Goal: Task Accomplishment & Management: Use online tool/utility

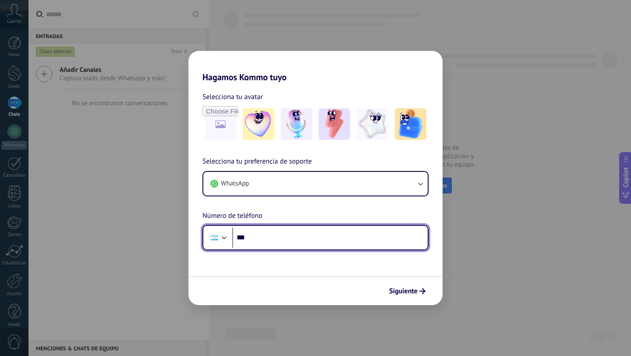
click at [295, 233] on input "***" at bounding box center [329, 237] width 195 height 20
type input "**********"
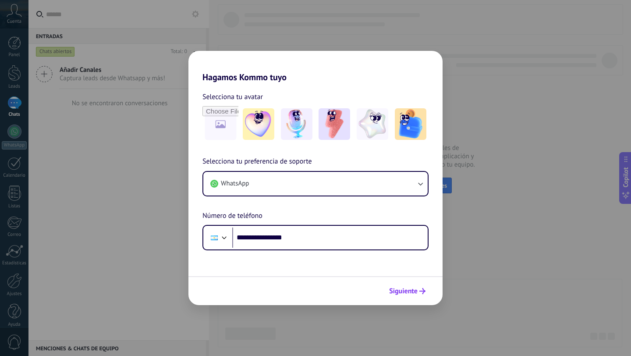
click at [406, 293] on span "Siguiente" at bounding box center [403, 291] width 28 height 6
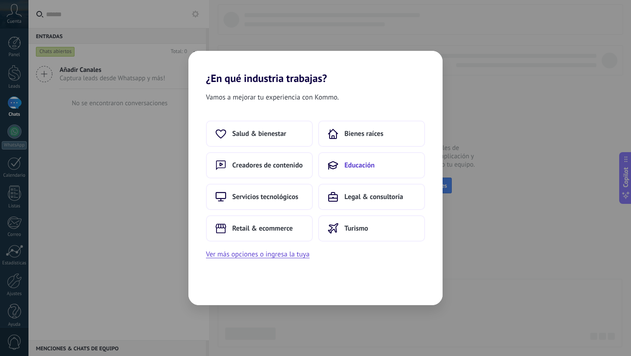
click at [348, 165] on span "Educación" at bounding box center [359, 165] width 30 height 9
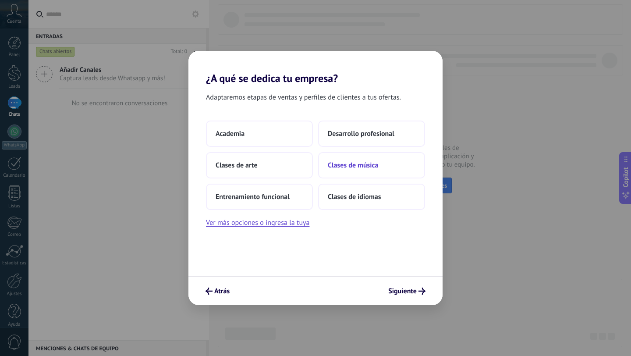
click at [347, 161] on span "Clases de música" at bounding box center [353, 165] width 50 height 9
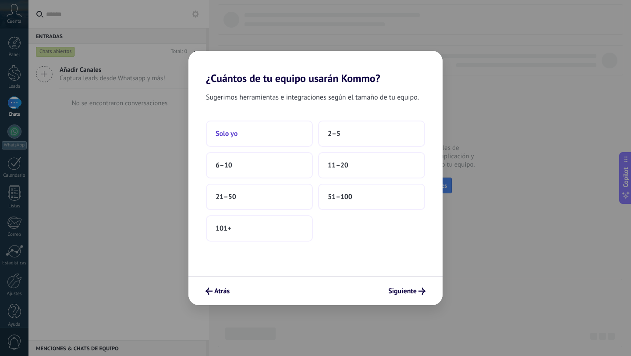
click at [278, 145] on button "Solo yo" at bounding box center [259, 134] width 107 height 26
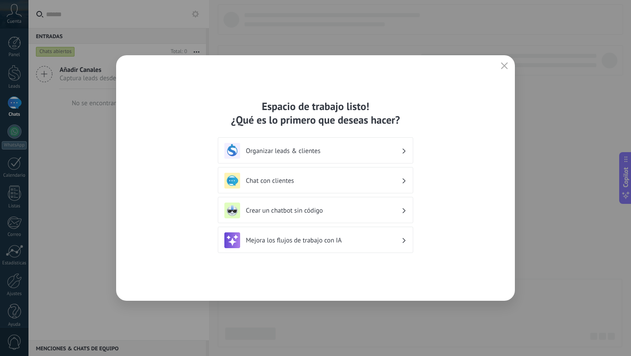
click at [293, 186] on div "Chat con clientes" at bounding box center [315, 181] width 182 height 16
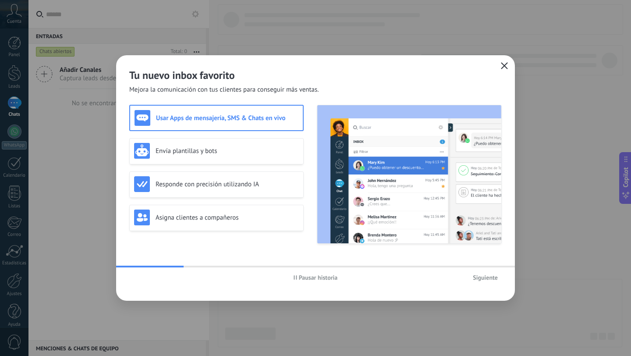
click at [504, 64] on icon "button" at bounding box center [504, 65] width 7 height 7
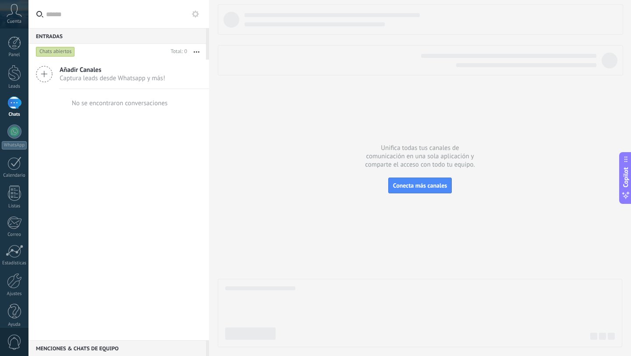
scroll to position [9, 0]
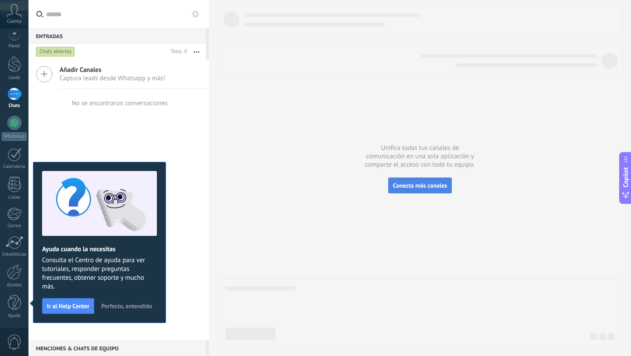
click at [407, 191] on button "Conecta más canales" at bounding box center [420, 185] width 64 height 16
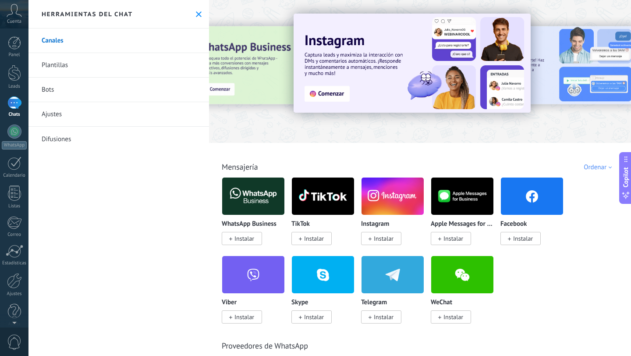
click at [372, 238] on span "Instalar" at bounding box center [381, 238] width 40 height 13
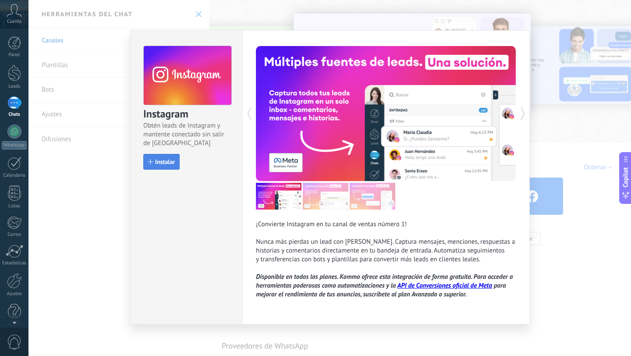
click at [172, 156] on button "Instalar" at bounding box center [161, 162] width 36 height 16
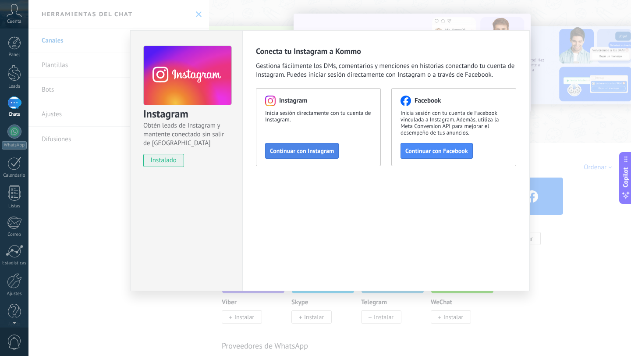
click at [296, 152] on span "Continuar con Instagram" at bounding box center [302, 151] width 64 height 6
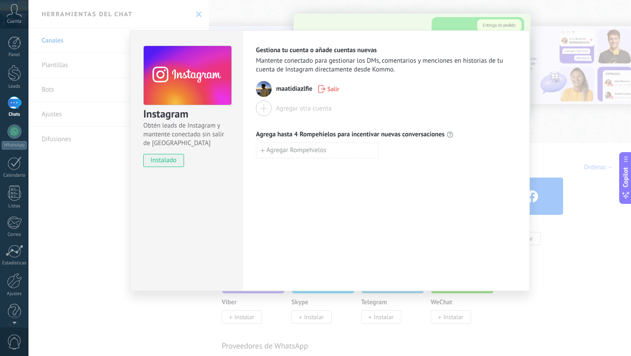
click at [264, 106] on div at bounding box center [264, 108] width 16 height 16
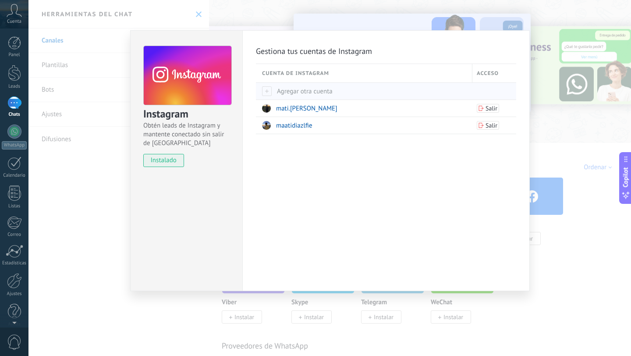
click at [284, 86] on div "Agregar otra cuenta" at bounding box center [365, 91] width 206 height 17
click at [298, 88] on span "Agregar otra cuenta" at bounding box center [297, 91] width 71 height 8
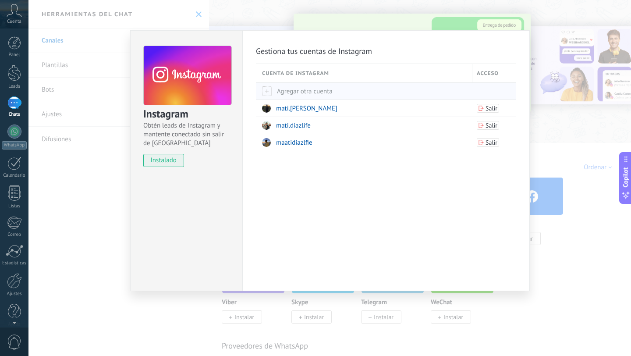
click at [277, 92] on span "Agregar otra cuenta" at bounding box center [297, 91] width 71 height 8
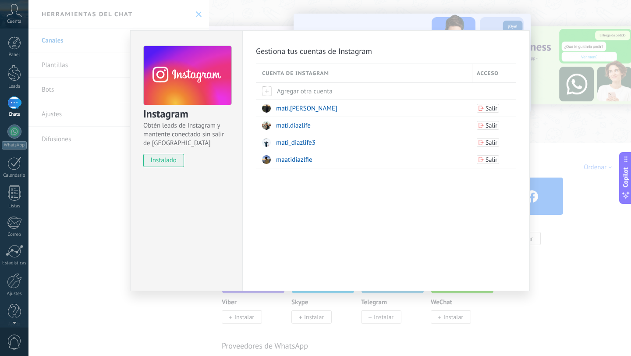
click at [486, 72] on div "Acceso" at bounding box center [494, 73] width 44 height 18
click at [367, 10] on div "Instagram Obtén leads de Instagram y mantente conectado sin salir de Kommo inst…" at bounding box center [329, 178] width 603 height 356
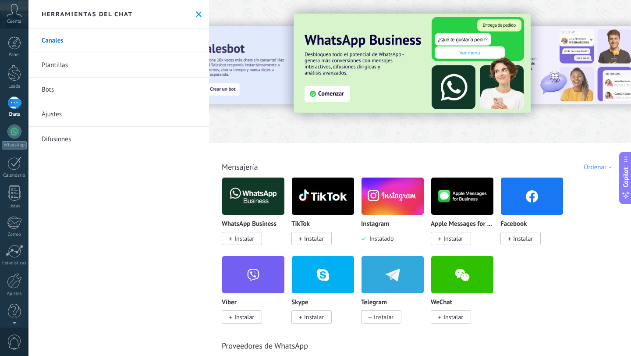
click at [389, 188] on img at bounding box center [393, 196] width 62 height 43
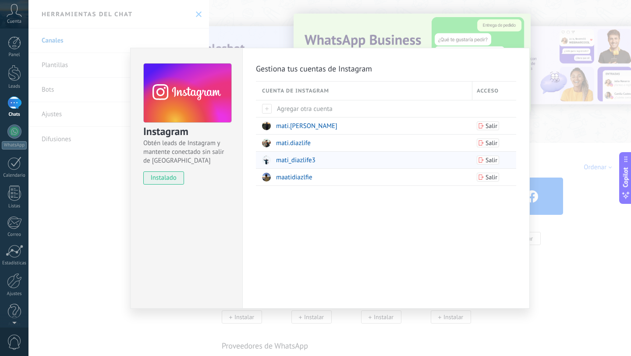
click at [301, 157] on span "mati_diazlife3" at bounding box center [295, 160] width 39 height 8
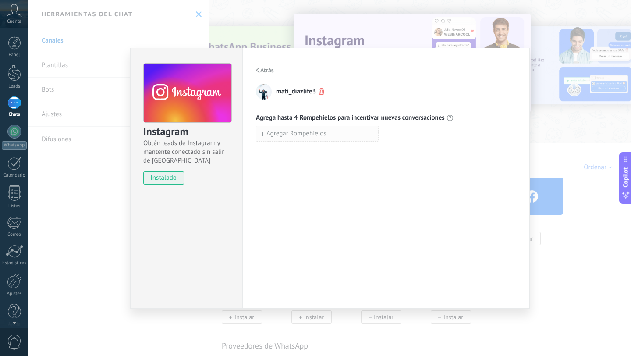
click at [292, 133] on span "Agregar Rompehielos" at bounding box center [296, 134] width 60 height 6
click at [260, 66] on button "Atrás" at bounding box center [265, 70] width 18 height 13
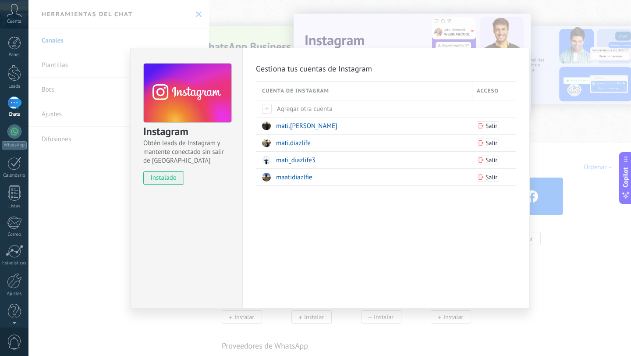
click at [260, 42] on div "Instagram Obtén leads de Instagram y mantente conectado sin salir de Kommo inst…" at bounding box center [329, 178] width 603 height 356
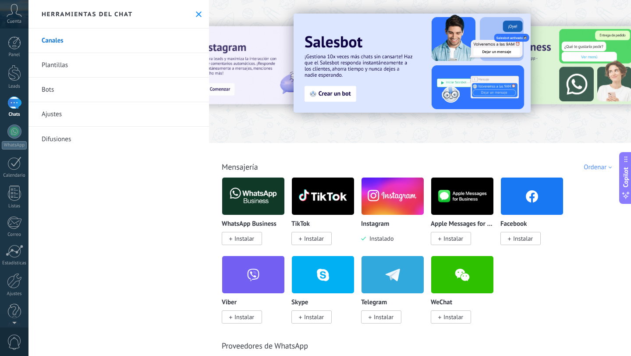
click at [71, 139] on link "Difusiones" at bounding box center [118, 139] width 181 height 25
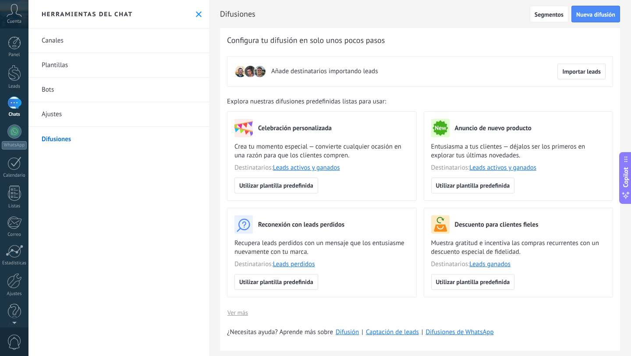
click at [65, 90] on link "Bots" at bounding box center [118, 90] width 181 height 25
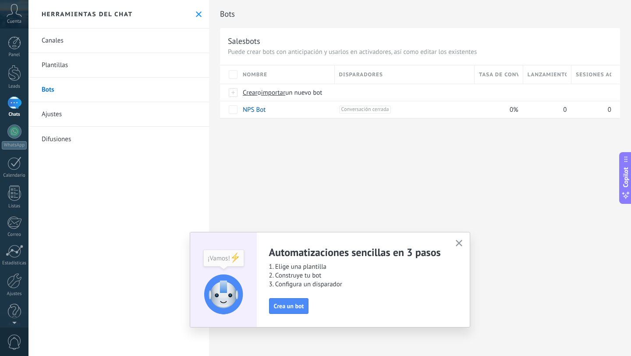
click at [459, 244] on icon "button" at bounding box center [459, 243] width 7 height 7
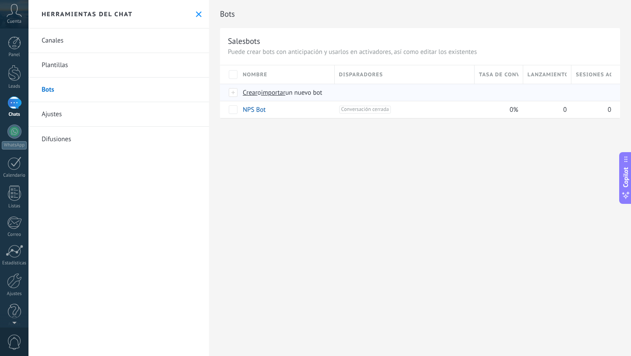
click at [234, 94] on div at bounding box center [234, 93] width 10 height 8
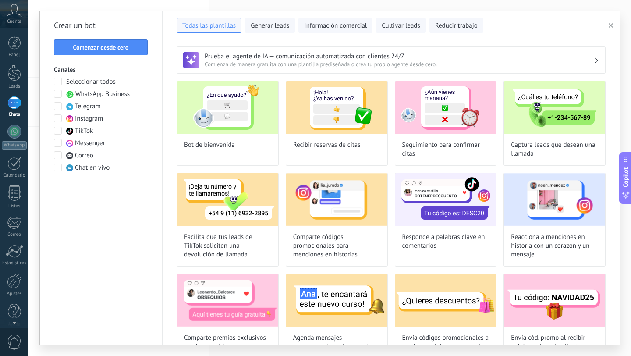
click at [94, 120] on span "Instagram" at bounding box center [89, 118] width 28 height 9
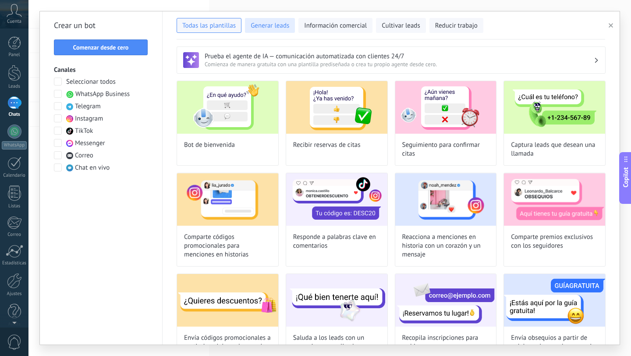
click at [259, 27] on span "Generar leads" at bounding box center [270, 25] width 39 height 9
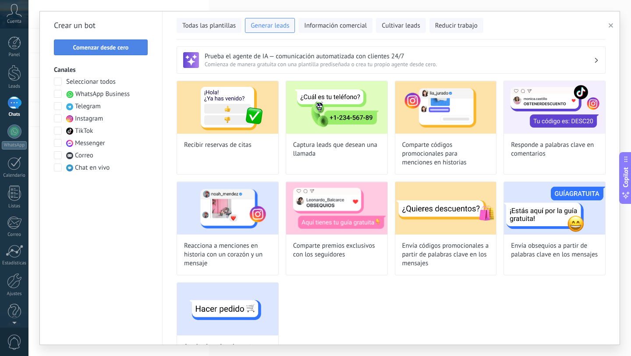
click at [121, 47] on span "Comenzar desde cero" at bounding box center [101, 47] width 56 height 6
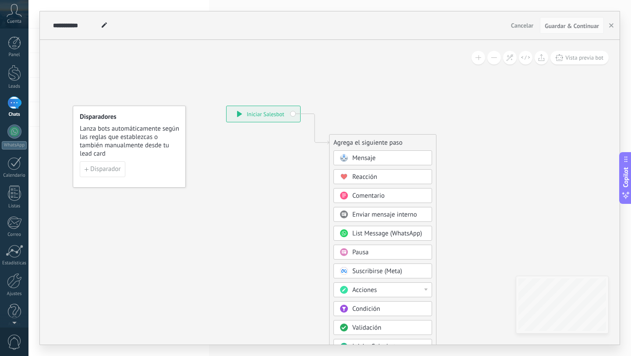
click at [362, 159] on span "Mensaje" at bounding box center [363, 158] width 23 height 8
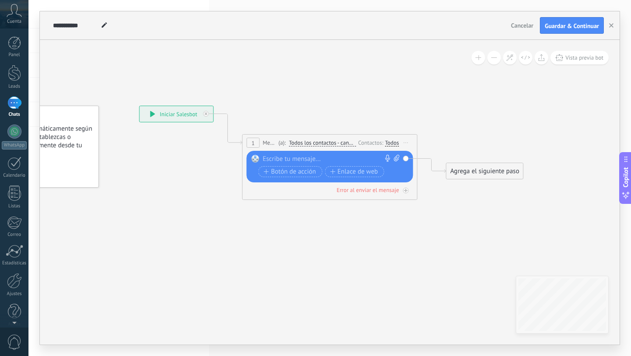
click at [320, 161] on div at bounding box center [328, 159] width 130 height 9
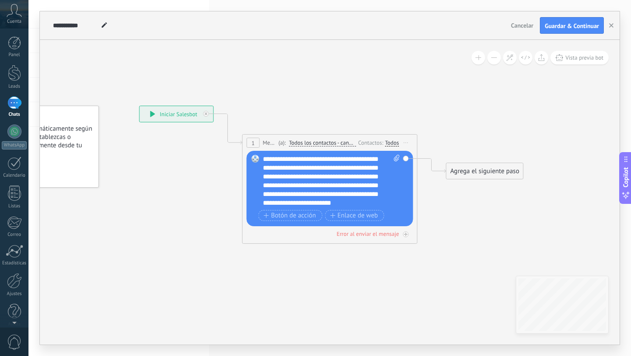
click at [323, 144] on span "Todos los contactos - canales seleccionados" at bounding box center [322, 142] width 67 height 7
click at [323, 144] on button "Todos los contactos - canales seleccionados" at bounding box center [339, 143] width 110 height 16
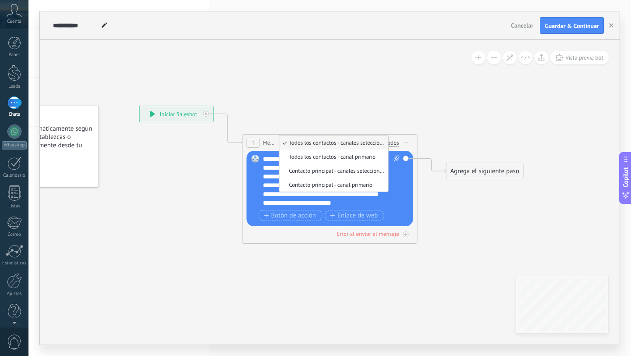
click at [323, 144] on span "Todos los contactos - canales seleccionados" at bounding box center [332, 142] width 106 height 7
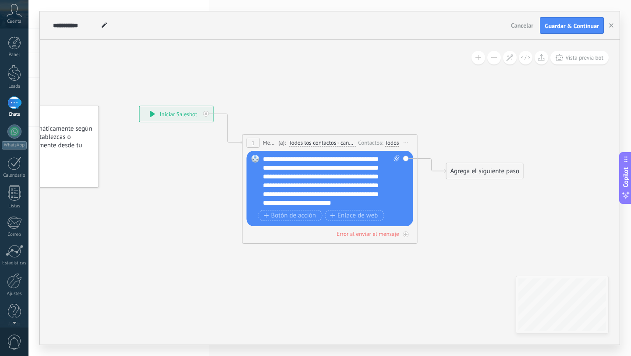
click at [160, 116] on div "**********" at bounding box center [177, 114] width 74 height 16
click at [152, 112] on icon at bounding box center [152, 114] width 5 height 6
click at [409, 143] on span "Iniciar vista previa aquí Cambiar nombre Duplicar [GEOGRAPHIC_DATA]" at bounding box center [406, 142] width 14 height 13
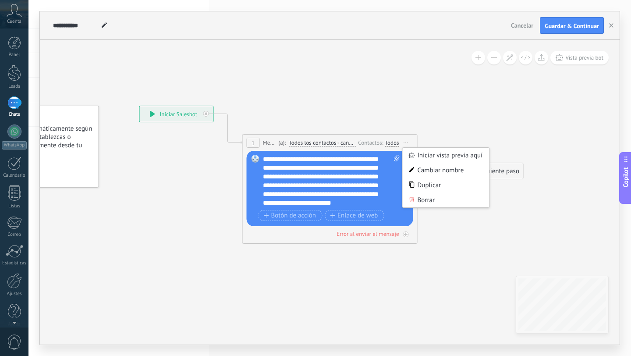
click at [358, 136] on div "1 Mensaje ******* (a): Todos los contactos - canales seleccionados Todos los co…" at bounding box center [330, 143] width 174 height 16
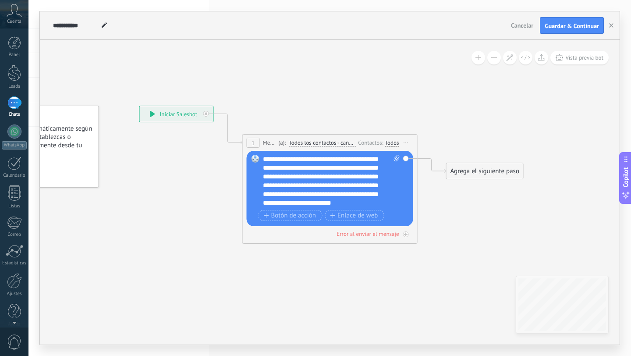
click at [348, 191] on div "**********" at bounding box center [331, 181] width 137 height 53
click at [394, 159] on icon at bounding box center [397, 158] width 6 height 7
click input "Subir" at bounding box center [0, 0] width 0 height 0
click at [268, 142] on span "Mensaje" at bounding box center [270, 142] width 14 height 8
click at [306, 142] on span "Todos los contactos - canales seleccionados" at bounding box center [322, 142] width 67 height 7
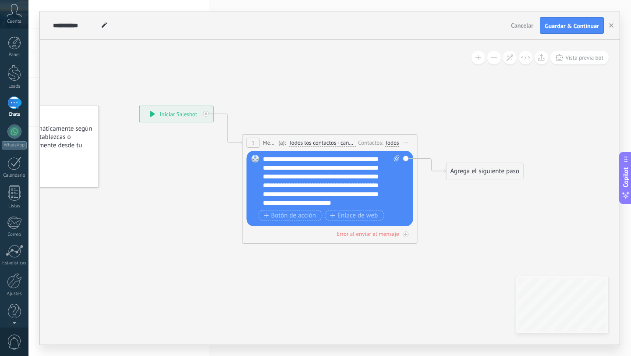
click at [306, 142] on button "Todos los contactos - canales seleccionados" at bounding box center [339, 143] width 110 height 16
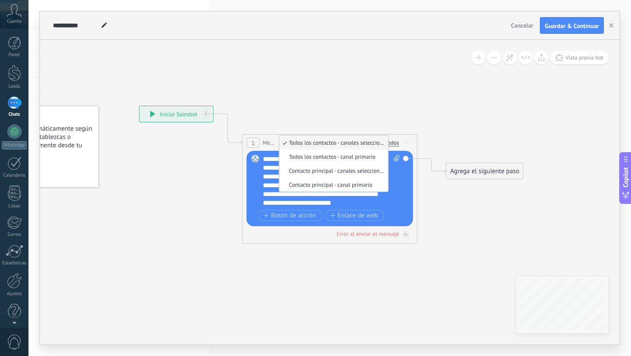
click at [306, 142] on span "Todos los contactos - canales seleccionados" at bounding box center [332, 142] width 106 height 7
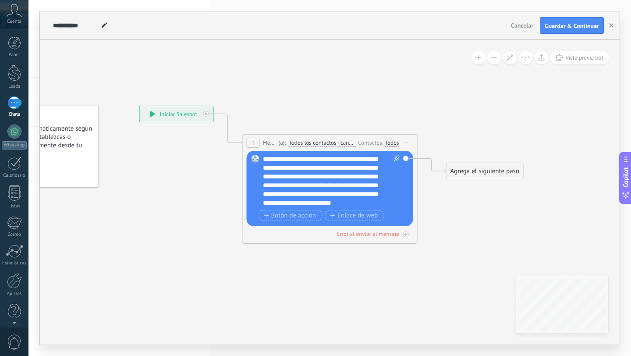
click at [306, 142] on span "Todos los contactos - canales seleccionados" at bounding box center [322, 142] width 67 height 7
click at [306, 142] on button "Todos los contactos - canales seleccionados" at bounding box center [339, 143] width 110 height 16
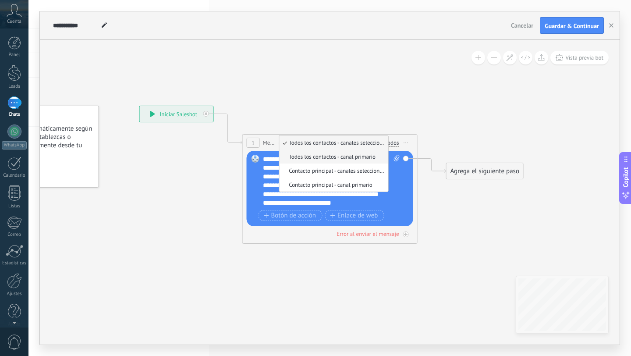
click at [364, 153] on span "Todos los contactos - canal primario" at bounding box center [332, 156] width 106 height 7
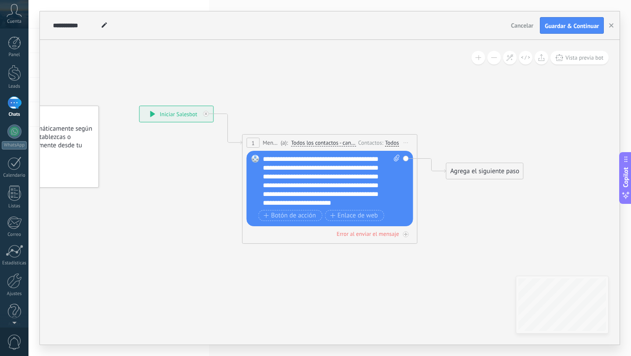
click at [465, 171] on div "Agrega el siguiente paso" at bounding box center [485, 171] width 77 height 14
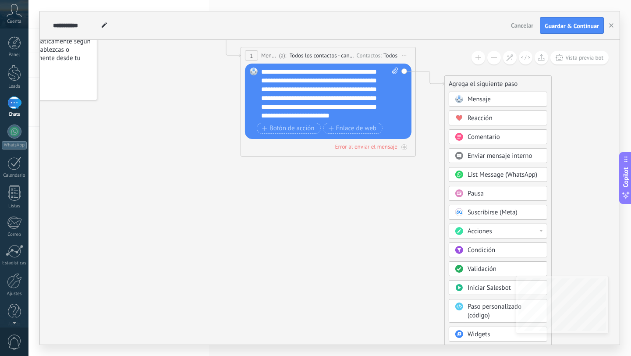
click at [539, 231] on div at bounding box center [541, 231] width 4 height 2
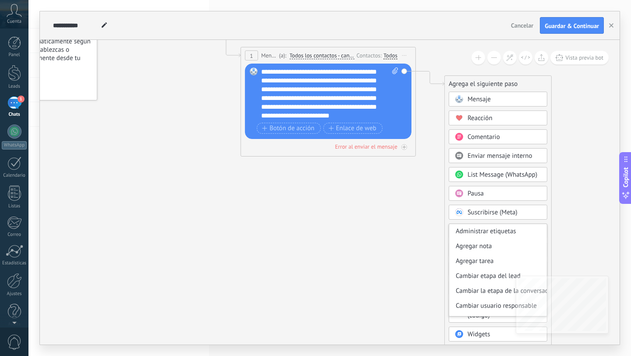
click at [395, 221] on icon at bounding box center [314, 59] width 793 height 521
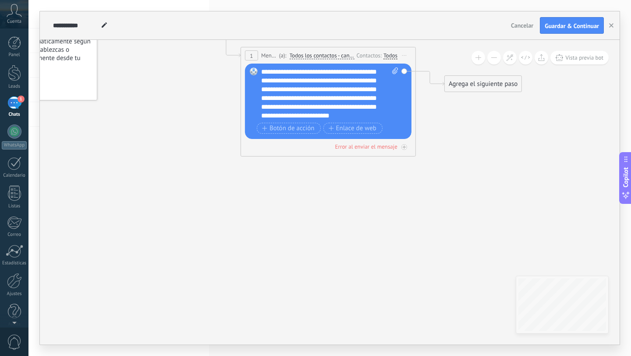
click at [468, 81] on div "Agrega el siguiente paso" at bounding box center [483, 84] width 77 height 14
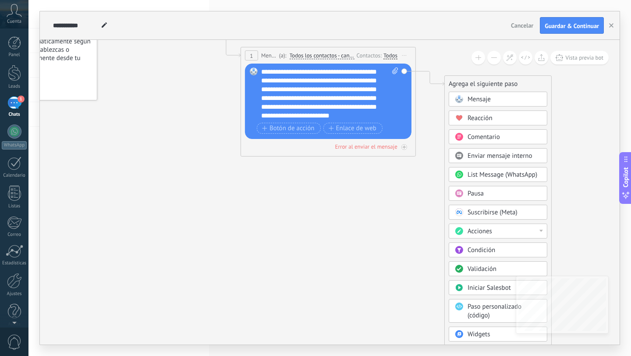
click at [473, 99] on span "Mensaje" at bounding box center [479, 99] width 23 height 8
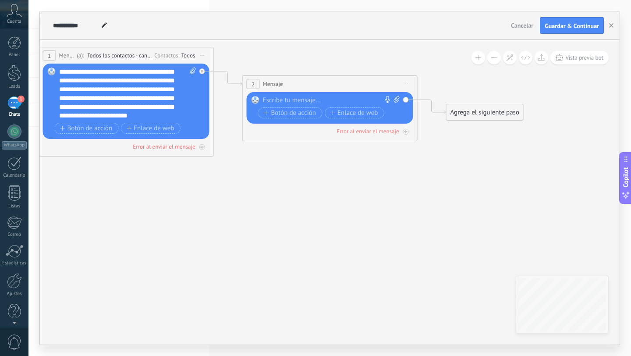
click at [407, 84] on span "Iniciar vista previa aquí Cambiar nombre Duplicar [GEOGRAPHIC_DATA]" at bounding box center [406, 84] width 14 height 13
click at [424, 142] on div "Borrar" at bounding box center [446, 141] width 87 height 15
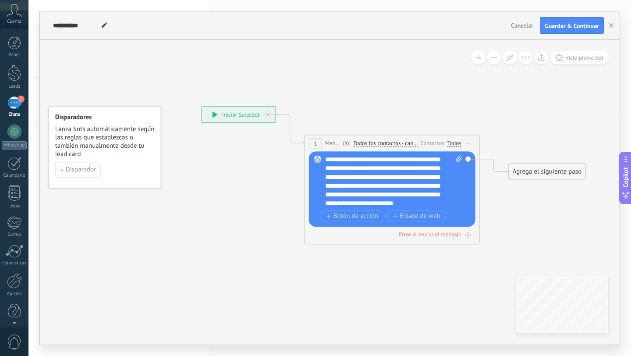
click at [68, 172] on span "Disparador" at bounding box center [81, 170] width 30 height 6
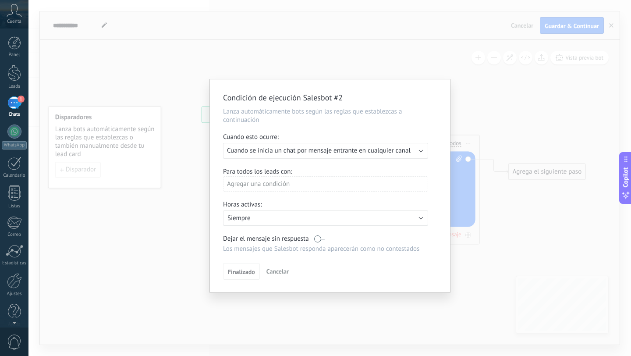
click at [287, 149] on span "Cuando se inicia un chat por mensaje entrante en cualquier canal" at bounding box center [319, 150] width 184 height 8
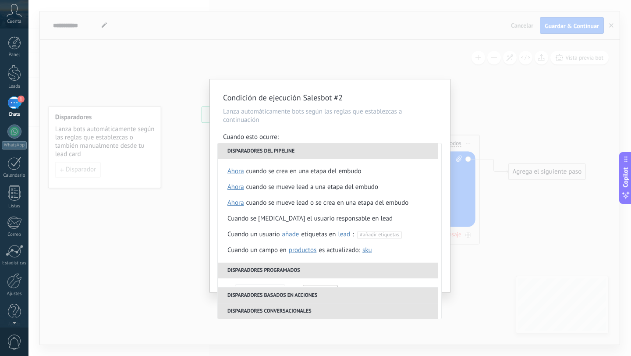
click at [287, 149] on li "Disparadores del pipeline" at bounding box center [328, 151] width 220 height 16
click at [302, 119] on p "Lanza automáticamente bots según las reglas que establezcas a continuación" at bounding box center [330, 115] width 214 height 17
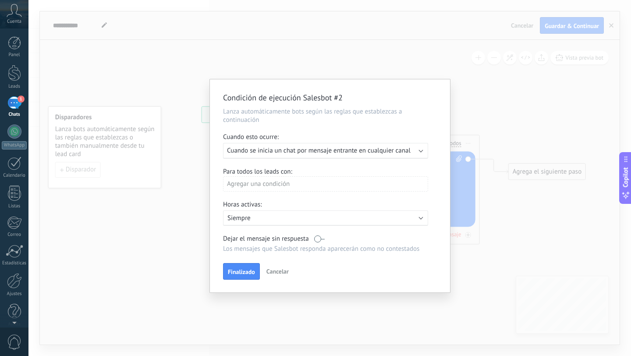
click at [241, 182] on div "Agregar una condición" at bounding box center [325, 183] width 205 height 15
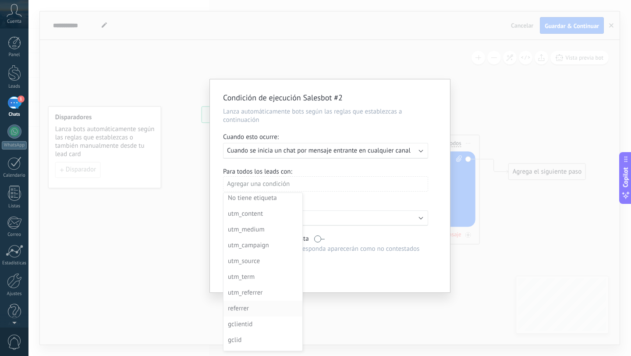
scroll to position [81, 0]
click at [326, 196] on div at bounding box center [330, 185] width 240 height 213
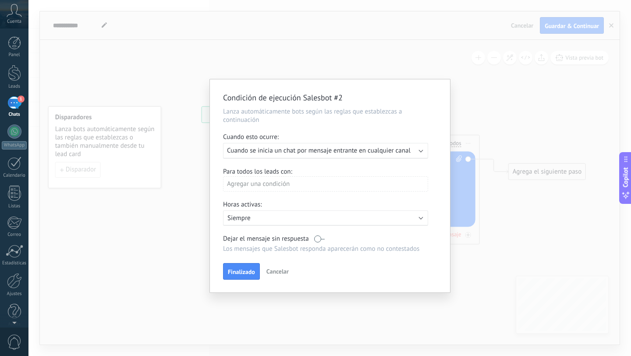
click at [316, 242] on label at bounding box center [319, 238] width 11 height 8
click at [320, 238] on label at bounding box center [319, 238] width 11 height 8
click at [279, 265] on button "Cancelar" at bounding box center [277, 271] width 29 height 13
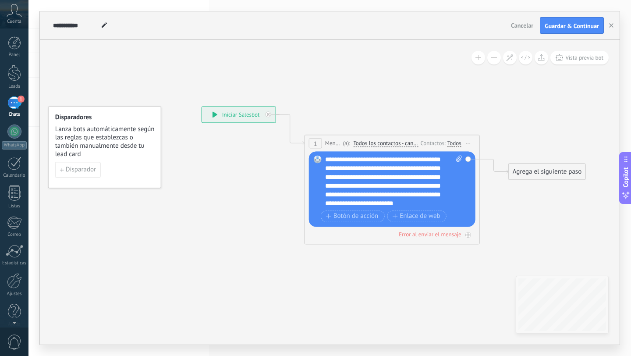
click at [468, 143] on icon at bounding box center [468, 143] width 4 height 1
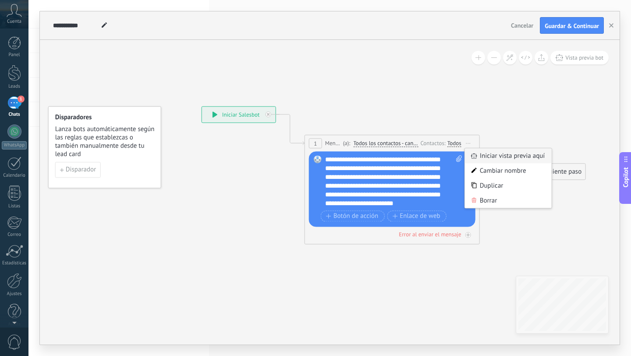
click at [478, 153] on div "Iniciar vista previa aquí" at bounding box center [508, 155] width 87 height 15
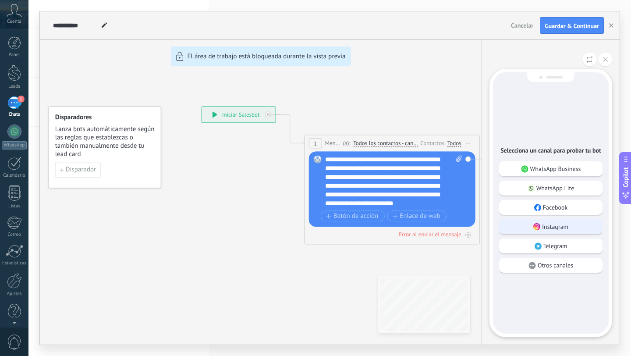
click at [539, 226] on use at bounding box center [536, 226] width 7 height 7
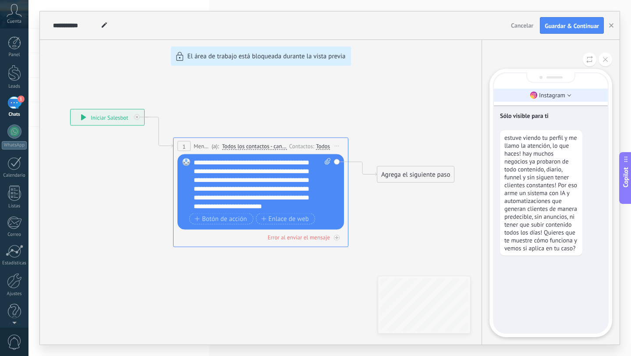
click at [568, 96] on icon at bounding box center [569, 95] width 4 height 2
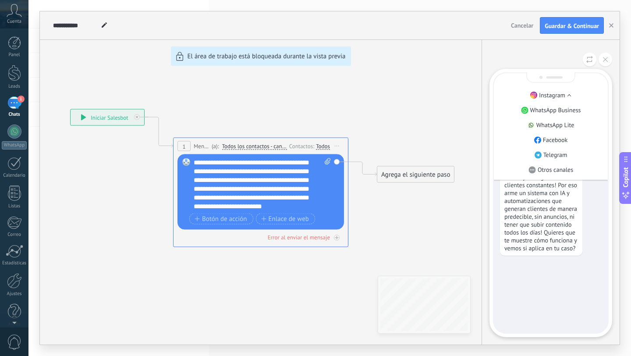
click at [568, 96] on icon at bounding box center [569, 95] width 4 height 2
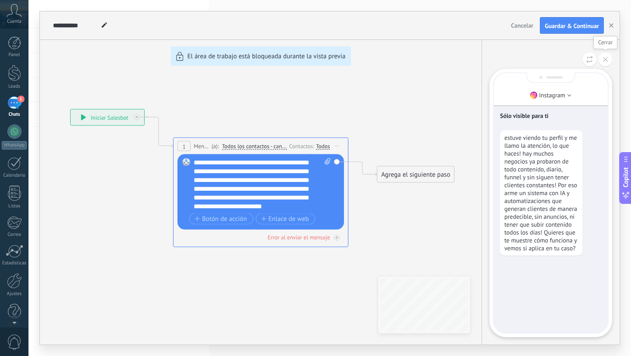
click at [603, 60] on icon at bounding box center [605, 59] width 5 height 5
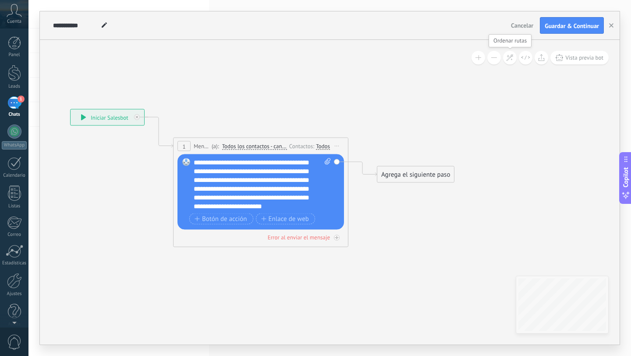
click at [513, 56] on icon at bounding box center [509, 57] width 7 height 7
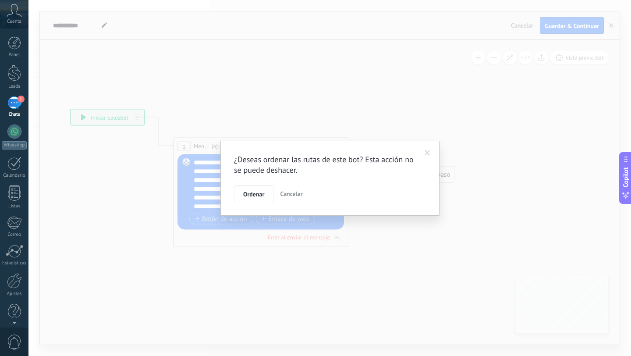
click at [428, 153] on span at bounding box center [428, 153] width 6 height 6
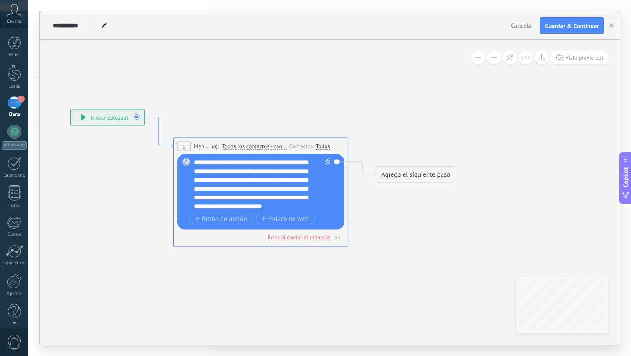
click at [157, 136] on icon at bounding box center [159, 132] width 28 height 31
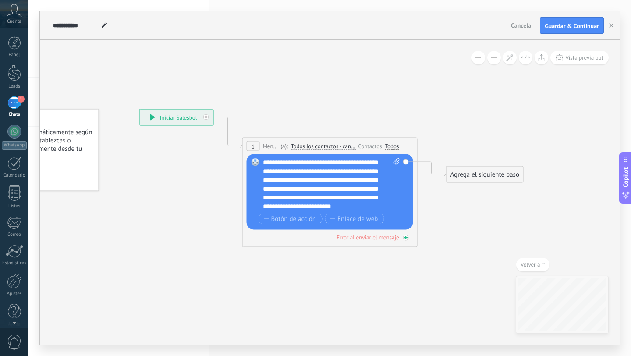
click at [407, 238] on icon at bounding box center [406, 237] width 4 height 4
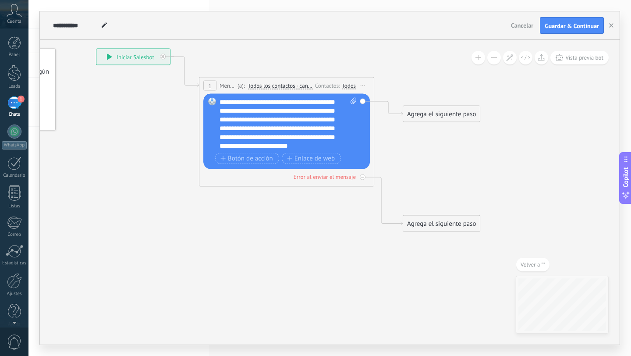
click at [525, 264] on span "Volver a """ at bounding box center [533, 264] width 25 height 7
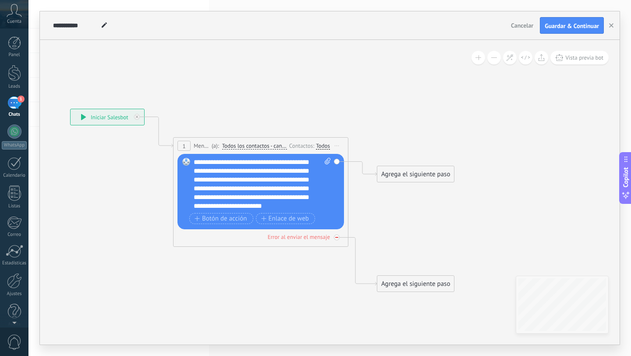
click at [335, 236] on icon at bounding box center [336, 237] width 3 height 3
click at [337, 148] on span "Iniciar vista previa aquí Cambiar nombre Duplicar [GEOGRAPHIC_DATA]" at bounding box center [337, 145] width 14 height 13
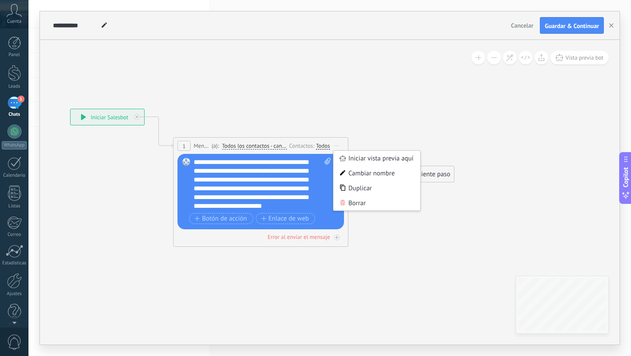
click at [447, 235] on icon at bounding box center [247, 200] width 793 height 621
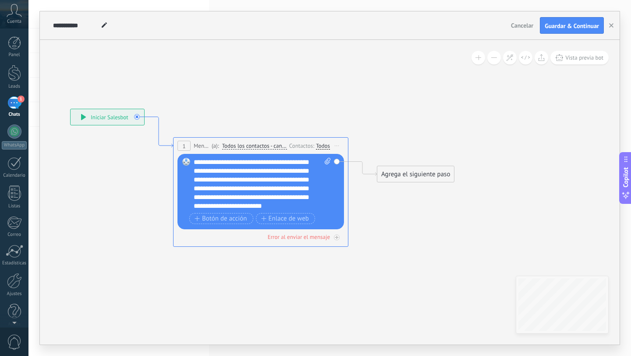
click at [158, 128] on icon at bounding box center [159, 132] width 28 height 31
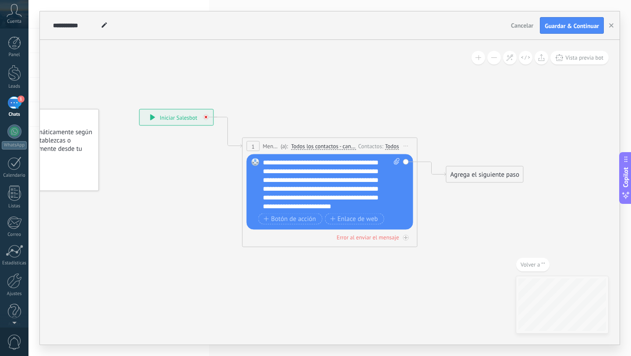
click at [206, 118] on icon at bounding box center [206, 117] width 3 height 3
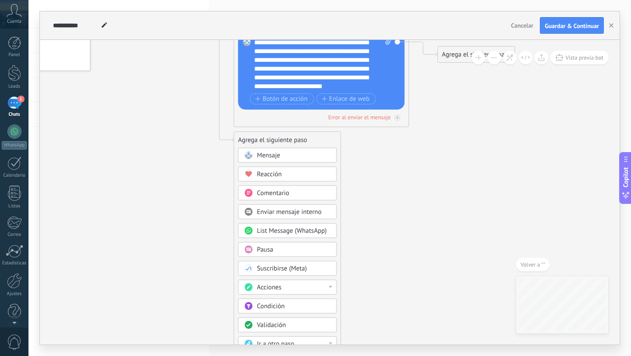
click at [265, 252] on span "Pausa" at bounding box center [265, 249] width 16 height 8
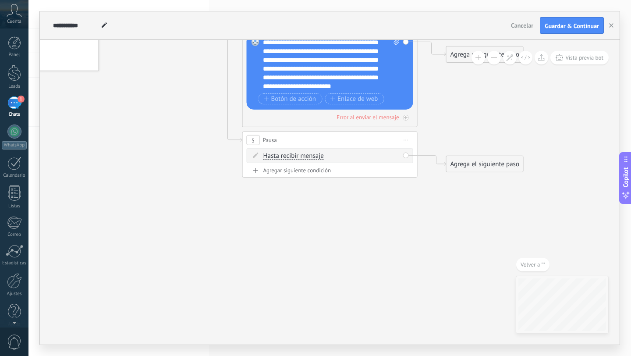
click at [316, 170] on div "Agregar siguiente condición" at bounding box center [330, 170] width 167 height 7
click at [397, 156] on div "Borrar" at bounding box center [397, 155] width 10 height 13
click at [401, 165] on icon at bounding box center [399, 167] width 5 height 5
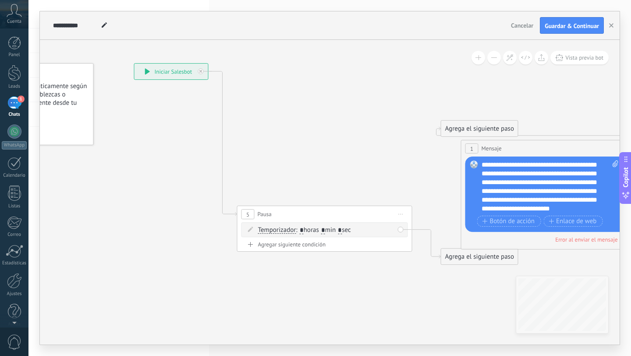
drag, startPoint x: 337, startPoint y: 95, endPoint x: 558, endPoint y: 144, distance: 226.2
click at [558, 144] on div "1 Mensaje ******* (a): Todos los contactos - canal primario Todos los contactos…" at bounding box center [548, 148] width 174 height 16
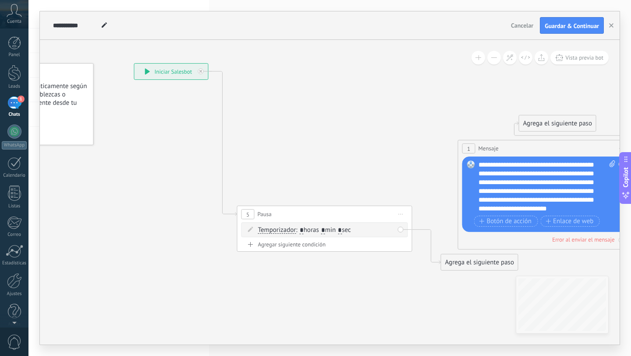
drag, startPoint x: 494, startPoint y: 128, endPoint x: 582, endPoint y: 123, distance: 87.8
click at [582, 123] on div "Agrega el siguiente paso" at bounding box center [557, 123] width 77 height 14
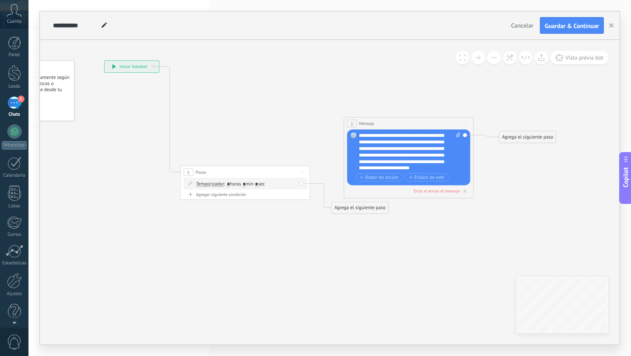
drag, startPoint x: 434, startPoint y: 104, endPoint x: 543, endPoint y: 143, distance: 115.5
click at [543, 142] on div "Agrega el siguiente paso" at bounding box center [527, 136] width 57 height 11
click at [301, 184] on div "Temporizador Temporizador Excepto horas laborales Hasta que se abrió el video H…" at bounding box center [245, 183] width 123 height 11
click at [303, 185] on div "Temporizador Temporizador Excepto horas laborales Hasta que se abrió el video H…" at bounding box center [245, 183] width 123 height 11
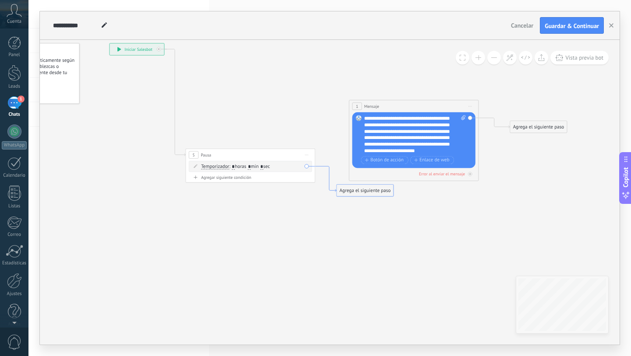
drag, startPoint x: 324, startPoint y: 191, endPoint x: 329, endPoint y: 174, distance: 17.8
click at [329, 174] on icon at bounding box center [325, 178] width 21 height 25
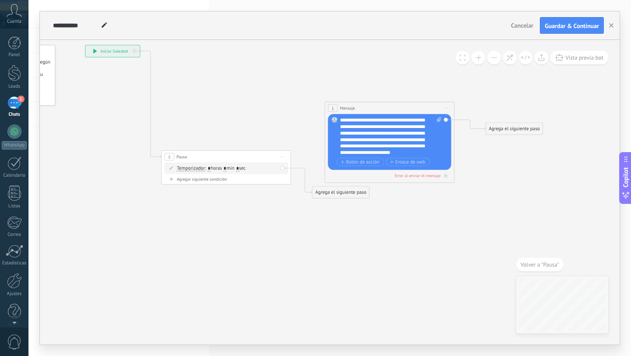
click at [447, 109] on span "Iniciar vista previa aquí Cambiar nombre Duplicar [GEOGRAPHIC_DATA]" at bounding box center [446, 107] width 11 height 9
click at [455, 149] on div "Borrar" at bounding box center [475, 150] width 64 height 11
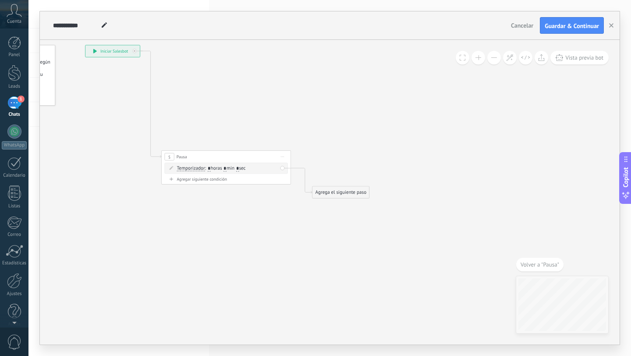
click at [327, 193] on div "Agrega el siguiente paso" at bounding box center [340, 192] width 57 height 11
click at [331, 202] on span "Mensaje" at bounding box center [337, 204] width 17 height 6
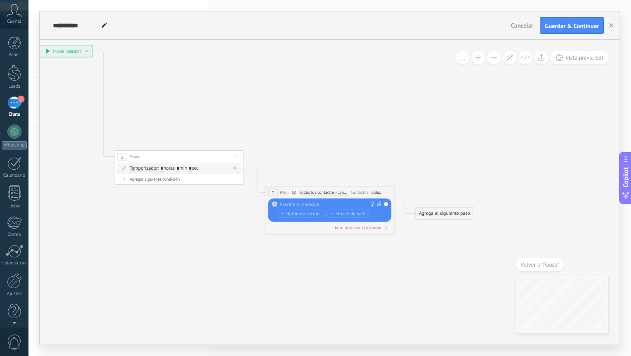
click at [318, 203] on div at bounding box center [328, 204] width 96 height 7
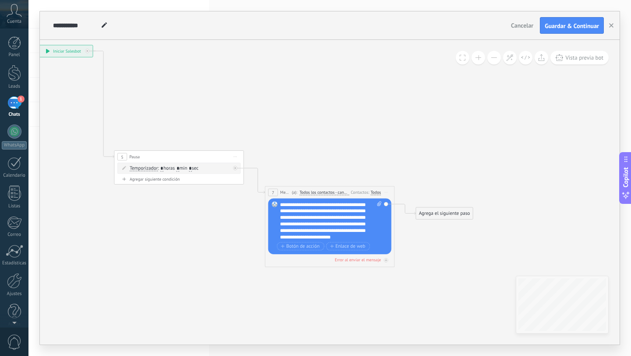
click at [365, 132] on icon at bounding box center [245, 140] width 738 height 514
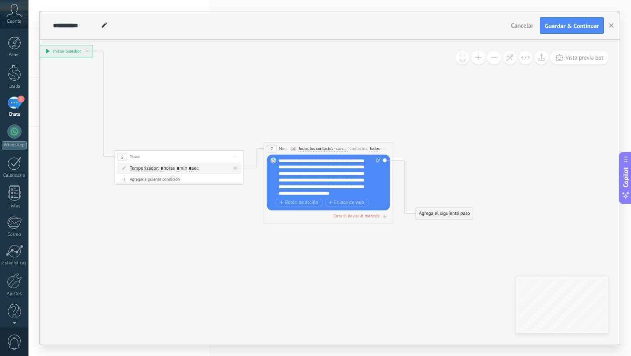
drag, startPoint x: 357, startPoint y: 188, endPoint x: 356, endPoint y: 145, distance: 43.4
click at [356, 145] on div "7 Mensaje ******* (a): Todos los contactos - canales seleccionados Todos los co…" at bounding box center [328, 148] width 129 height 12
click at [428, 216] on div "Agrega el siguiente paso" at bounding box center [444, 213] width 57 height 11
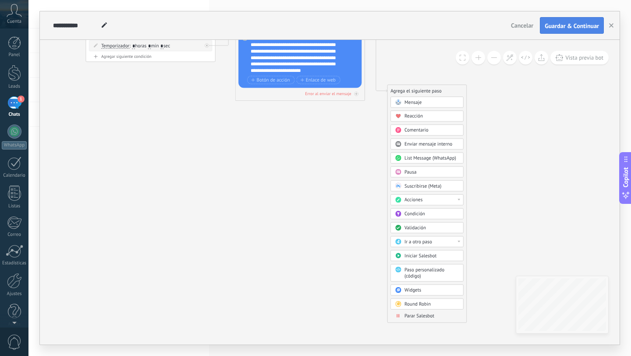
click at [571, 28] on span "Guardar & Continuar" at bounding box center [572, 26] width 54 height 6
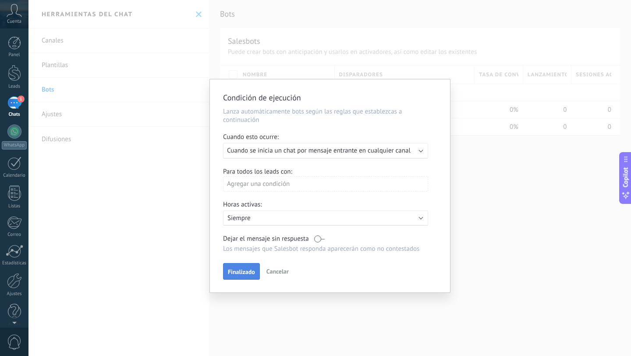
click at [247, 275] on button "Finalizado" at bounding box center [241, 271] width 37 height 17
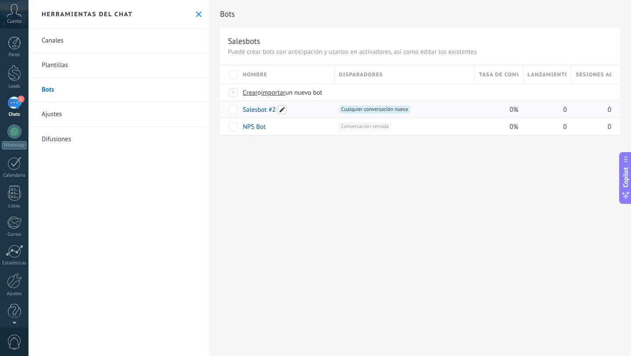
click at [283, 111] on span at bounding box center [282, 109] width 9 height 9
drag, startPoint x: 283, startPoint y: 111, endPoint x: 242, endPoint y: 104, distance: 41.3
click at [242, 104] on div "**********" at bounding box center [286, 123] width 98 height 44
type input "********"
click at [271, 131] on span "Guardar" at bounding box center [262, 130] width 21 height 6
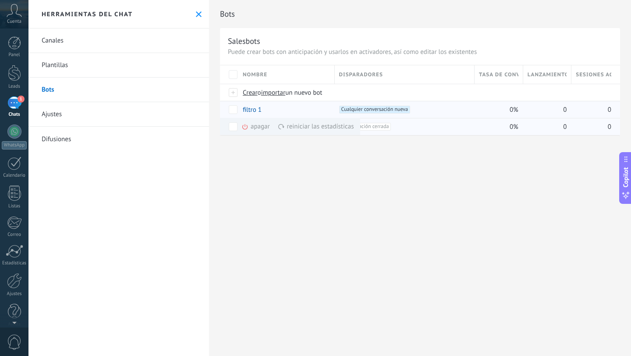
click at [247, 127] on icon at bounding box center [244, 126] width 7 height 7
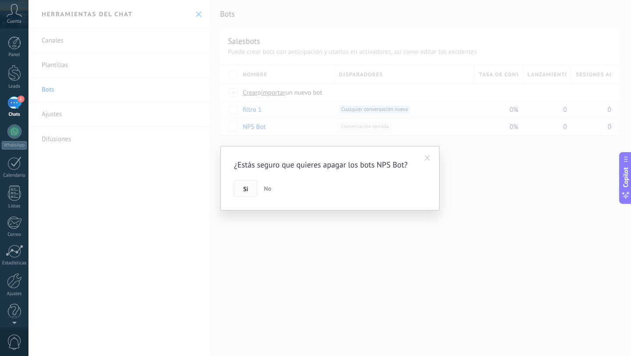
click at [246, 187] on span "Si" at bounding box center [245, 189] width 5 height 6
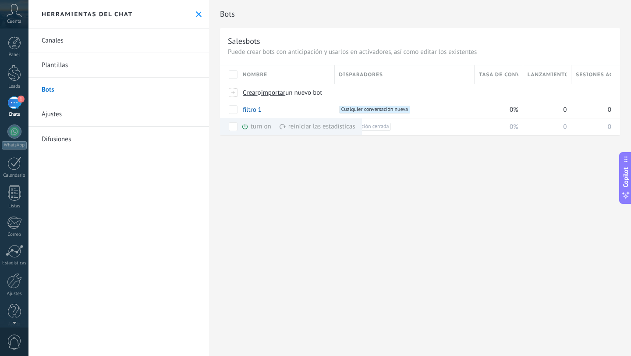
click at [301, 164] on div "Bots Salesbots Puede crear bots con anticipación y usarlos en activadores, así …" at bounding box center [420, 178] width 422 height 356
click at [12, 106] on div "1" at bounding box center [14, 102] width 14 height 13
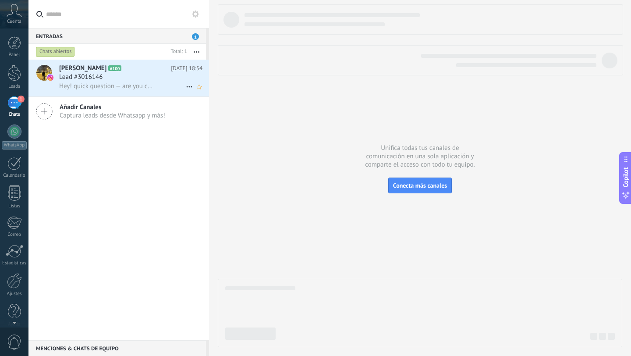
click at [109, 78] on div "Lead #3016146" at bounding box center [130, 77] width 143 height 9
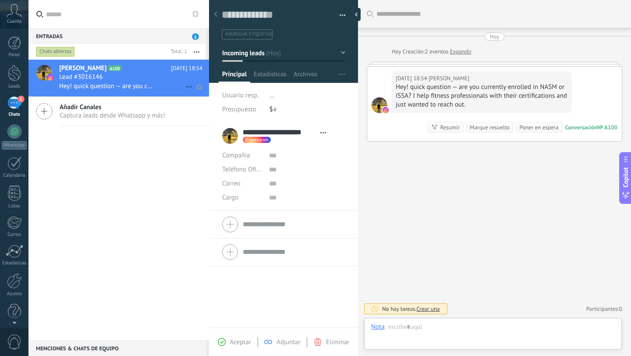
scroll to position [13, 0]
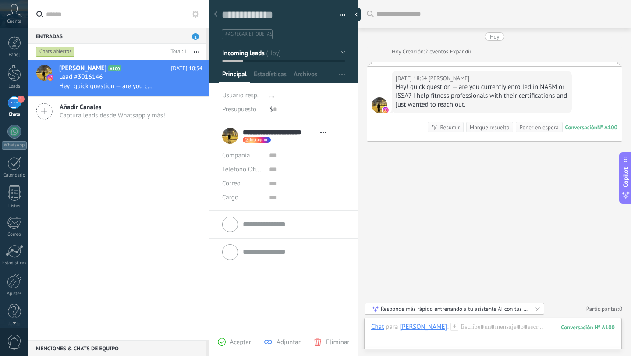
click at [458, 52] on link "Expandir" at bounding box center [460, 51] width 21 height 9
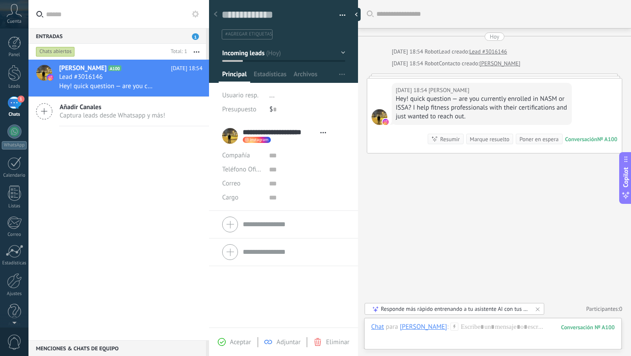
click at [488, 64] on link "[PERSON_NAME]" at bounding box center [499, 63] width 41 height 9
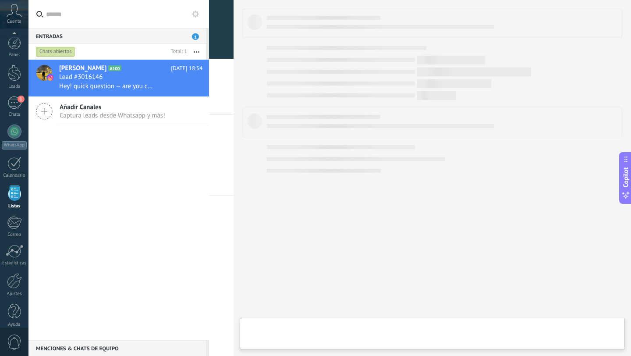
scroll to position [9, 0]
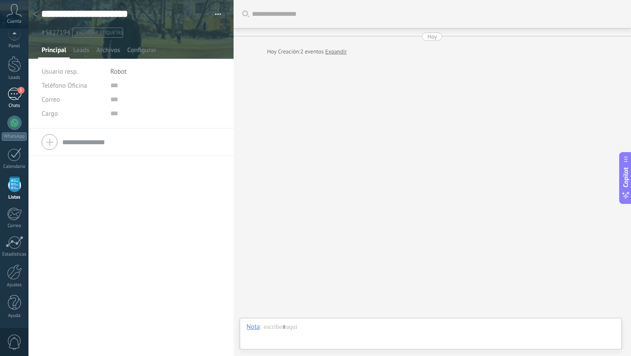
click at [7, 96] on div "1" at bounding box center [14, 94] width 14 height 13
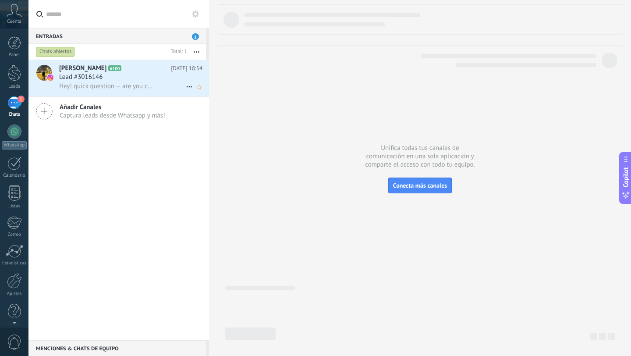
click at [176, 73] on div "Lead #3016146" at bounding box center [130, 77] width 143 height 9
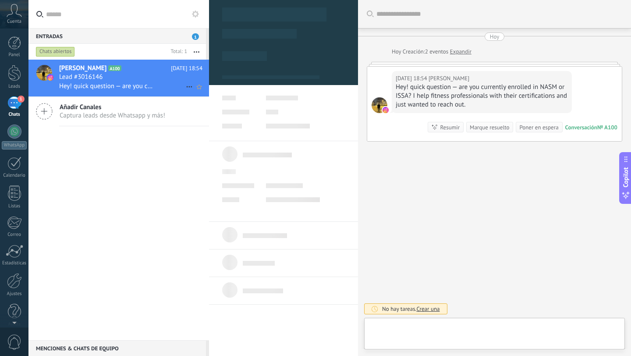
type textarea "**********"
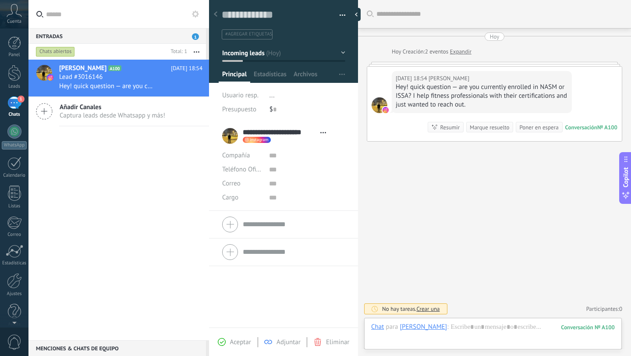
scroll to position [13, 0]
click at [505, 324] on div at bounding box center [493, 336] width 244 height 26
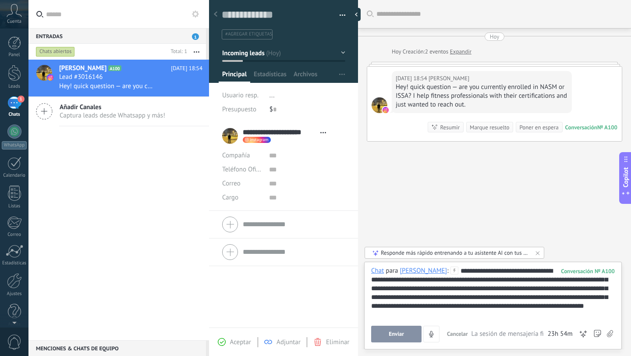
click at [404, 331] on button "Enviar" at bounding box center [396, 334] width 50 height 17
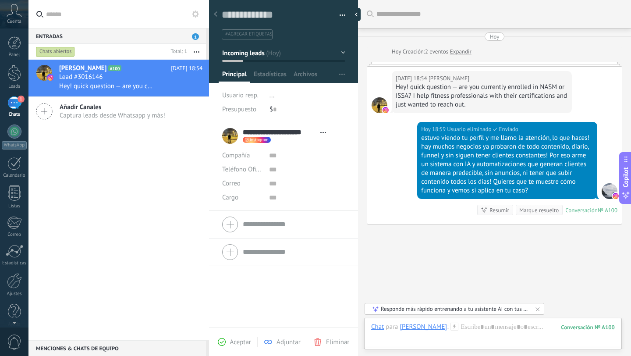
scroll to position [21, 0]
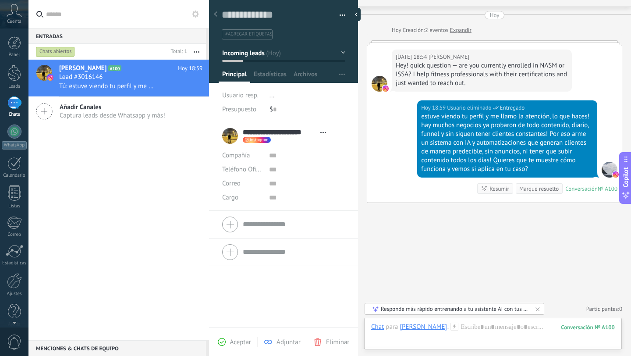
click at [194, 53] on button "button" at bounding box center [196, 52] width 19 height 16
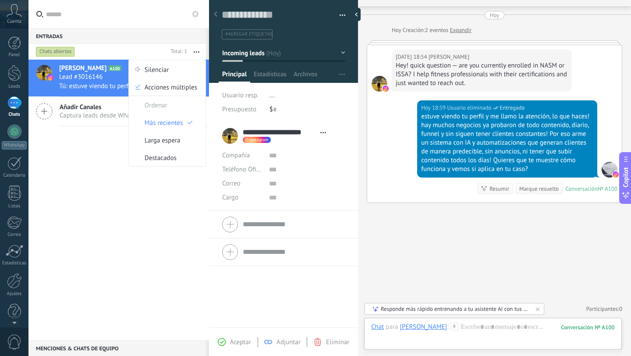
click at [141, 195] on div "[PERSON_NAME] A100 [DATE] 18:59 Lead #3016146 Tú: estuve viendo tu perfil y me …" at bounding box center [118, 200] width 181 height 280
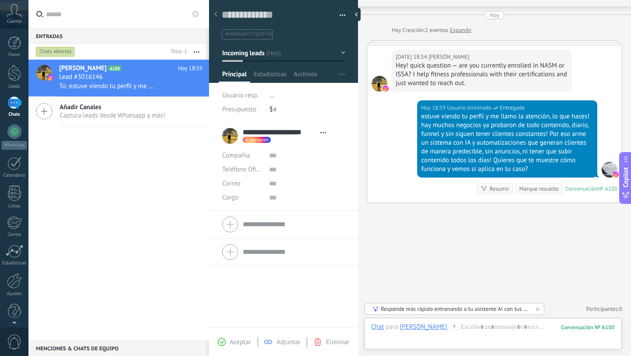
click at [196, 13] on use at bounding box center [195, 14] width 7 height 7
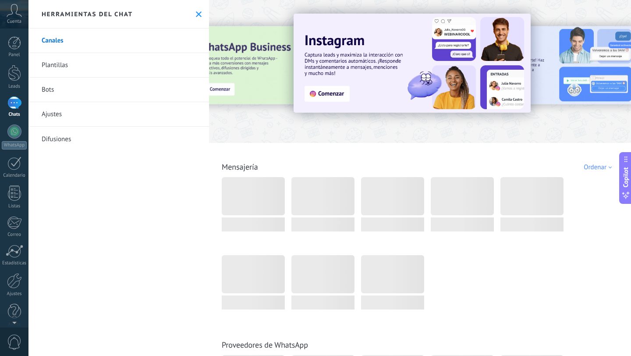
click at [114, 95] on link "Bots" at bounding box center [118, 90] width 181 height 25
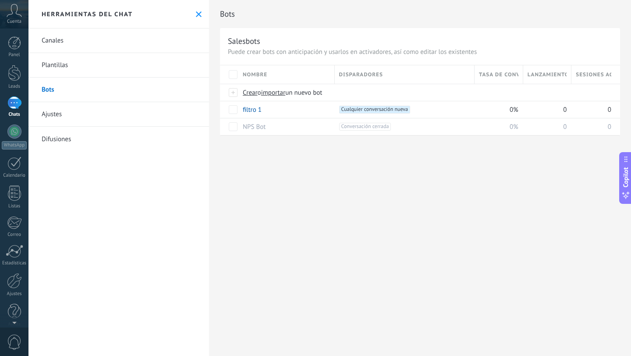
click at [11, 102] on div "1" at bounding box center [14, 102] width 14 height 13
click at [12, 77] on div at bounding box center [14, 73] width 13 height 16
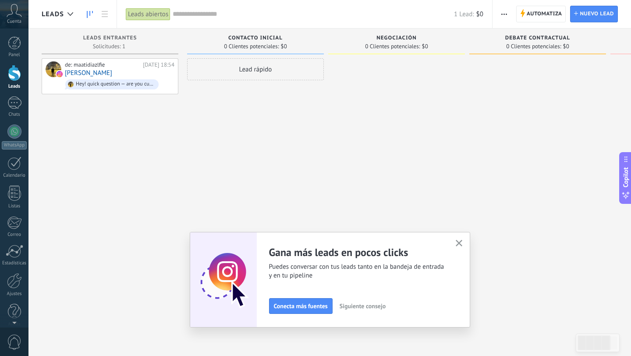
click at [459, 240] on icon "button" at bounding box center [459, 243] width 7 height 7
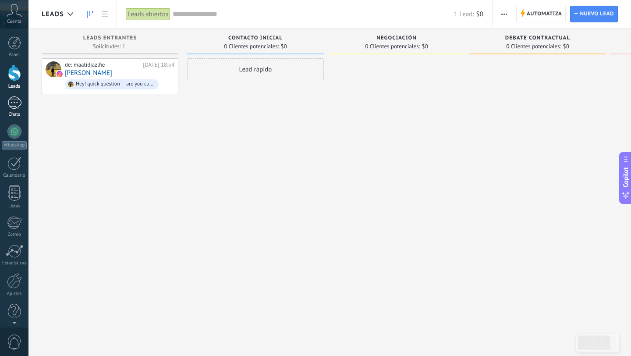
click at [2, 109] on link "1 Chats" at bounding box center [14, 106] width 28 height 21
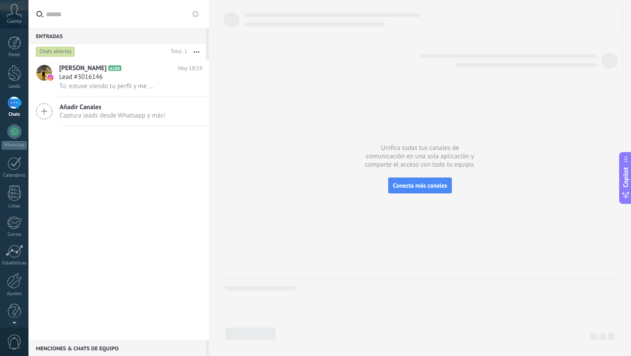
click at [170, 121] on div "Añadir Canales Captura leads desde Whatsapp y más!" at bounding box center [118, 111] width 181 height 29
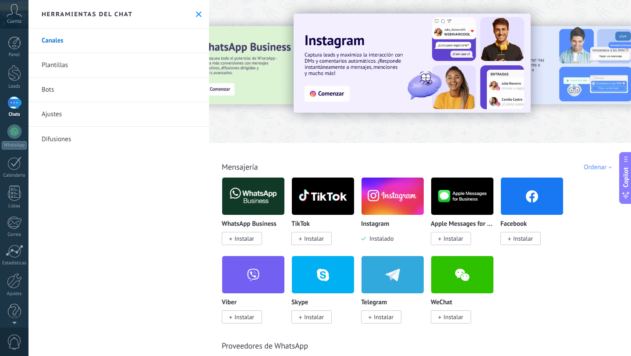
click at [382, 212] on img at bounding box center [393, 196] width 62 height 43
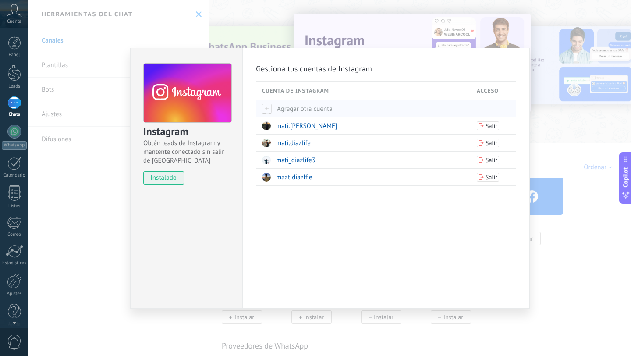
click at [293, 107] on span "Agregar otra cuenta" at bounding box center [297, 109] width 71 height 8
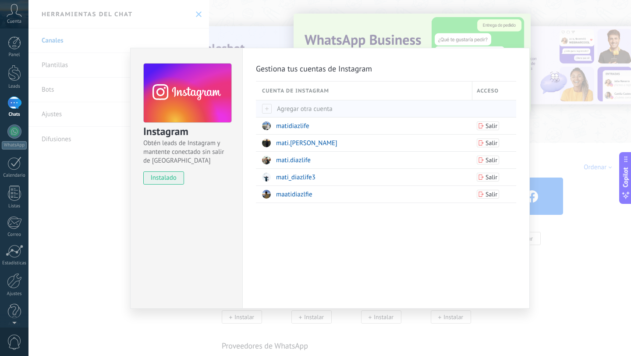
click at [302, 106] on span "Agregar otra cuenta" at bounding box center [297, 109] width 71 height 8
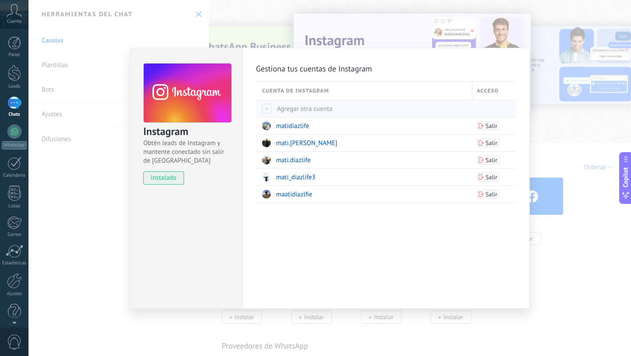
click at [291, 113] on div "Agregar otra cuenta" at bounding box center [365, 108] width 206 height 17
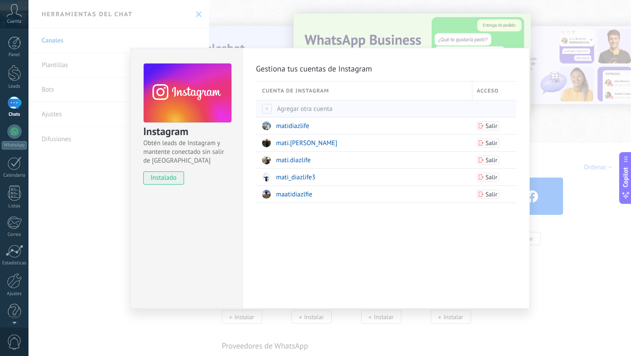
click at [286, 109] on span "Agregar otra cuenta" at bounding box center [297, 109] width 71 height 8
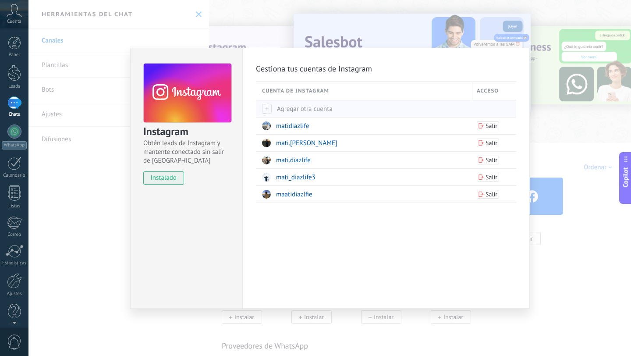
click at [324, 107] on span "Agregar otra cuenta" at bounding box center [297, 109] width 71 height 8
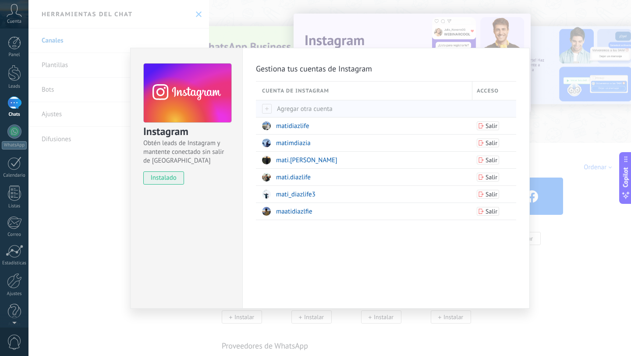
click at [266, 103] on div "Agregar otra cuenta" at bounding box center [365, 108] width 206 height 17
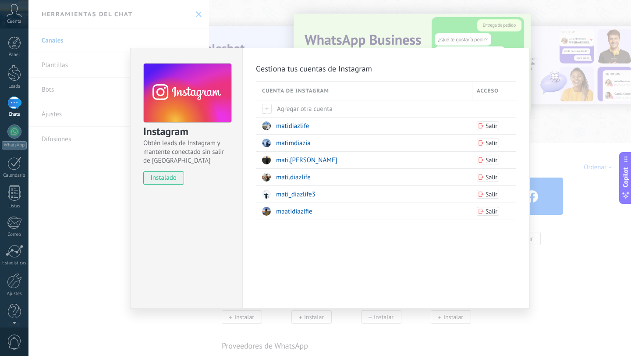
click at [288, 11] on div "Instagram Obtén leads de Instagram y mantente conectado sin salir de Kommo inst…" at bounding box center [329, 178] width 603 height 356
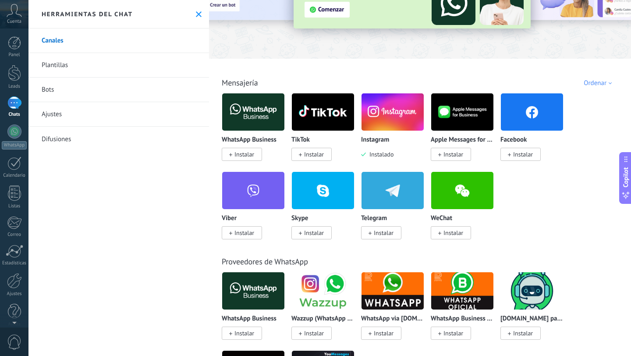
scroll to position [117, 0]
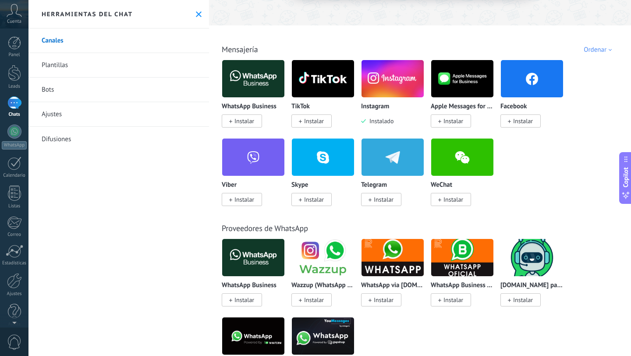
click at [197, 17] on button at bounding box center [198, 14] width 7 height 7
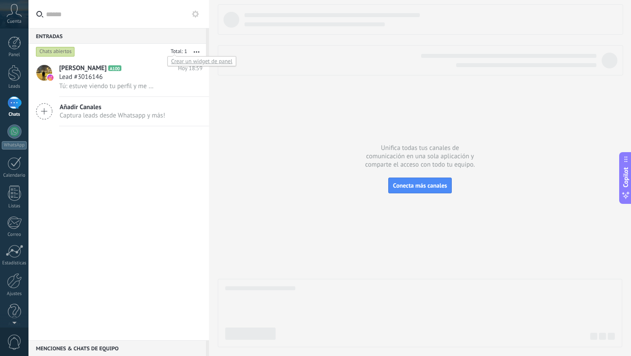
click at [183, 58] on div "Crear un widget de panel" at bounding box center [201, 61] width 69 height 10
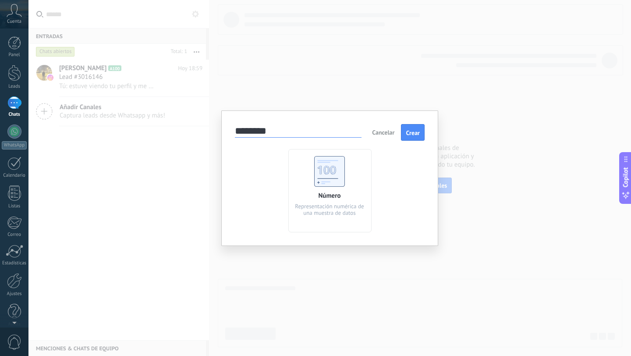
type input "********"
click at [276, 197] on div "Número Representación numérica de una muestra de datos" at bounding box center [330, 190] width 190 height 83
click at [339, 189] on div "Número Representación numérica de una muestra de datos" at bounding box center [329, 190] width 83 height 83
click at [412, 131] on span "Crear" at bounding box center [413, 133] width 14 height 6
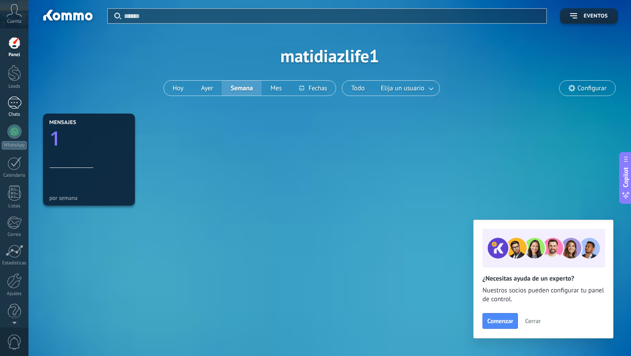
click at [17, 106] on div "1" at bounding box center [14, 102] width 14 height 13
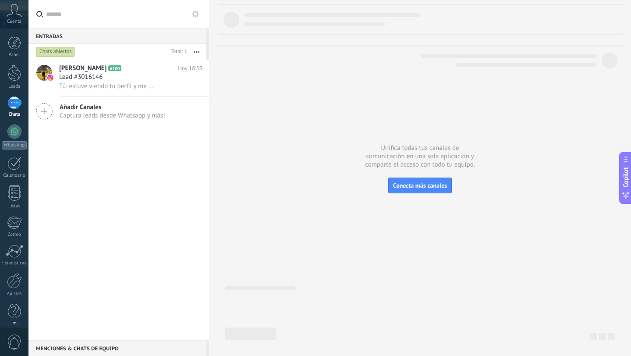
click at [197, 17] on icon at bounding box center [195, 14] width 7 height 7
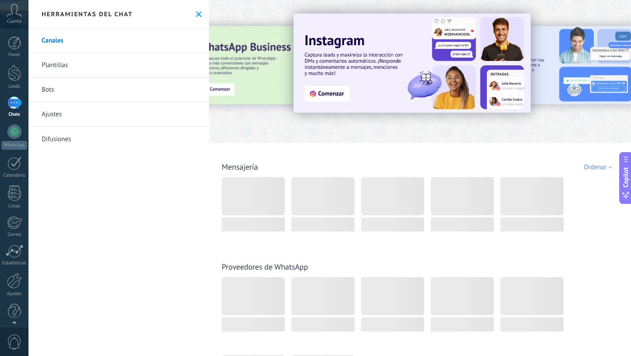
click at [197, 17] on button at bounding box center [198, 14] width 7 height 7
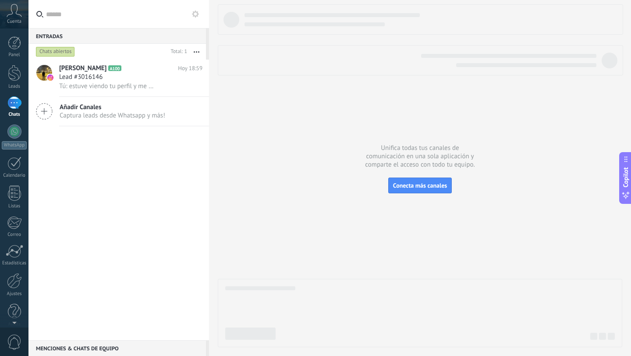
click at [99, 351] on div "Menciones & Chats de equipo 0" at bounding box center [116, 348] width 177 height 16
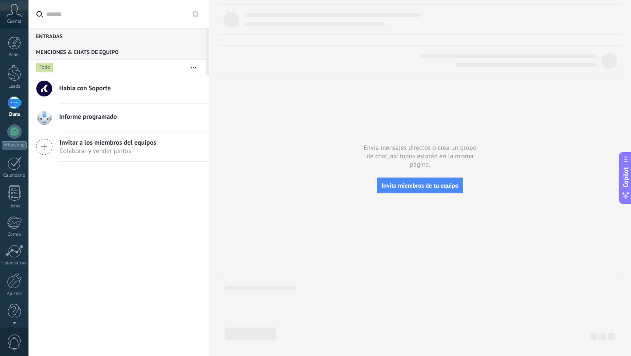
click at [195, 16] on use at bounding box center [195, 14] width 7 height 7
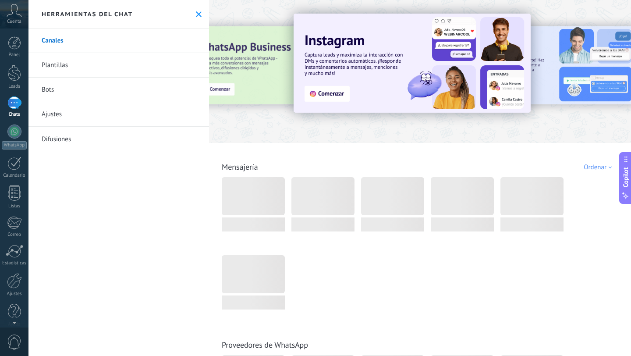
click at [200, 8] on div "Herramientas del chat" at bounding box center [118, 14] width 181 height 28
click at [199, 11] on button at bounding box center [198, 14] width 7 height 7
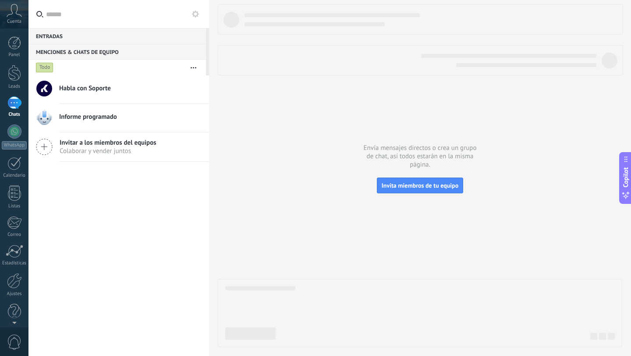
click at [112, 39] on div "Entradas 0" at bounding box center [116, 36] width 177 height 16
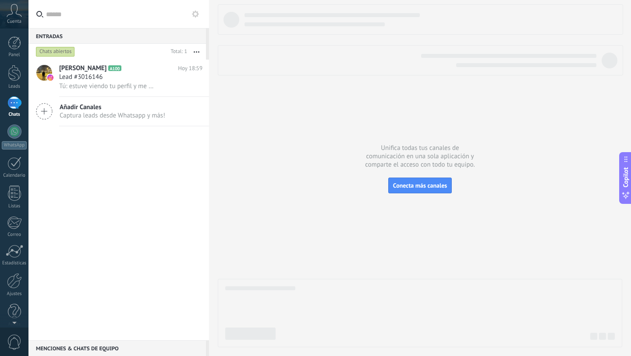
click at [19, 19] on span "Cuenta" at bounding box center [14, 22] width 14 height 6
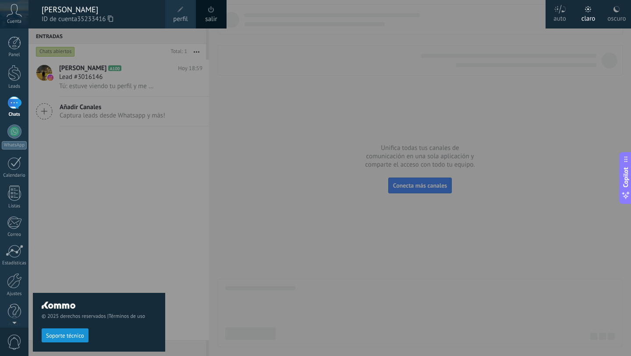
click at [112, 177] on div "© 2025 derechos reservados | Términos de uso Soporte técnico" at bounding box center [99, 191] width 132 height 327
click at [14, 21] on span "Cuenta" at bounding box center [14, 22] width 14 height 6
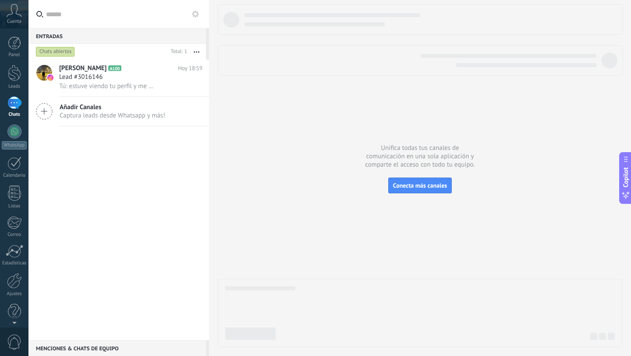
click at [17, 9] on icon at bounding box center [14, 10] width 15 height 13
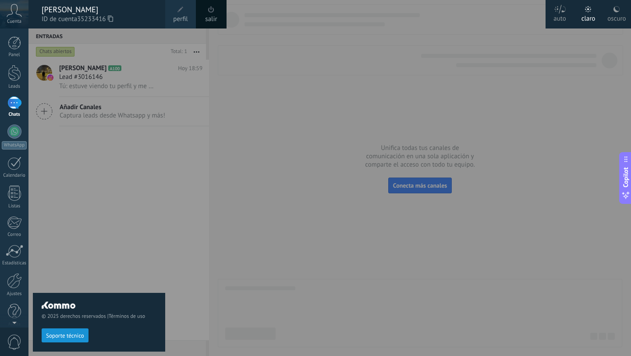
click at [79, 109] on div "© 2025 derechos reservados | Términos de uso Soporte técnico" at bounding box center [99, 191] width 132 height 327
drag, startPoint x: 132, startPoint y: 167, endPoint x: 132, endPoint y: 144, distance: 22.8
click at [133, 149] on div "© 2025 derechos reservados | Términos de uso Soporte técnico" at bounding box center [99, 191] width 132 height 327
click at [16, 9] on icon at bounding box center [14, 10] width 15 height 13
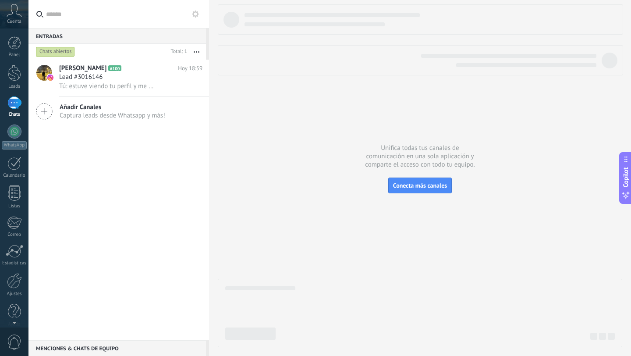
click at [628, 172] on span "Copilot" at bounding box center [625, 177] width 9 height 20
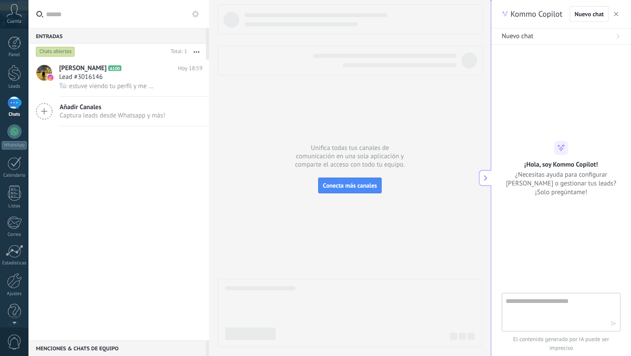
type textarea "**********"
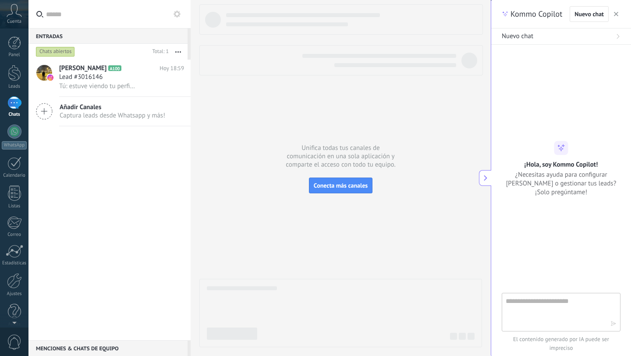
scroll to position [8, 0]
click at [528, 299] on textarea at bounding box center [555, 312] width 99 height 32
type textarea "**********"
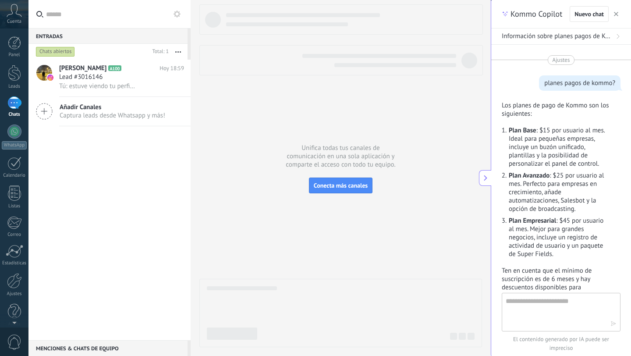
scroll to position [117, 0]
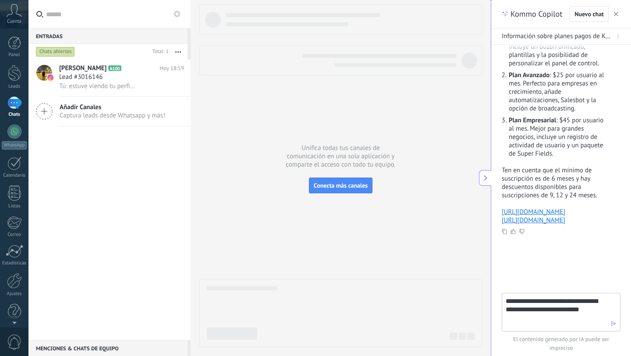
type textarea "**********"
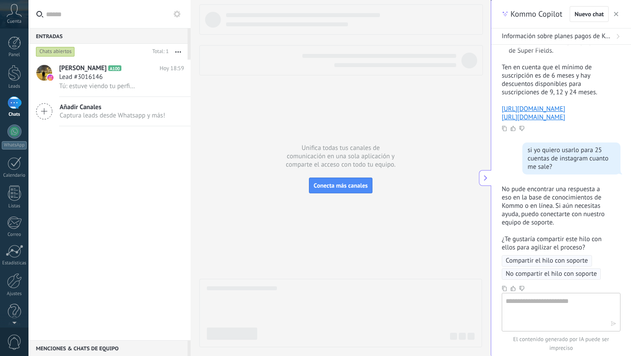
scroll to position [189, 0]
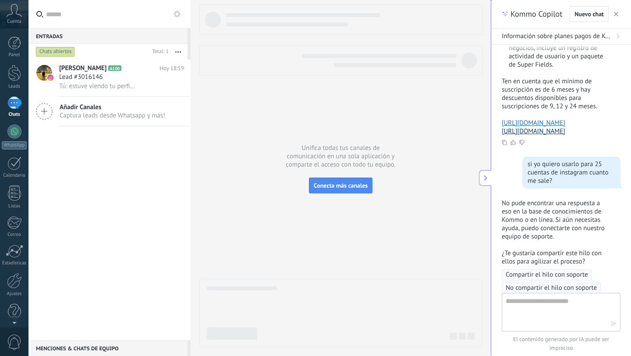
click at [538, 135] on link "[URL][DOMAIN_NAME]" at bounding box center [534, 131] width 64 height 8
click at [617, 11] on span "button" at bounding box center [616, 14] width 4 height 6
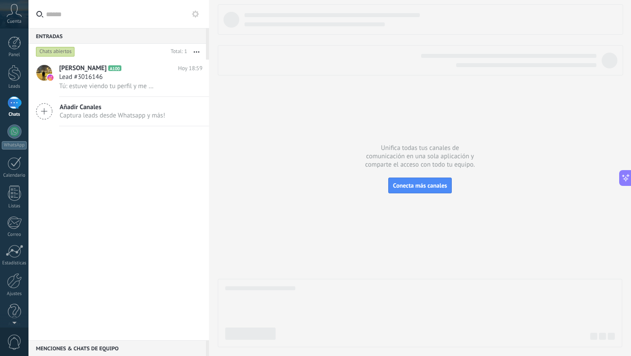
click at [198, 55] on button "button" at bounding box center [196, 52] width 19 height 16
click at [195, 14] on icon at bounding box center [195, 14] width 7 height 7
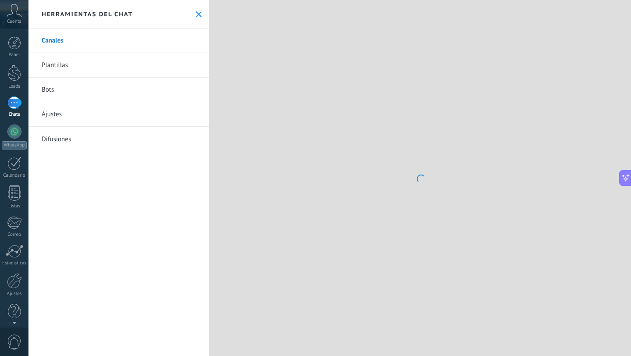
click at [109, 100] on link "Bots" at bounding box center [118, 90] width 181 height 25
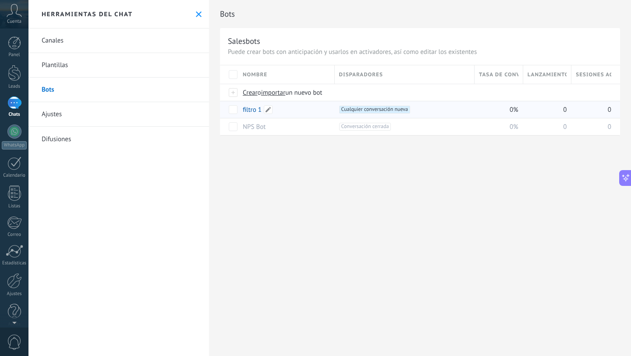
click at [295, 108] on div "filtro 1" at bounding box center [284, 109] width 92 height 17
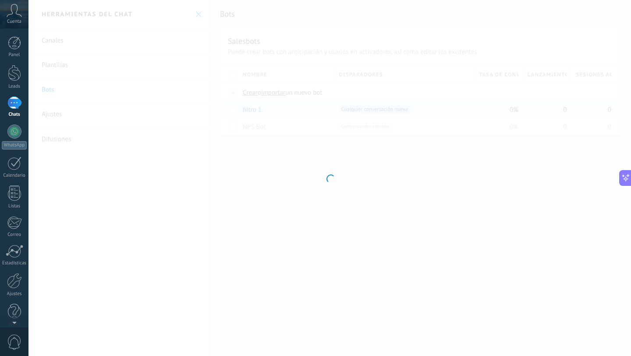
type input "********"
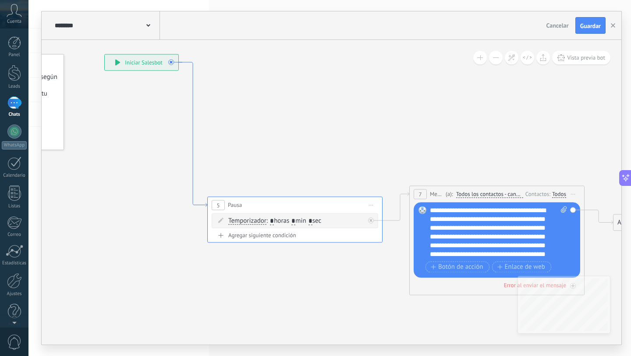
click at [193, 153] on icon at bounding box center [193, 134] width 28 height 145
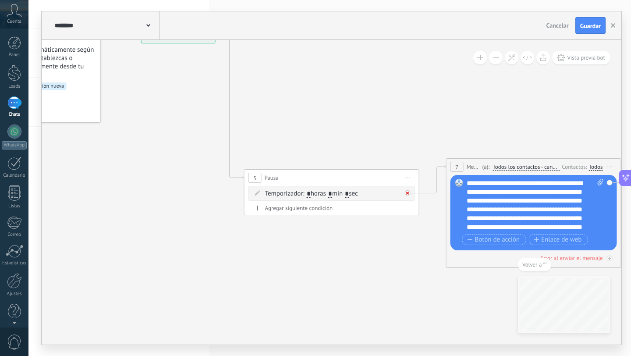
click at [408, 194] on icon at bounding box center [407, 193] width 3 height 3
click at [489, 280] on div "Agrega el siguiente paso" at bounding box center [486, 280] width 77 height 14
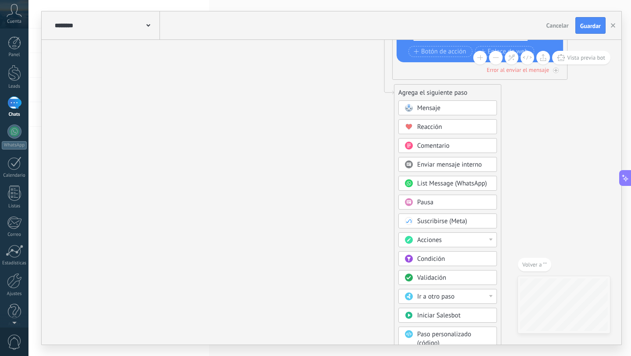
click at [472, 238] on div "Acciones" at bounding box center [454, 240] width 74 height 9
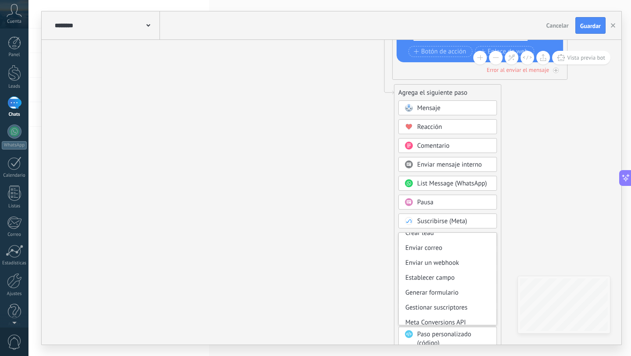
scroll to position [117, 0]
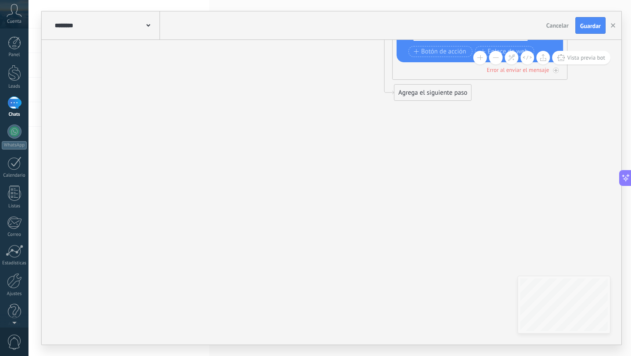
click at [459, 94] on div "Agrega el siguiente paso" at bounding box center [432, 92] width 77 height 14
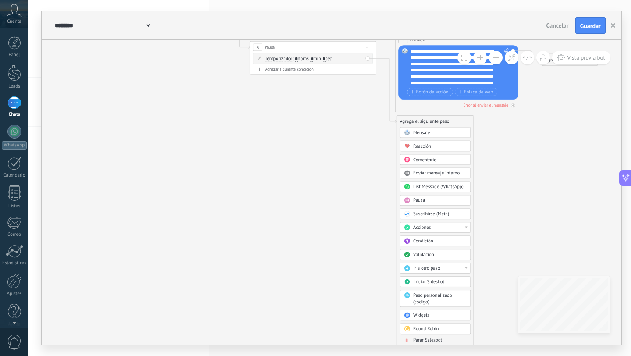
click at [433, 301] on div "Paso personalizado (código)" at bounding box center [439, 298] width 53 height 13
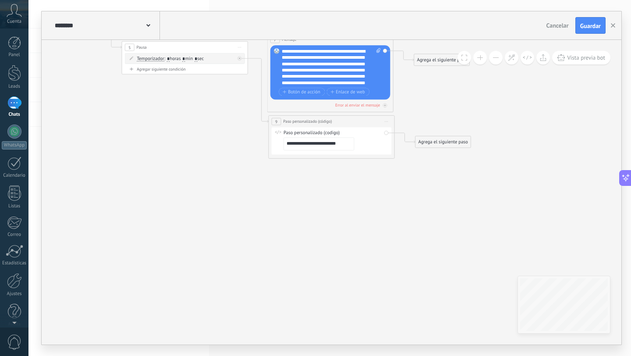
click at [386, 121] on icon at bounding box center [386, 121] width 3 height 0
click at [400, 164] on div "Borrar" at bounding box center [415, 162] width 62 height 11
drag, startPoint x: 270, startPoint y: 49, endPoint x: 316, endPoint y: 106, distance: 73.5
click at [316, 106] on div "7 Mensaje ******* (a): Todos los contactos - canales seleccionados Todos los co…" at bounding box center [330, 72] width 126 height 79
drag, startPoint x: 316, startPoint y: 106, endPoint x: 384, endPoint y: 138, distance: 75.7
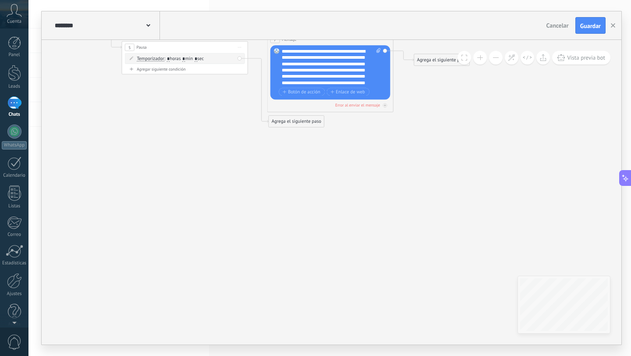
click at [328, 108] on div "7 Mensaje ******* (a): Todos los contactos - canales seleccionados Todos los co…" at bounding box center [330, 72] width 126 height 79
drag, startPoint x: 328, startPoint y: 107, endPoint x: 373, endPoint y: 121, distance: 47.6
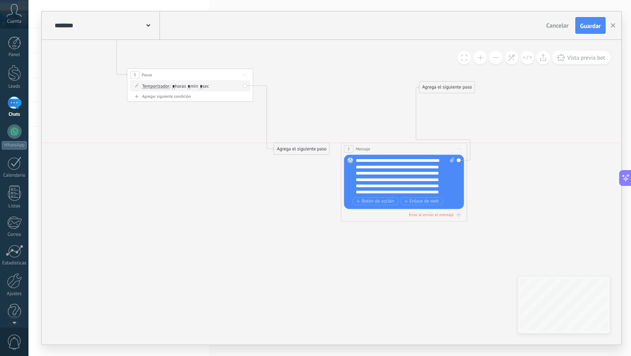
drag, startPoint x: 393, startPoint y: 63, endPoint x: 461, endPoint y: 147, distance: 108.3
click at [461, 147] on span "Iniciar vista previa aquí Cambiar nombre Duplicar [GEOGRAPHIC_DATA]" at bounding box center [459, 148] width 10 height 9
drag, startPoint x: 448, startPoint y: 85, endPoint x: 550, endPoint y: 183, distance: 142.3
click at [550, 183] on div "Agrega el siguiente paso" at bounding box center [549, 186] width 55 height 11
click at [245, 85] on div "Temporizador Hasta recibir mensaje Temporizador Excepto horas laborales Hasta q…" at bounding box center [190, 86] width 120 height 11
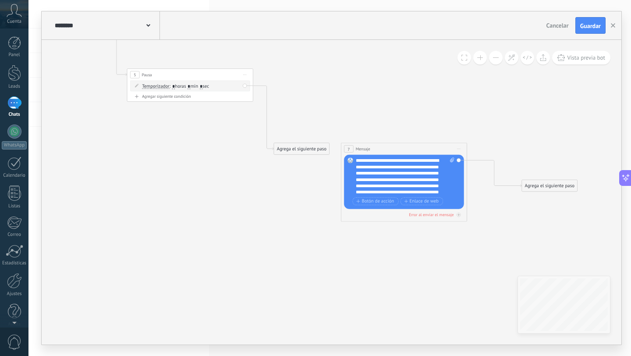
click at [245, 86] on div "Temporizador Hasta recibir mensaje Temporizador Excepto horas laborales Hasta q…" at bounding box center [190, 86] width 120 height 11
click at [245, 75] on span "Iniciar vista previa aquí Cambiar nombre Duplicar [GEOGRAPHIC_DATA]" at bounding box center [245, 74] width 10 height 9
click at [286, 168] on icon at bounding box center [304, 93] width 819 height 571
click at [296, 148] on div "Agrega el siguiente paso" at bounding box center [301, 149] width 55 height 11
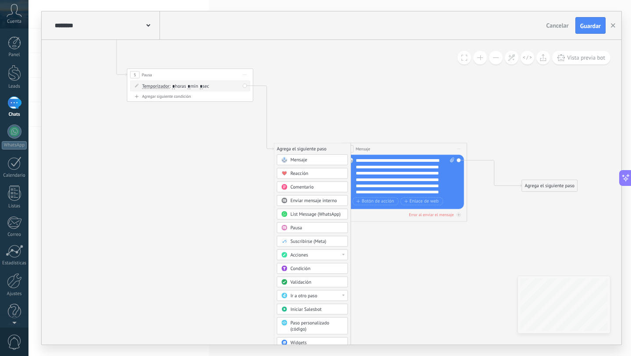
click at [232, 186] on icon at bounding box center [304, 93] width 819 height 571
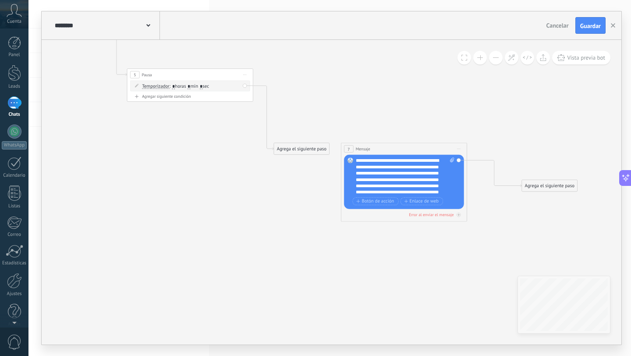
click at [349, 148] on span "7" at bounding box center [349, 148] width 2 height 5
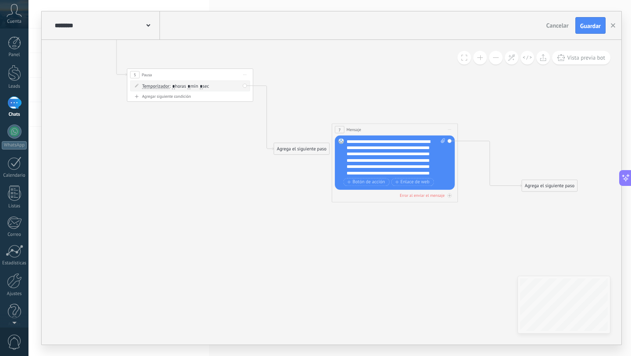
drag, startPoint x: 345, startPoint y: 153, endPoint x: 337, endPoint y: 134, distance: 21.2
click at [337, 134] on div "7 Mensaje ******* (a): Todos los contactos - canales seleccionados Todos los co…" at bounding box center [395, 130] width 126 height 12
click at [302, 148] on div "Agrega el siguiente paso" at bounding box center [301, 149] width 55 height 11
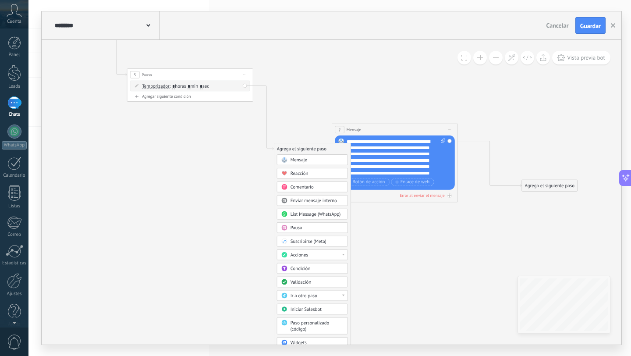
click at [226, 215] on icon at bounding box center [304, 84] width 819 height 552
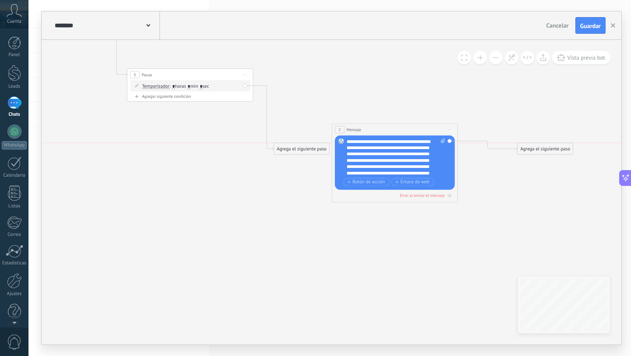
drag, startPoint x: 541, startPoint y: 187, endPoint x: 536, endPoint y: 150, distance: 36.6
click at [536, 150] on div "Agrega el siguiente paso" at bounding box center [545, 149] width 55 height 11
click at [267, 104] on icon at bounding box center [263, 118] width 21 height 64
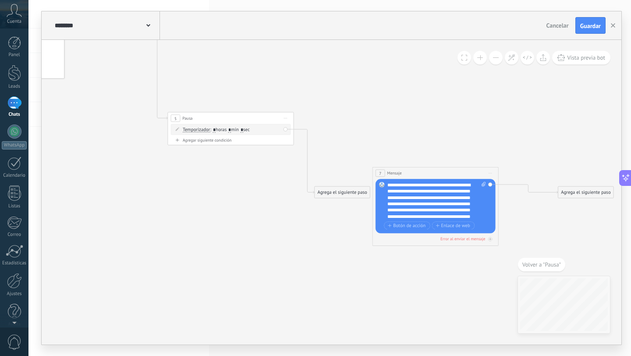
click at [214, 140] on div "Agregar siguiente condición" at bounding box center [231, 139] width 120 height 5
click at [223, 144] on span "Hasta recibir mensaje" at bounding box center [205, 142] width 44 height 5
click at [223, 144] on button "Hasta recibir mensaje" at bounding box center [219, 142] width 79 height 11
click at [241, 211] on icon at bounding box center [343, 128] width 814 height 552
click at [280, 143] on div "Borrar" at bounding box center [278, 142] width 7 height 9
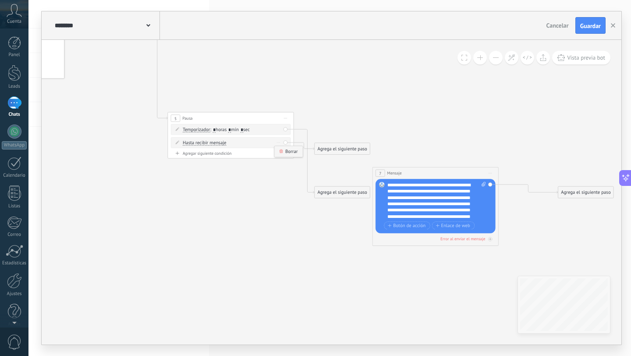
click at [281, 149] on icon at bounding box center [281, 151] width 4 height 4
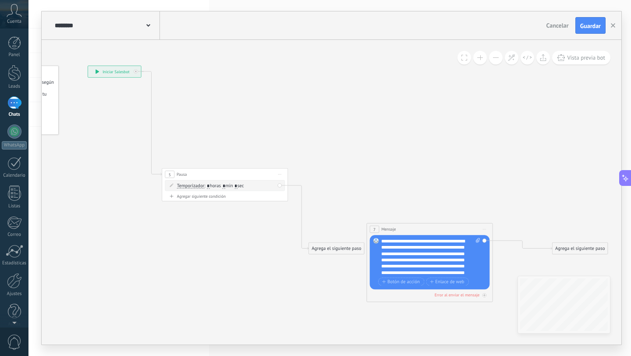
click at [278, 174] on icon at bounding box center [279, 174] width 3 height 0
click at [293, 216] on div "Borrar" at bounding box center [308, 215] width 62 height 11
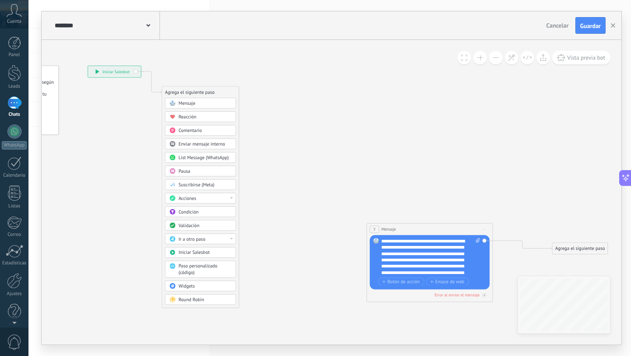
click at [189, 170] on span "Pausa" at bounding box center [184, 171] width 12 height 6
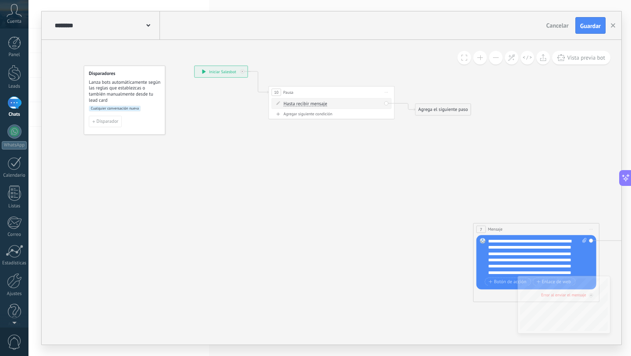
click at [322, 115] on div "Agregar siguiente condición" at bounding box center [332, 113] width 120 height 5
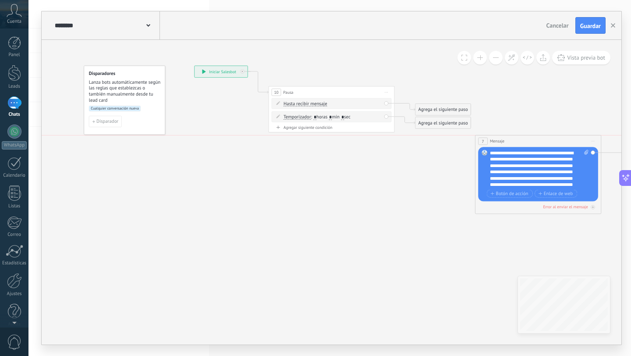
drag, startPoint x: 523, startPoint y: 232, endPoint x: 525, endPoint y: 147, distance: 85.5
click at [525, 147] on div "7 Mensaje ******* (a): Todos los contactos - canales seleccionados Todos los co…" at bounding box center [538, 174] width 126 height 79
click at [460, 109] on div "Agrega el siguiente paso" at bounding box center [442, 109] width 55 height 11
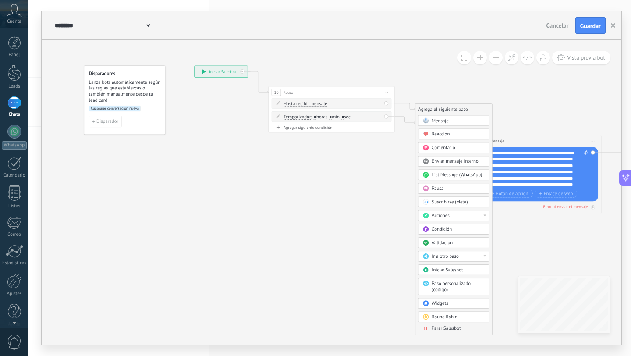
click at [452, 118] on div "Mensaje" at bounding box center [458, 120] width 53 height 6
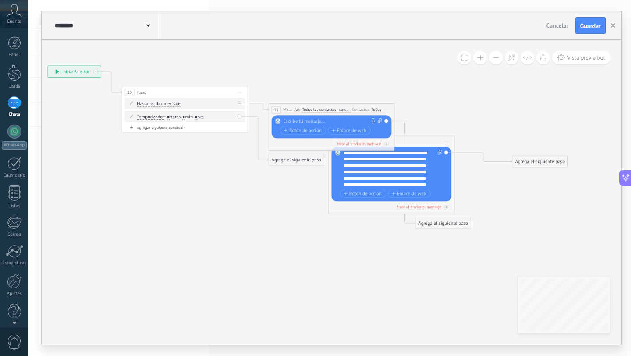
click at [337, 120] on div at bounding box center [330, 121] width 94 height 6
click at [246, 164] on icon at bounding box center [297, 160] width 814 height 504
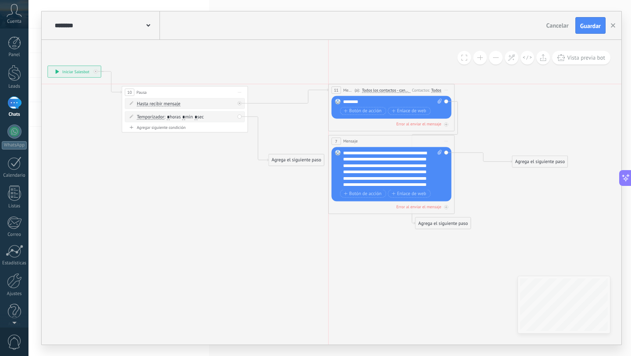
drag, startPoint x: 391, startPoint y: 109, endPoint x: 449, endPoint y: 88, distance: 61.4
click at [449, 88] on span "Iniciar vista previa aquí Cambiar nombre Duplicar [GEOGRAPHIC_DATA]" at bounding box center [446, 89] width 10 height 9
click at [269, 214] on icon at bounding box center [297, 147] width 814 height 479
click at [446, 140] on span "Iniciar vista previa aquí Cambiar nombre Duplicar [GEOGRAPHIC_DATA]" at bounding box center [446, 141] width 10 height 9
click at [456, 182] on div "Borrar" at bounding box center [475, 182] width 62 height 11
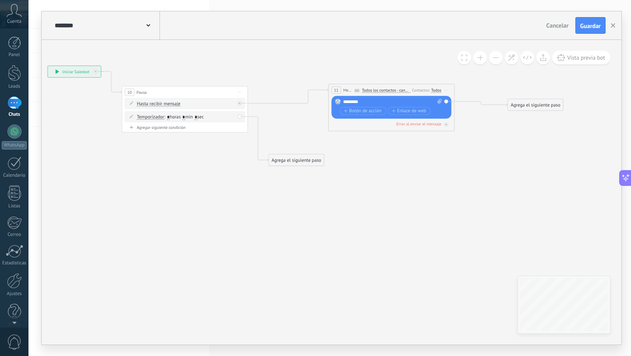
drag, startPoint x: 436, startPoint y: 220, endPoint x: 529, endPoint y: 102, distance: 150.4
click at [529, 102] on div "Agrega el siguiente paso" at bounding box center [535, 104] width 55 height 11
click at [301, 163] on div "Agrega el siguiente paso" at bounding box center [296, 160] width 55 height 11
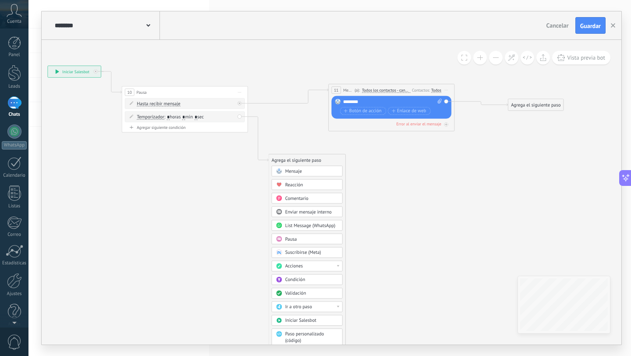
click at [301, 172] on span "Mensaje" at bounding box center [293, 171] width 17 height 6
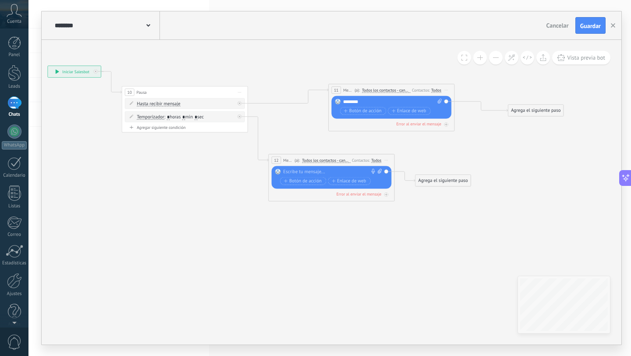
click at [302, 172] on div at bounding box center [330, 172] width 94 height 6
drag, startPoint x: 302, startPoint y: 172, endPoint x: 388, endPoint y: 162, distance: 86.5
click at [388, 162] on span "Iniciar vista previa aquí Cambiar nombre Duplicar [GEOGRAPHIC_DATA]" at bounding box center [386, 160] width 10 height 9
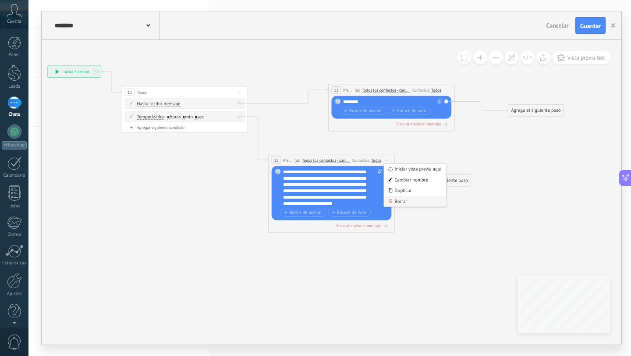
click at [399, 199] on div "Borrar" at bounding box center [415, 201] width 62 height 11
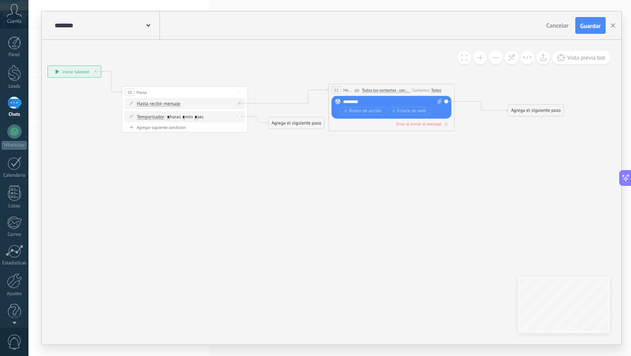
click at [296, 129] on icon at bounding box center [295, 99] width 810 height 383
click at [296, 126] on div "Agrega el siguiente paso" at bounding box center [296, 122] width 55 height 11
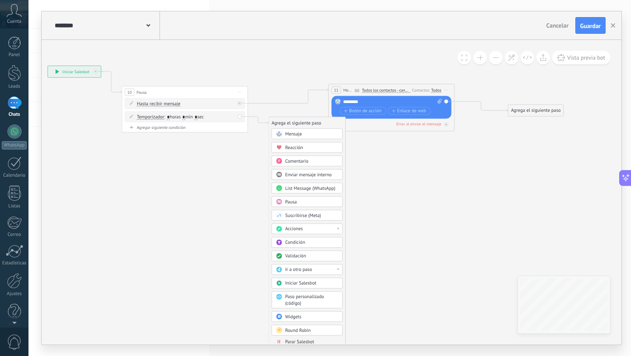
click at [299, 146] on span "Reacción" at bounding box center [294, 148] width 18 height 6
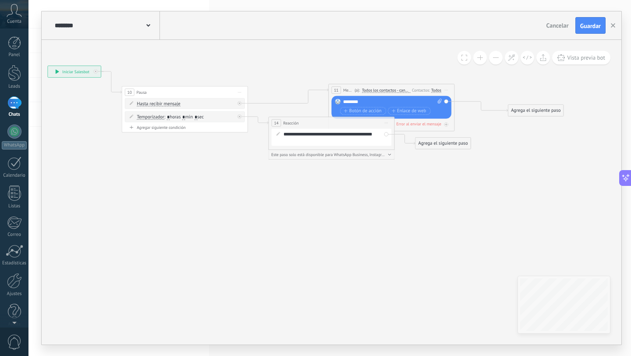
click at [385, 124] on span "Iniciar vista previa aquí Cambiar nombre Duplicar [GEOGRAPHIC_DATA]" at bounding box center [386, 122] width 10 height 9
click at [399, 160] on div "Borrar" at bounding box center [415, 164] width 62 height 11
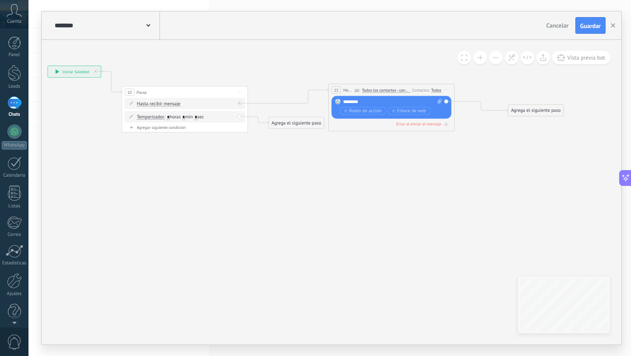
click at [300, 122] on div "Agrega el siguiente paso" at bounding box center [296, 122] width 55 height 11
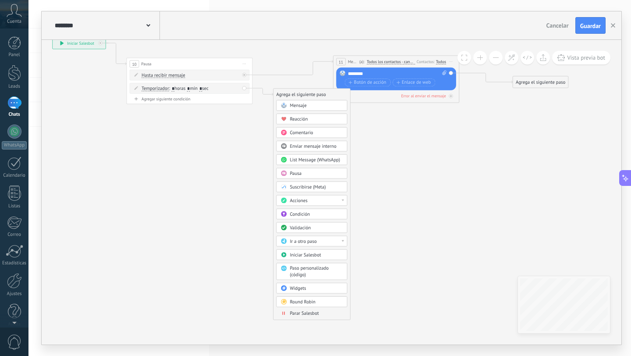
click at [304, 212] on span "Condición" at bounding box center [300, 214] width 20 height 6
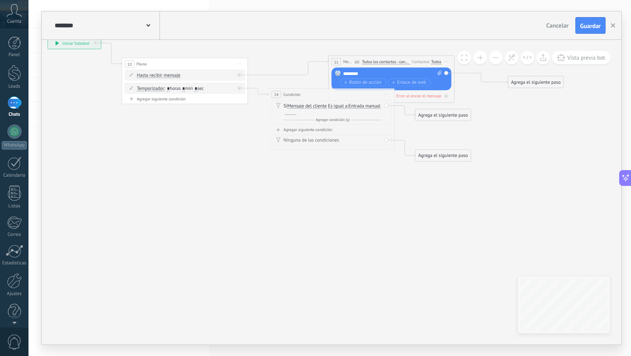
click at [309, 131] on div "Agregar siguiente condición" at bounding box center [332, 129] width 120 height 5
click at [296, 110] on div at bounding box center [290, 112] width 11 height 5
drag, startPoint x: 317, startPoint y: 110, endPoint x: 279, endPoint y: 109, distance: 38.1
click at [279, 109] on div "Si Mensaje del cliente Mensaje del cliente Comentario del cliente El cliente Có…" at bounding box center [332, 112] width 120 height 24
click at [331, 121] on span "Agregar condición (y)" at bounding box center [332, 119] width 37 height 5
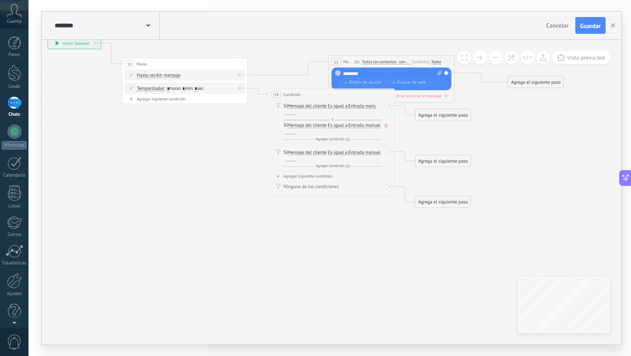
click at [387, 124] on icon at bounding box center [385, 125] width 3 height 4
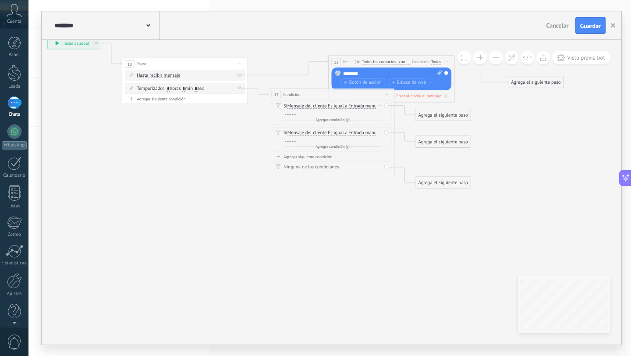
click at [382, 134] on div "Borrar" at bounding box center [379, 132] width 7 height 9
click at [383, 143] on div "Borrar" at bounding box center [390, 141] width 28 height 11
click at [296, 110] on div at bounding box center [290, 112] width 11 height 5
click at [348, 109] on span "Entrada manual" at bounding box center [364, 105] width 32 height 5
click at [345, 110] on button "Entrada manual" at bounding box center [384, 105] width 79 height 11
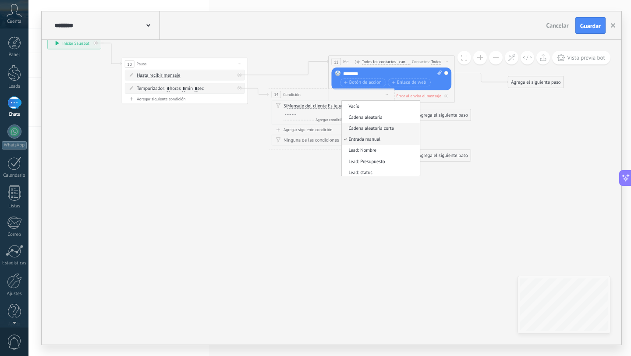
drag, startPoint x: 355, startPoint y: 116, endPoint x: 325, endPoint y: 138, distance: 37.0
click at [341, 138] on ul "Vacío Cadena aleatoria Cadena aleatoria corta Entrada manual Lead: Nombre Lead:…" at bounding box center [380, 138] width 79 height 76
click at [345, 112] on button "Entrada manual" at bounding box center [384, 105] width 79 height 11
click at [334, 211] on icon at bounding box center [295, 112] width 810 height 467
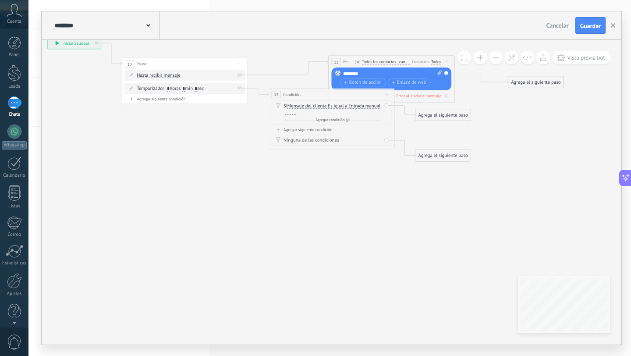
click at [296, 111] on div at bounding box center [290, 112] width 11 height 5
click at [326, 119] on span "Agregar condición (y)" at bounding box center [332, 119] width 37 height 5
click at [296, 134] on div at bounding box center [290, 131] width 11 height 5
click at [338, 141] on span "Agregar condición (y)" at bounding box center [332, 139] width 37 height 5
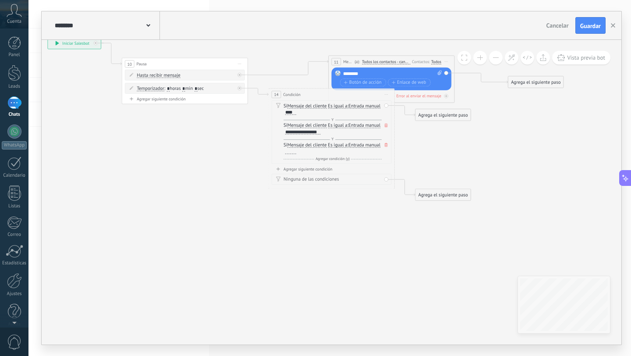
click at [296, 153] on div at bounding box center [290, 151] width 11 height 5
click at [328, 161] on span "Agregar condición (y)" at bounding box center [332, 158] width 37 height 5
click at [296, 169] on div at bounding box center [290, 170] width 11 height 5
click at [321, 178] on span "Agregar condición (y)" at bounding box center [332, 178] width 37 height 5
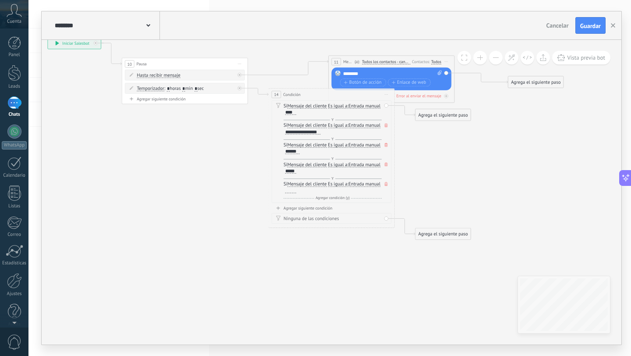
click at [296, 190] on div at bounding box center [290, 190] width 11 height 5
click at [338, 197] on span "Agregar condición (y)" at bounding box center [332, 197] width 37 height 5
click at [296, 210] on div at bounding box center [290, 210] width 11 height 5
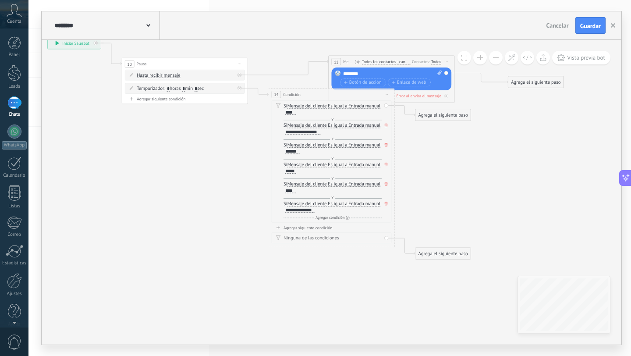
click at [326, 217] on span "Agregar condición (y)" at bounding box center [332, 217] width 37 height 5
click at [296, 229] on div at bounding box center [290, 229] width 11 height 5
click at [318, 236] on span "Agregar condición (y)" at bounding box center [332, 237] width 37 height 5
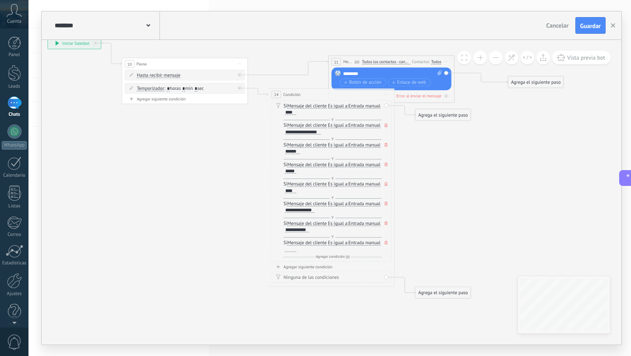
click at [296, 248] on div at bounding box center [290, 249] width 11 height 5
click at [348, 246] on span "Entrada manual" at bounding box center [364, 243] width 32 height 5
click at [345, 248] on button "Entrada manual" at bounding box center [384, 242] width 79 height 11
click at [341, 257] on span "Cadena aleatoria" at bounding box center [379, 254] width 76 height 6
click at [310, 249] on span "Cadena aleatoria" at bounding box center [301, 249] width 34 height 5
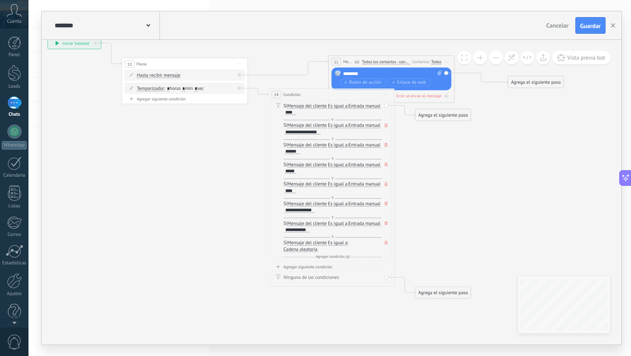
click at [310, 249] on button "Cadena aleatoria" at bounding box center [319, 249] width 79 height 11
click at [308, 271] on span "Cadena aleatoria corta" at bounding box center [315, 272] width 76 height 6
click at [322, 251] on span "Cadena aleatoria corta" at bounding box center [307, 249] width 46 height 5
click at [322, 251] on button "Cadena aleatoria corta" at bounding box center [319, 249] width 79 height 11
click at [314, 291] on span "Lead: Nombre" at bounding box center [315, 294] width 76 height 6
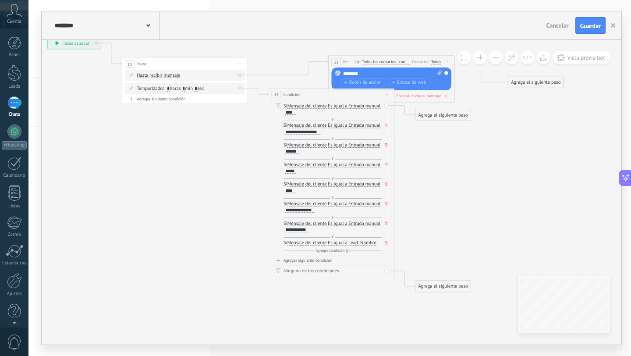
click at [325, 251] on span "Agregar condición (y)" at bounding box center [332, 250] width 37 height 5
click at [348, 259] on span "Entrada manual" at bounding box center [364, 256] width 32 height 5
click at [345, 262] on button "Entrada manual" at bounding box center [384, 256] width 79 height 11
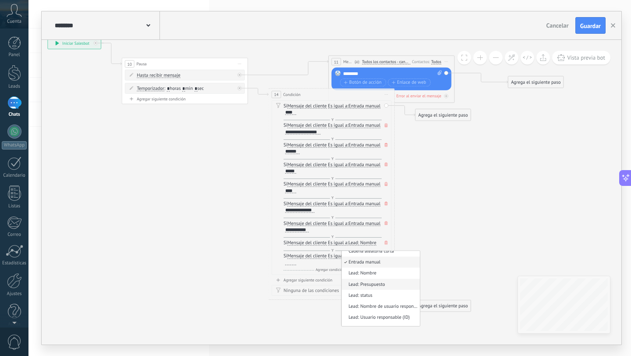
scroll to position [43, 0]
click at [341, 306] on span "Lead: Nombre de usuario responsable" at bounding box center [379, 303] width 76 height 6
click at [334, 263] on span "Lead: Nombre de usuario responsable" at bounding box center [322, 262] width 76 height 5
click at [334, 263] on button "Lead: Nombre de usuario responsable" at bounding box center [319, 262] width 79 height 11
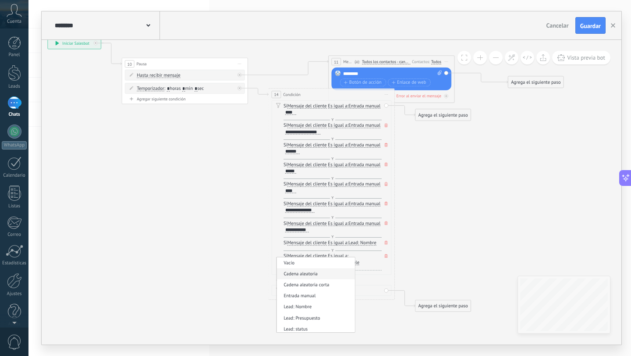
click at [303, 271] on span "Cadena aleatoria" at bounding box center [315, 274] width 76 height 6
click at [310, 262] on span "Cadena aleatoria" at bounding box center [301, 262] width 34 height 5
click at [310, 262] on button "Cadena aleatoria" at bounding box center [319, 262] width 79 height 11
click at [309, 294] on span "Entrada manual" at bounding box center [315, 296] width 76 height 6
click at [296, 261] on div at bounding box center [290, 262] width 11 height 5
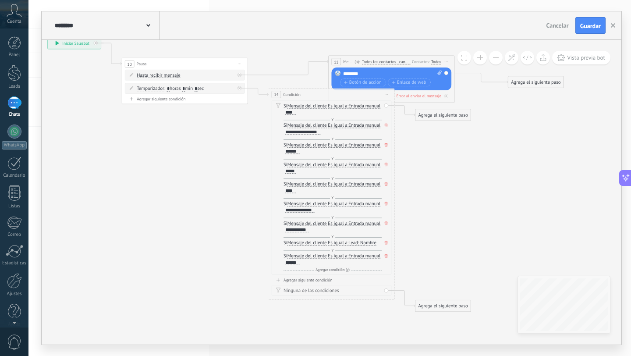
click at [415, 257] on icon at bounding box center [295, 112] width 810 height 467
click at [318, 281] on div "Agregar siguiente condición" at bounding box center [332, 279] width 120 height 5
click at [388, 281] on div "Si Mensaje del cliente Mensaje del cliente Comentario del cliente El cliente Có…" at bounding box center [332, 289] width 120 height 24
click at [386, 283] on div "Si Mensaje del cliente Mensaje del cliente Comentario del cliente El cliente Có…" at bounding box center [332, 289] width 120 height 24
click at [387, 281] on div "Si Mensaje del cliente Mensaje del cliente Comentario del cliente El cliente Có…" at bounding box center [332, 289] width 120 height 24
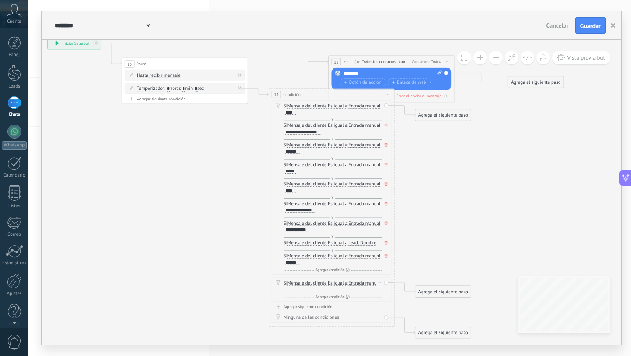
click at [387, 284] on div "Si Mensaje del cliente Mensaje del cliente Comentario del cliente El cliente Có…" at bounding box center [332, 289] width 120 height 24
click at [380, 281] on div "Borrar" at bounding box center [379, 282] width 7 height 9
click at [382, 290] on icon at bounding box center [381, 291] width 3 height 4
click at [442, 116] on div "Agrega el siguiente paso" at bounding box center [442, 115] width 55 height 11
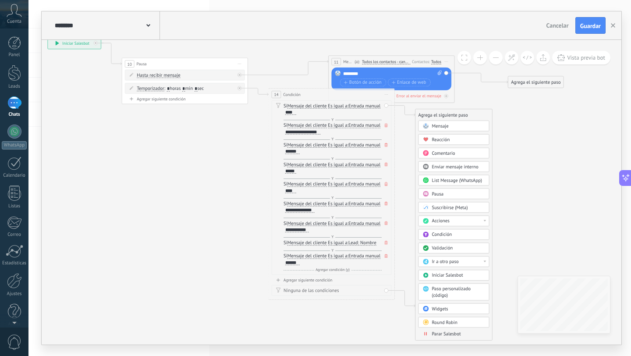
click at [443, 125] on span "Mensaje" at bounding box center [440, 126] width 17 height 6
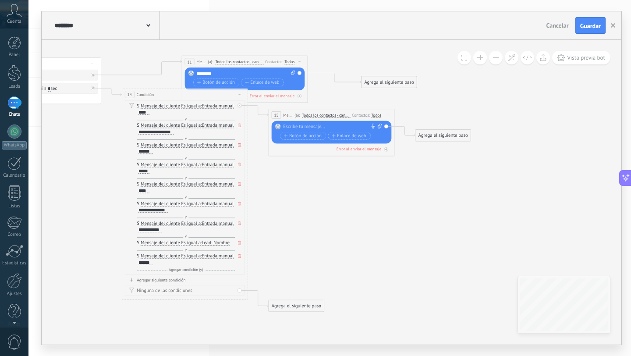
click at [339, 125] on div at bounding box center [330, 127] width 94 height 6
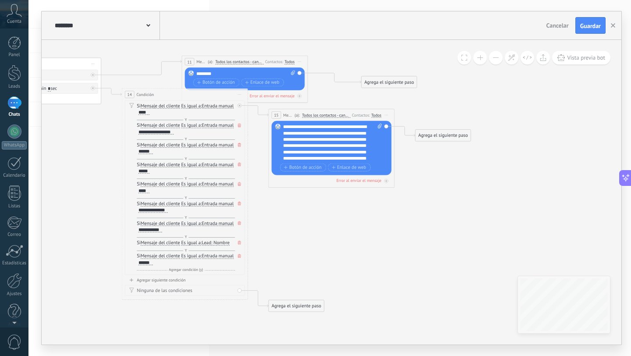
scroll to position [35, 0]
click at [330, 209] on icon at bounding box center [175, 174] width 864 height 590
click at [429, 138] on div "Agrega el siguiente paso" at bounding box center [442, 135] width 55 height 11
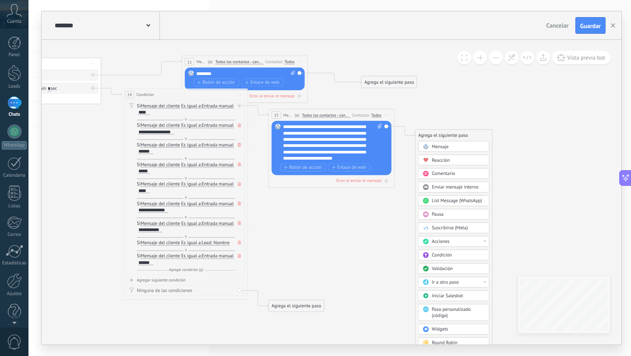
click at [445, 215] on div "Pausa" at bounding box center [458, 214] width 53 height 6
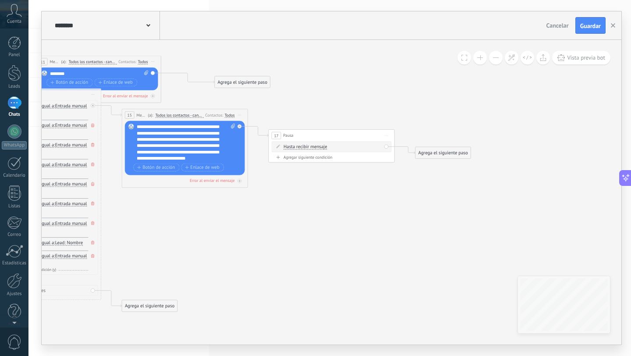
click at [323, 157] on div "Agregar siguiente condición" at bounding box center [332, 157] width 120 height 5
click at [419, 168] on div "Agrega el siguiente paso" at bounding box center [442, 166] width 55 height 11
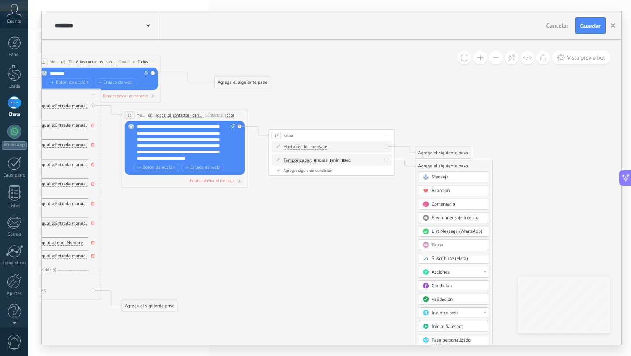
click at [428, 189] on icon at bounding box center [426, 191] width 6 height 6
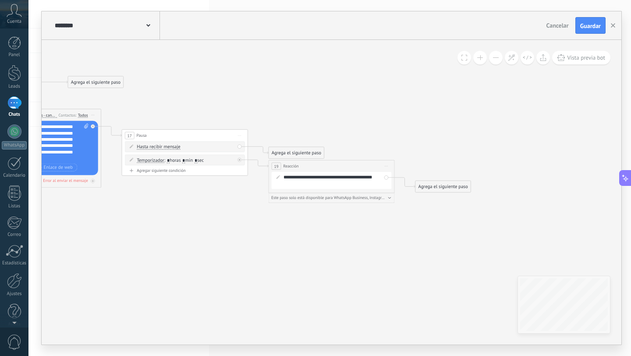
click at [252, 185] on icon at bounding box center [29, 174] width 1158 height 590
click at [430, 189] on div "Agrega el siguiente paso" at bounding box center [442, 186] width 55 height 11
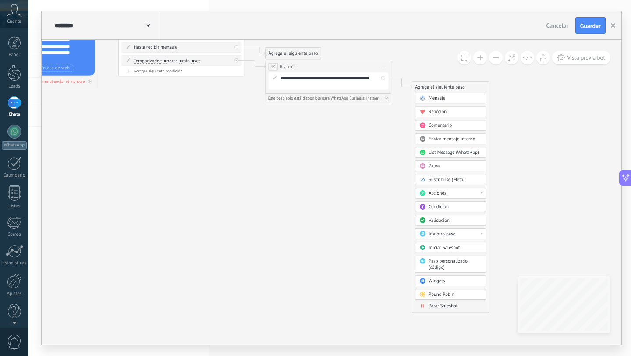
click at [438, 206] on span "Condición" at bounding box center [439, 207] width 20 height 6
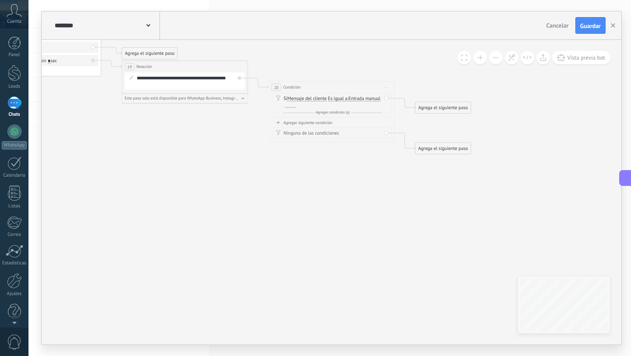
click at [296, 105] on div at bounding box center [290, 105] width 11 height 5
click at [338, 111] on span "Agregar condición (y)" at bounding box center [332, 112] width 37 height 5
click at [296, 122] on div at bounding box center [290, 124] width 11 height 5
click at [326, 134] on div "Y Agregar condición (y)" at bounding box center [333, 132] width 98 height 6
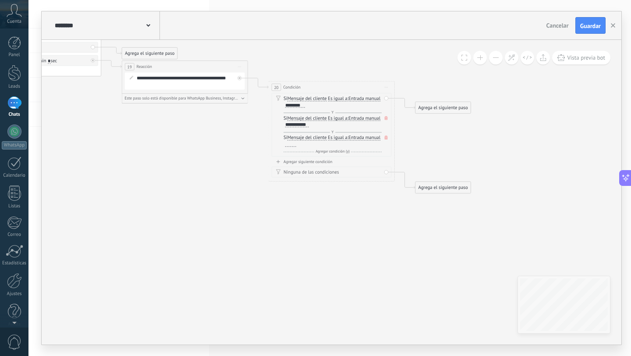
click at [296, 142] on div at bounding box center [290, 144] width 11 height 5
click at [331, 152] on span "Agregar condición (y)" at bounding box center [332, 151] width 37 height 5
click at [296, 163] on div at bounding box center [290, 163] width 11 height 5
click at [322, 171] on span "Agregar condición (y)" at bounding box center [332, 171] width 37 height 5
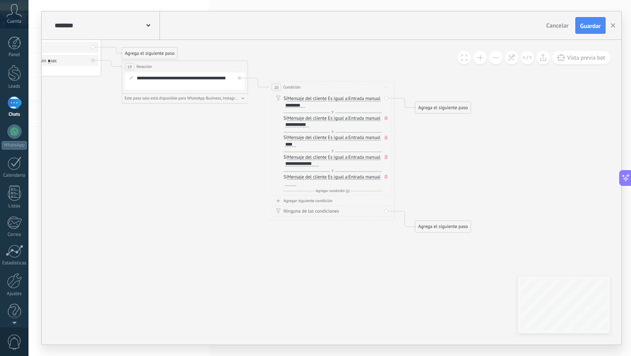
click at [296, 184] on div at bounding box center [290, 183] width 11 height 5
click at [329, 188] on span "Agregar condición (y)" at bounding box center [332, 190] width 37 height 5
click at [325, 206] on div "Si Mensaje del cliente Mensaje del cliente Comentario del cliente El cliente Có…" at bounding box center [333, 203] width 98 height 20
click at [296, 204] on div at bounding box center [290, 202] width 11 height 5
click at [334, 211] on span "Agregar condición (y)" at bounding box center [332, 210] width 37 height 5
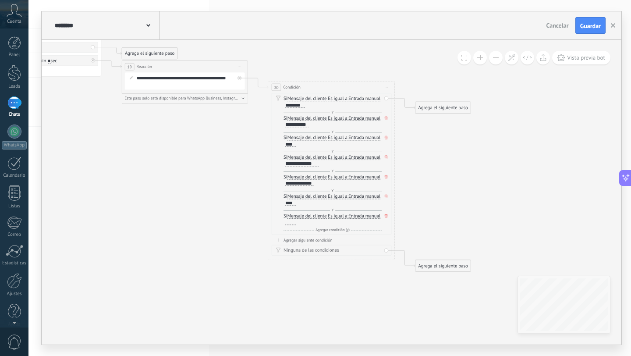
click at [328, 219] on div "Si Mensaje del cliente Mensaje del cliente Comentario del cliente El cliente Có…" at bounding box center [333, 219] width 98 height 13
click at [296, 222] on div at bounding box center [290, 222] width 11 height 5
click at [438, 112] on div "Agrega el siguiente paso" at bounding box center [442, 108] width 55 height 11
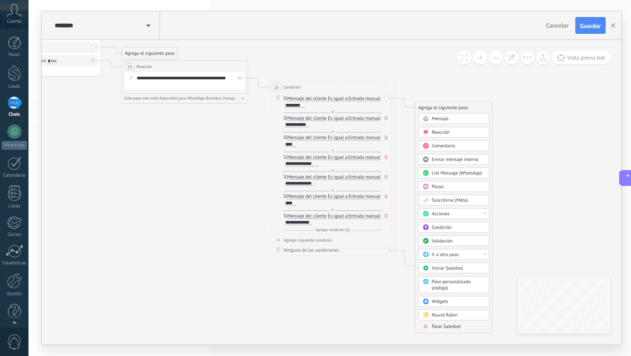
click at [438, 117] on span "Mensaje" at bounding box center [440, 119] width 17 height 6
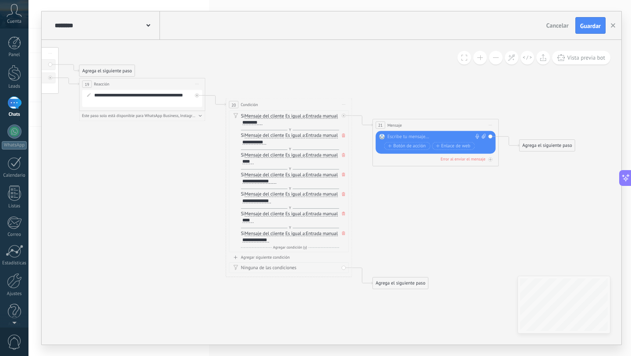
click at [406, 137] on div at bounding box center [434, 137] width 94 height 6
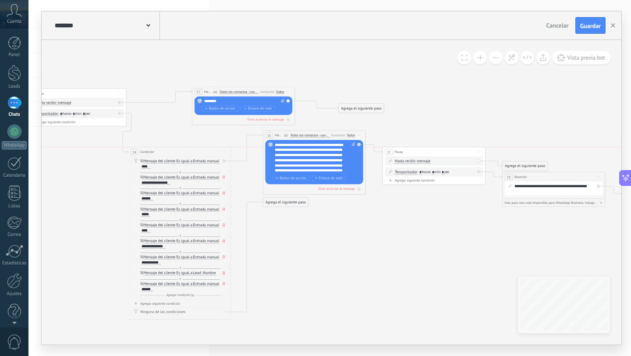
drag, startPoint x: 223, startPoint y: 121, endPoint x: 208, endPoint y: 154, distance: 36.5
click at [208, 154] on div "14 Condición ********* Iniciar vista previa aquí Cambiar nombre Duplicar Borrar" at bounding box center [179, 152] width 103 height 10
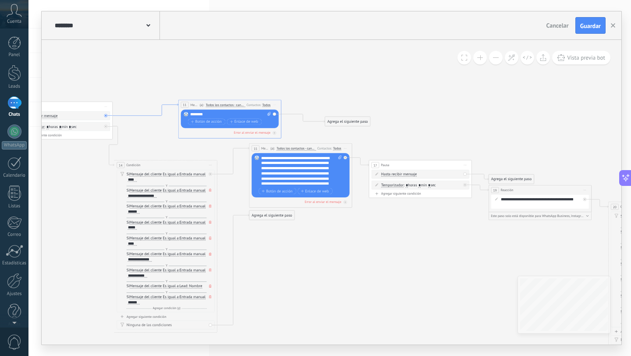
click at [149, 115] on icon at bounding box center [146, 109] width 66 height 12
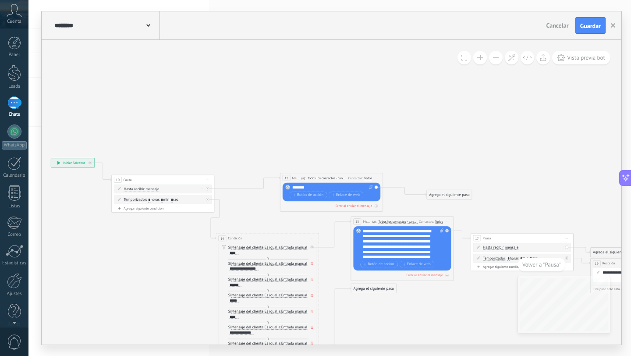
drag, startPoint x: 172, startPoint y: 189, endPoint x: 192, endPoint y: 192, distance: 20.4
click at [183, 197] on div "Hasta recibir mensaje Hasta recibir mensaje Temporizador Excepto horas laborale…" at bounding box center [163, 194] width 98 height 21
click at [202, 188] on icon at bounding box center [202, 188] width 3 height 0
click at [225, 158] on icon at bounding box center [514, 294] width 1184 height 530
click at [74, 161] on div "**********" at bounding box center [72, 162] width 43 height 9
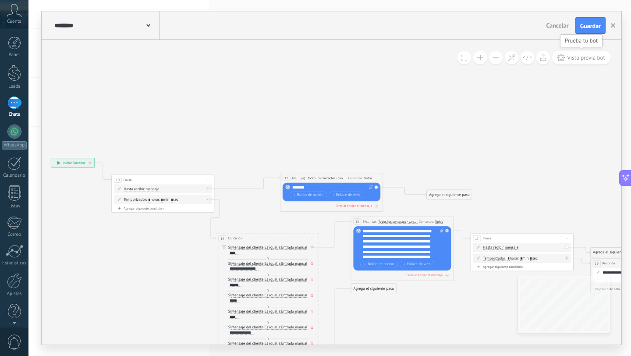
click at [596, 59] on span "Vista previa bot" at bounding box center [586, 57] width 38 height 7
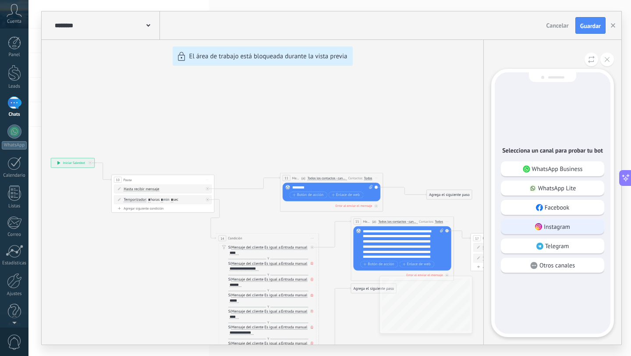
click at [567, 229] on p "Instagram" at bounding box center [557, 227] width 26 height 8
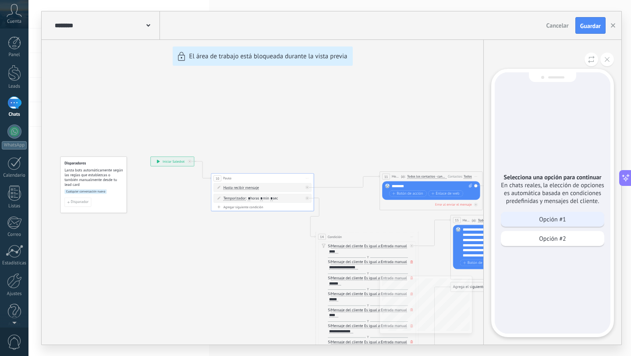
click at [544, 215] on p "Opción #1" at bounding box center [552, 219] width 27 height 8
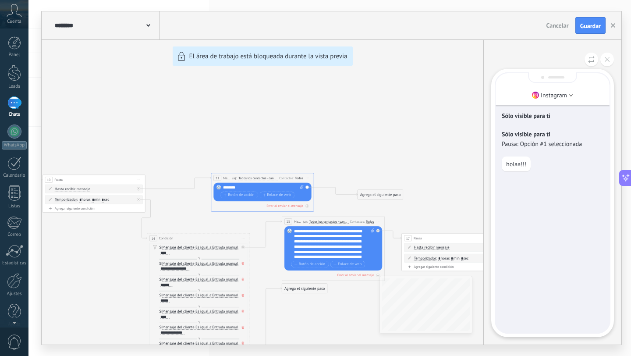
click at [522, 163] on p "holaa!!!" at bounding box center [516, 164] width 20 height 8
click at [547, 146] on p "Pausa: Opción #1 seleccionada" at bounding box center [553, 144] width 102 height 8
click at [571, 95] on use at bounding box center [571, 95] width 4 height 2
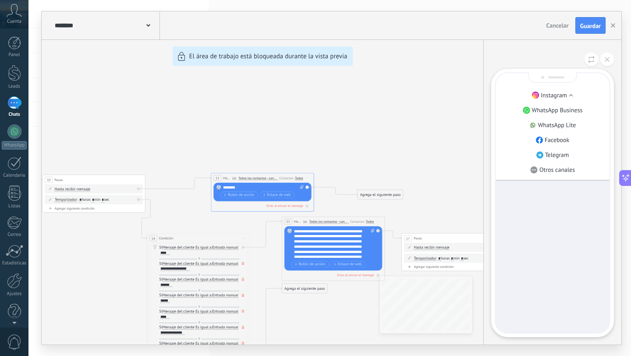
click at [571, 95] on icon at bounding box center [571, 95] width 4 height 2
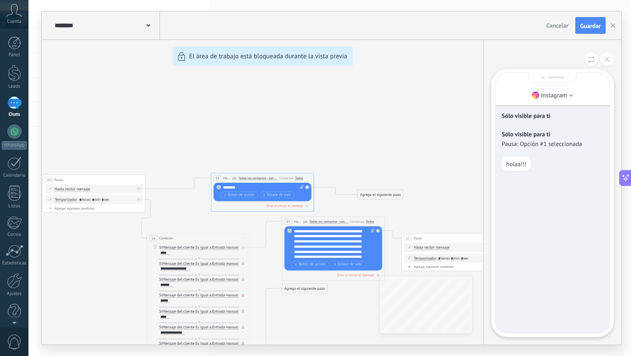
click at [516, 161] on p "holaa!!!" at bounding box center [516, 164] width 20 height 8
click at [540, 322] on div "Sólo visible para ti Sólo visible para ti Pausa: Opción #1 seleccionada holaa!!!" at bounding box center [553, 202] width 114 height 259
click at [516, 167] on p "holaa!!!" at bounding box center [516, 164] width 20 height 8
click at [556, 166] on div "holaa!!!" at bounding box center [553, 163] width 102 height 15
click at [603, 58] on button at bounding box center [607, 60] width 14 height 14
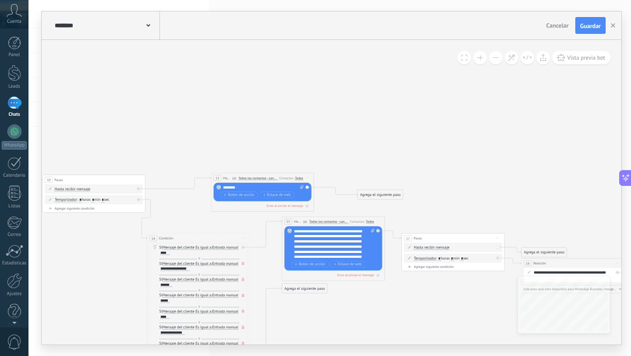
click at [568, 59] on span "Vista previa bot" at bounding box center [586, 57] width 38 height 7
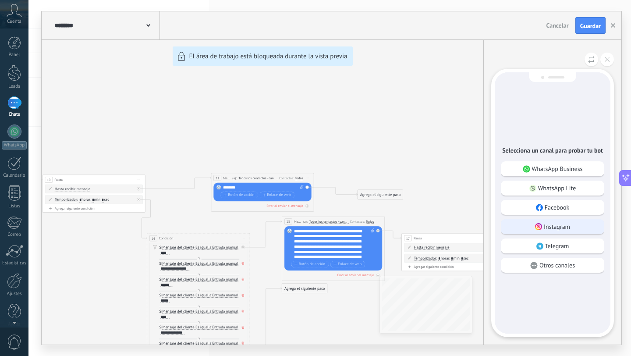
click at [551, 231] on div "Instagram" at bounding box center [552, 226] width 103 height 15
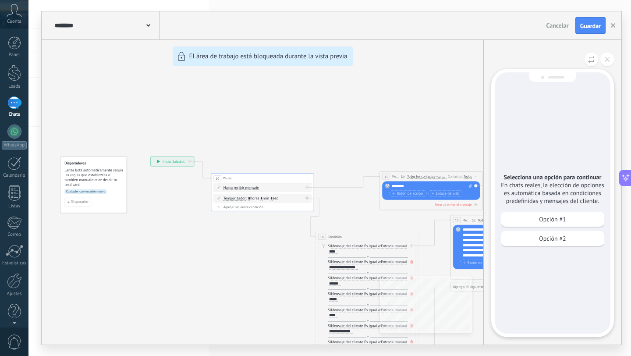
click at [551, 231] on div "Opción #2" at bounding box center [552, 238] width 103 height 15
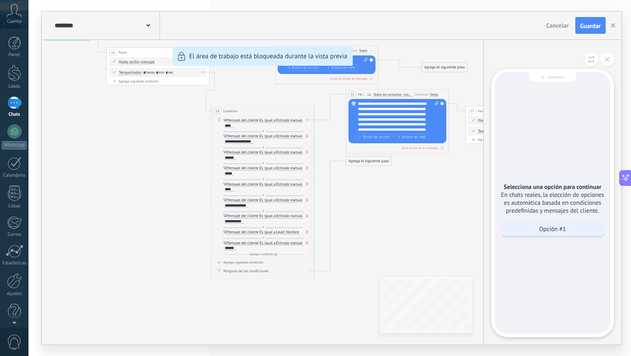
click at [557, 230] on p "Opción #1" at bounding box center [552, 229] width 27 height 8
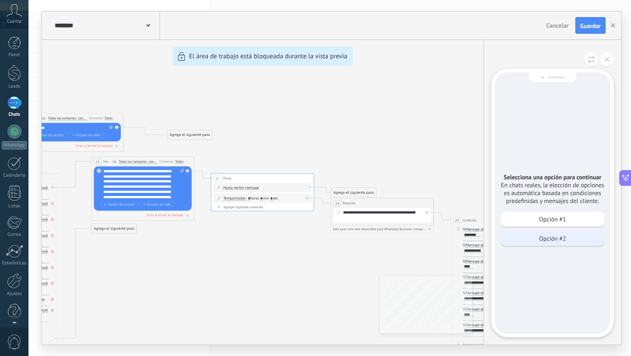
click at [533, 235] on div "Opción #2" at bounding box center [552, 238] width 103 height 15
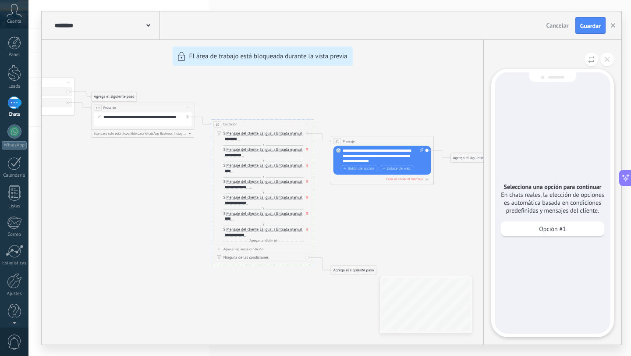
click at [533, 235] on div "Opción #1" at bounding box center [552, 228] width 103 height 15
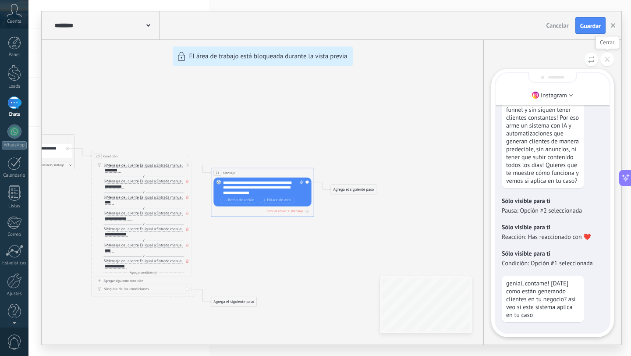
click at [605, 61] on use at bounding box center [607, 59] width 5 height 5
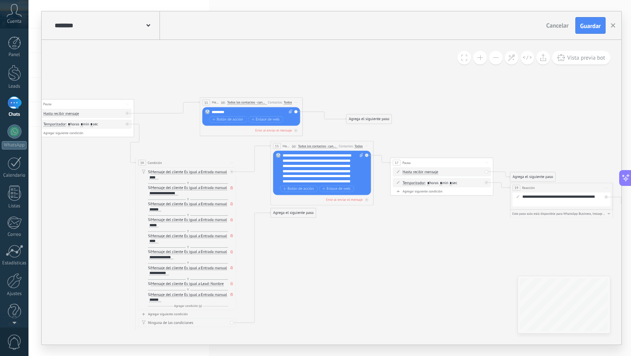
click at [375, 122] on div "Agrega el siguiente paso" at bounding box center [369, 119] width 45 height 8
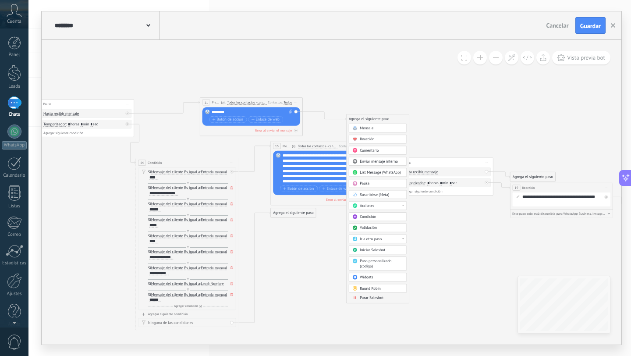
click at [375, 241] on div "Ir a otro paso" at bounding box center [381, 238] width 43 height 5
click at [377, 250] on div "14: Condición" at bounding box center [377, 247] width 57 height 9
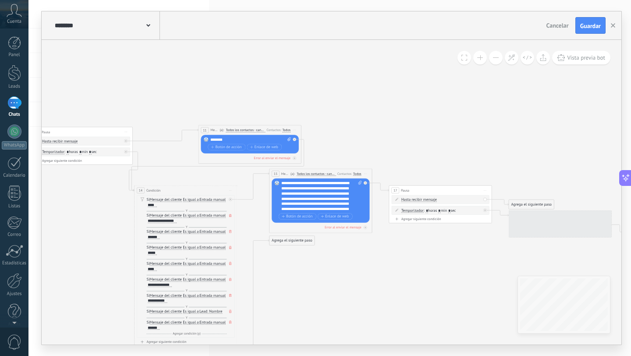
drag, startPoint x: 160, startPoint y: 211, endPoint x: 216, endPoint y: 237, distance: 62.3
click at [98, 239] on icon at bounding box center [432, 246] width 1184 height 530
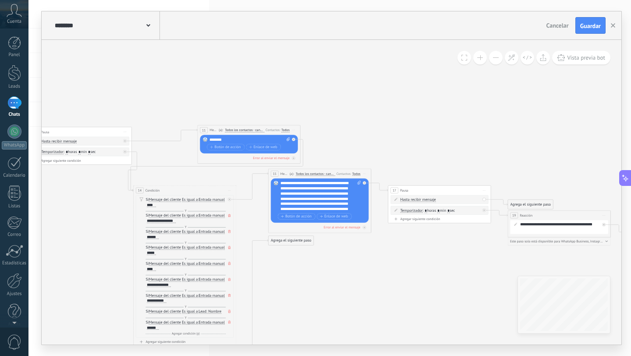
drag, startPoint x: 311, startPoint y: 228, endPoint x: 349, endPoint y: 258, distance: 48.7
click at [524, 203] on div "Agrega el siguiente paso" at bounding box center [530, 204] width 45 height 8
click at [525, 225] on span "Reacción" at bounding box center [528, 224] width 14 height 5
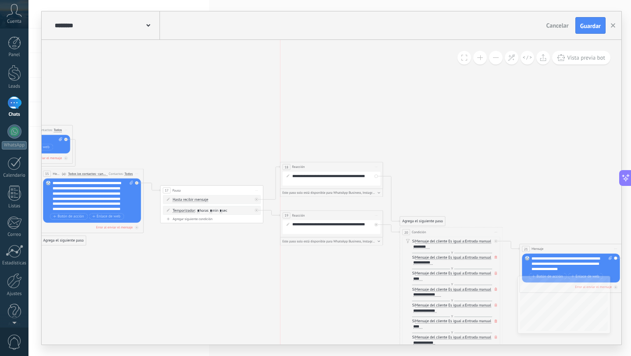
drag, startPoint x: 366, startPoint y: 204, endPoint x: 367, endPoint y: 167, distance: 37.3
click at [367, 167] on div "18 Reacción ******** Iniciar vista previa aquí Cambiar nombre Duplicar Borrar" at bounding box center [331, 167] width 103 height 10
click at [378, 167] on span "Iniciar vista previa aquí Cambiar nombre Duplicar [GEOGRAPHIC_DATA]" at bounding box center [376, 166] width 8 height 7
click at [388, 202] on div "Borrar" at bounding box center [399, 200] width 51 height 9
click at [251, 199] on div "Borrar" at bounding box center [251, 198] width 6 height 7
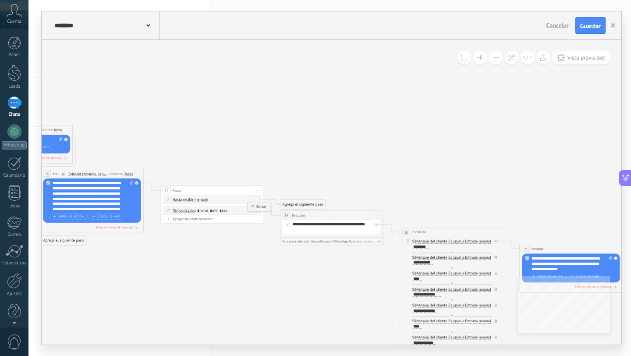
click at [263, 208] on div "Borrar" at bounding box center [259, 206] width 23 height 9
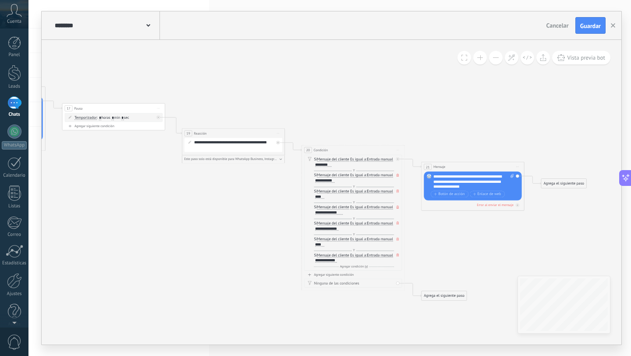
click at [550, 184] on div "Agrega el siguiente paso" at bounding box center [563, 183] width 45 height 8
click at [552, 248] on circle at bounding box center [549, 247] width 5 height 5
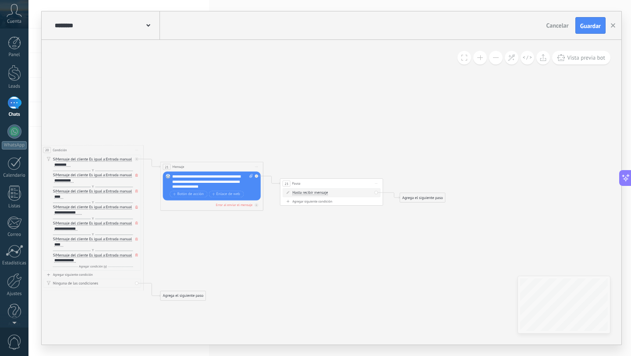
click at [319, 202] on div "Agregar siguiente condición" at bounding box center [332, 201] width 98 height 4
click at [372, 193] on div "Borrar" at bounding box center [371, 192] width 6 height 7
click at [375, 201] on div "Borrar" at bounding box center [378, 199] width 23 height 9
click at [418, 208] on div "Agrega el siguiente paso" at bounding box center [422, 208] width 45 height 8
click at [422, 305] on span "Condición" at bounding box center [421, 306] width 16 height 5
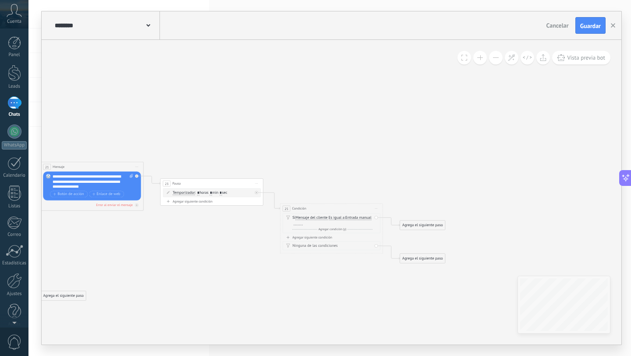
click at [303, 224] on div at bounding box center [298, 223] width 9 height 4
click at [336, 229] on span "Agregar condición (y)" at bounding box center [332, 229] width 30 height 4
click at [303, 241] on div at bounding box center [297, 239] width 11 height 5
click at [303, 241] on div at bounding box center [298, 239] width 9 height 4
click at [323, 244] on span "Agregar condición (y)" at bounding box center [332, 245] width 30 height 4
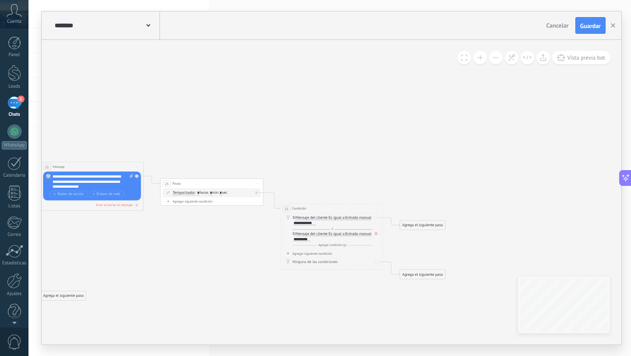
click at [326, 245] on div "Y Agregar condición (y)" at bounding box center [332, 244] width 80 height 5
click at [329, 253] on div "Si Mensaje del cliente Mensaje del cliente Comentario del cliente El cliente Có…" at bounding box center [332, 252] width 80 height 11
click at [303, 255] on div at bounding box center [298, 255] width 9 height 4
click at [333, 261] on span "Agregar condición (y)" at bounding box center [332, 261] width 30 height 4
click at [330, 274] on div "Y Agregar condición (y)" at bounding box center [332, 276] width 80 height 5
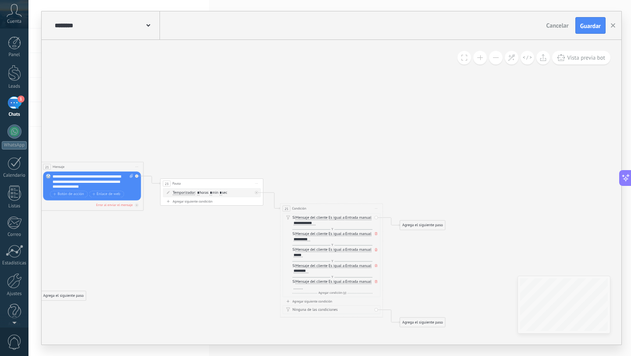
click at [303, 285] on div at bounding box center [298, 287] width 9 height 4
click at [329, 294] on span "Agregar condición (y)" at bounding box center [332, 293] width 30 height 4
click at [303, 301] on div at bounding box center [298, 303] width 9 height 4
click at [329, 310] on span "Agregar condición (y)" at bounding box center [332, 309] width 30 height 4
click at [303, 317] on div at bounding box center [298, 319] width 9 height 4
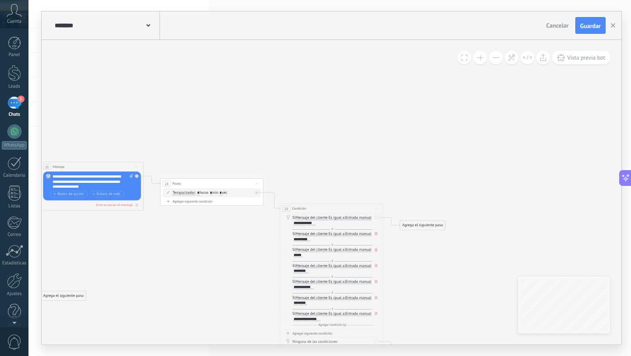
click at [330, 325] on span "Agregar condición (y)" at bounding box center [332, 325] width 30 height 4
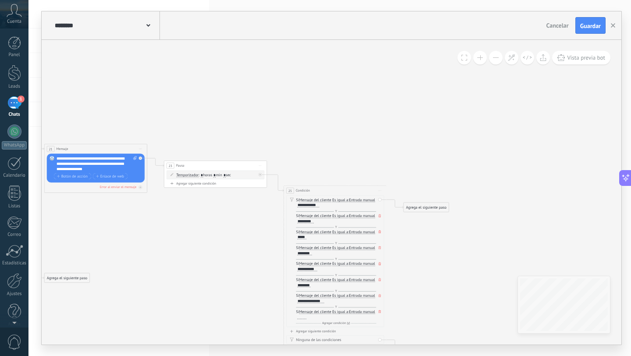
click at [307, 318] on div at bounding box center [302, 317] width 9 height 4
click at [368, 321] on div "Y Agregar condición (y)" at bounding box center [336, 322] width 80 height 5
click at [379, 327] on icon at bounding box center [380, 327] width 3 height 3
click at [435, 207] on div "Agrega el siguiente paso" at bounding box center [426, 207] width 45 height 8
click at [423, 214] on span "Mensaje" at bounding box center [424, 216] width 14 height 5
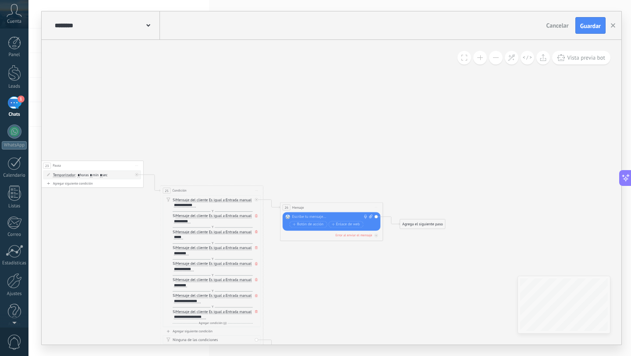
click at [343, 215] on div at bounding box center [330, 216] width 77 height 5
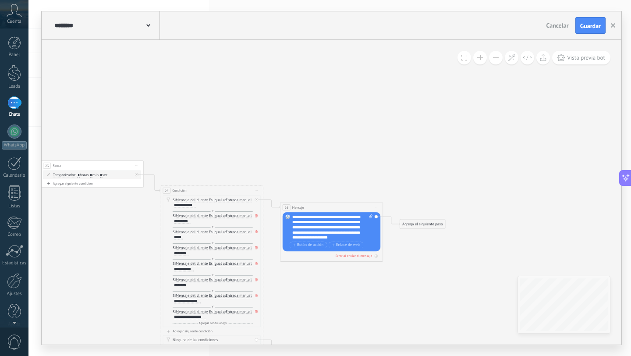
click at [356, 234] on div "**********" at bounding box center [332, 227] width 81 height 26
click at [405, 224] on div "Agrega el siguiente paso" at bounding box center [422, 224] width 45 height 8
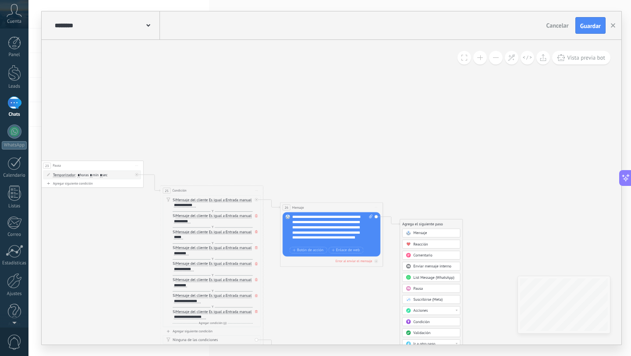
click at [419, 288] on span "Pausa" at bounding box center [418, 288] width 10 height 5
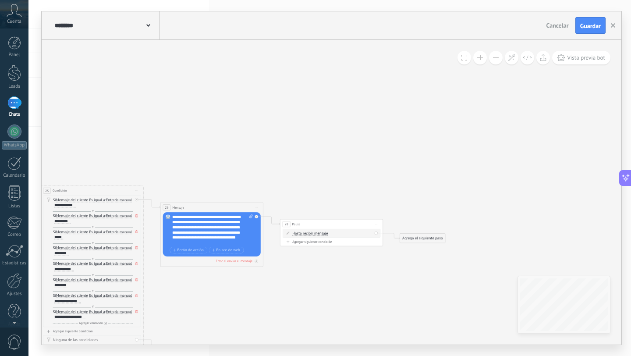
click at [324, 241] on div "Agregar siguiente condición" at bounding box center [332, 242] width 98 height 4
click at [369, 233] on div "Borrar" at bounding box center [371, 232] width 6 height 7
click at [376, 238] on div "Borrar" at bounding box center [378, 240] width 23 height 9
click at [420, 248] on div "Agrega el siguiente paso" at bounding box center [422, 249] width 45 height 8
click at [412, 261] on div "Mensaje" at bounding box center [431, 258] width 58 height 9
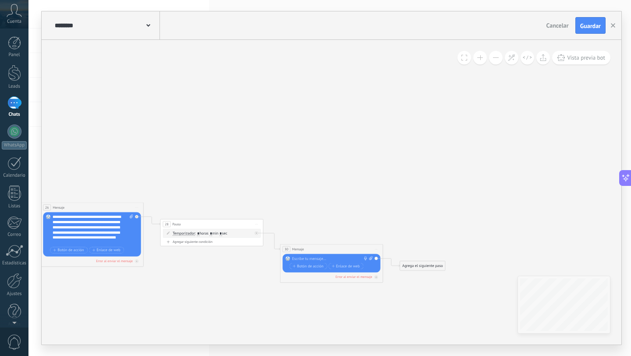
click at [325, 257] on div at bounding box center [330, 258] width 77 height 5
click at [216, 232] on span ": * horas * min * sec" at bounding box center [211, 233] width 32 height 5
click at [216, 235] on span ": * horas * min * sec" at bounding box center [211, 233] width 32 height 5
click at [227, 234] on span ": * horas * min * sec" at bounding box center [211, 233] width 32 height 5
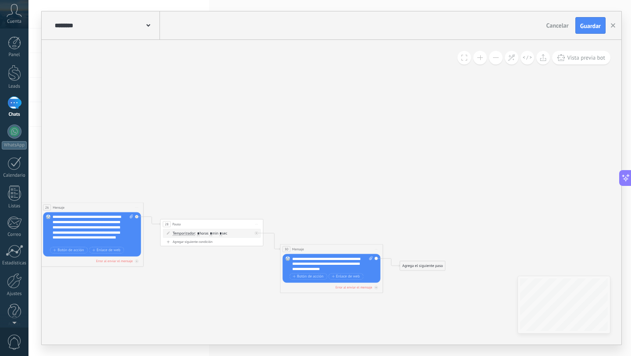
click at [227, 234] on span ": * horas * min * sec" at bounding box center [211, 233] width 32 height 5
click at [212, 234] on input "*" at bounding box center [211, 233] width 2 height 4
type input "*"
click at [227, 234] on span ": * horas * min * sec" at bounding box center [211, 233] width 32 height 5
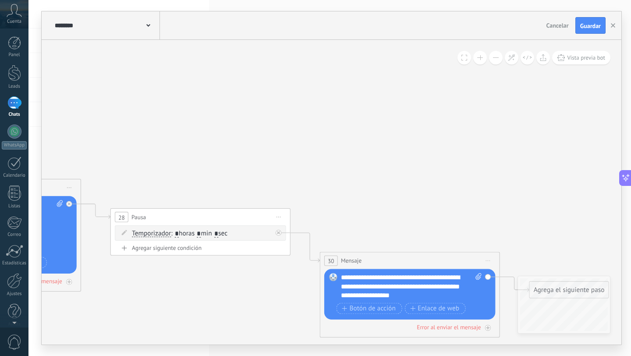
click at [218, 233] on input "*" at bounding box center [216, 233] width 4 height 7
type input "**"
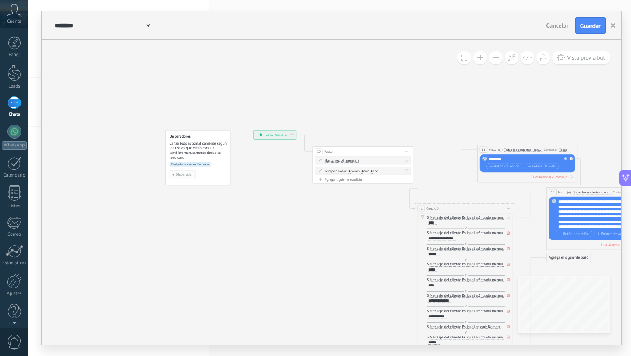
click at [178, 173] on span "Disparador" at bounding box center [185, 175] width 18 height 4
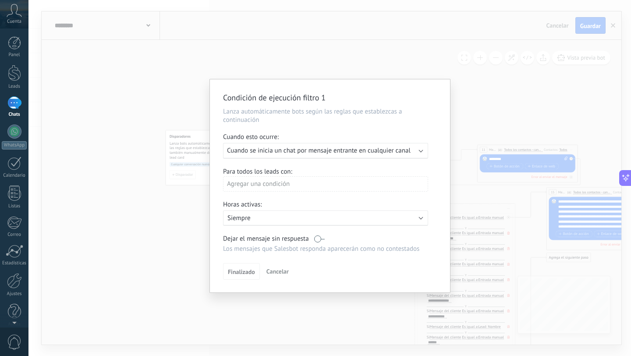
click at [380, 146] on span "Cuando se inicia un chat por mensaje entrante en cualquier canal" at bounding box center [319, 150] width 184 height 8
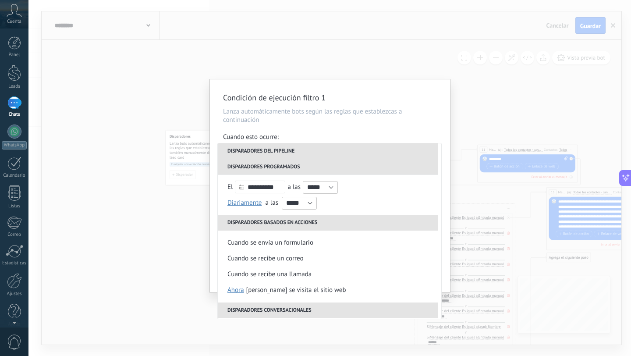
scroll to position [105, 0]
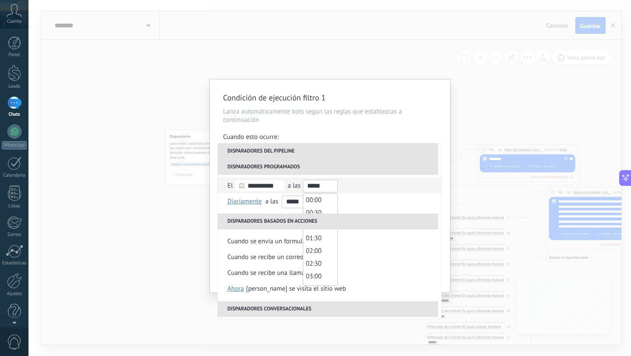
click at [334, 185] on input "*****" at bounding box center [320, 186] width 35 height 13
click at [411, 220] on li "Disparadores basados en acciones" at bounding box center [328, 221] width 220 height 16
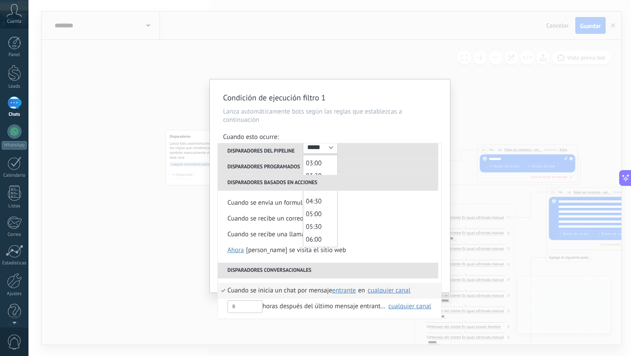
click at [398, 128] on div "Condición de ejecución filtro 1 Lanza automáticamente bots según las reglas que…" at bounding box center [330, 185] width 240 height 213
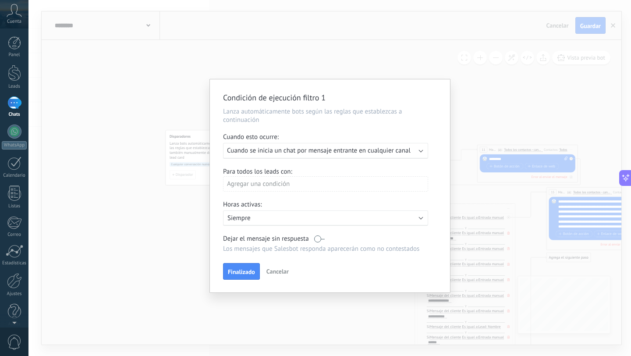
click at [357, 151] on span "Cuando se inicia un chat por mensaje entrante en cualquier canal" at bounding box center [319, 150] width 184 height 8
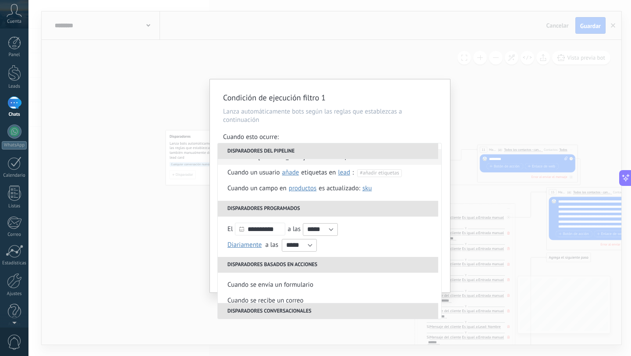
scroll to position [75, 0]
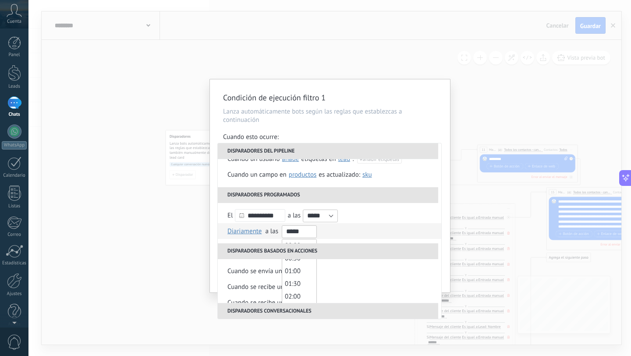
click at [305, 234] on input "*****" at bounding box center [299, 231] width 35 height 13
click at [350, 236] on li "Diariamente Semanal Mensual Anual Diariamente en enero en febrero en marzo en a…" at bounding box center [329, 231] width 223 height 16
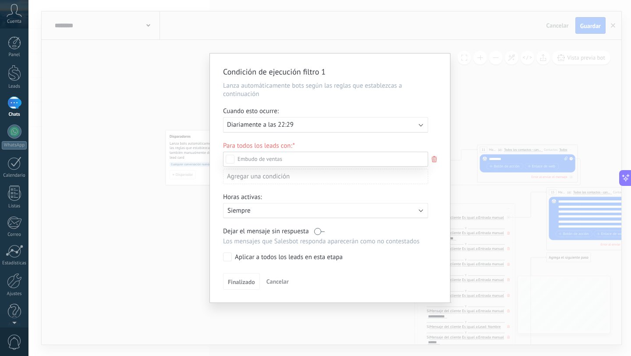
click at [327, 137] on div at bounding box center [329, 178] width 603 height 356
click at [305, 126] on div "Ejecutar: Diariamente a las 22:29" at bounding box center [322, 125] width 190 height 8
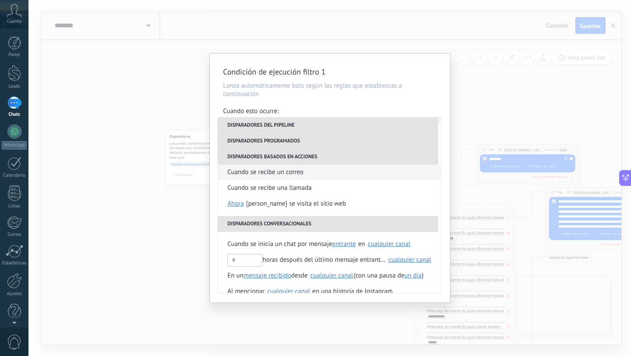
scroll to position [170, 0]
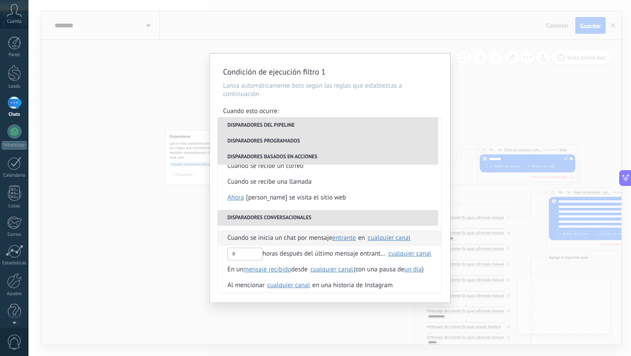
click at [304, 238] on span "Cuando se inicia un chat por mensaje" at bounding box center [279, 238] width 105 height 16
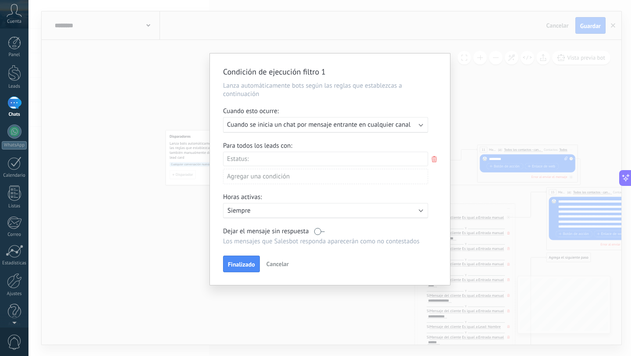
click at [0, 0] on div "Incoming leads Contacto inicial Negociación Debate contractual Discusión de con…" at bounding box center [0, 0] width 0 height 0
click at [272, 145] on div at bounding box center [329, 178] width 603 height 356
click at [434, 160] on icon at bounding box center [434, 159] width 10 height 11
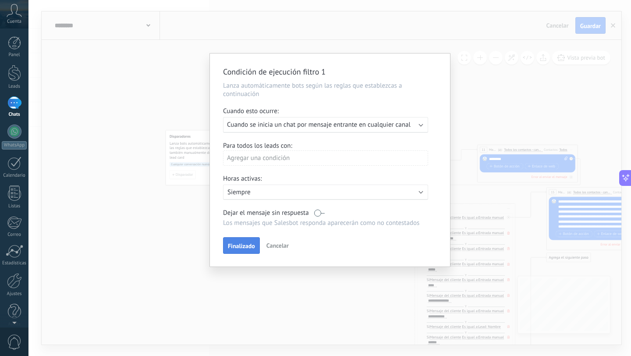
click at [235, 245] on span "Finalizado" at bounding box center [241, 246] width 27 height 6
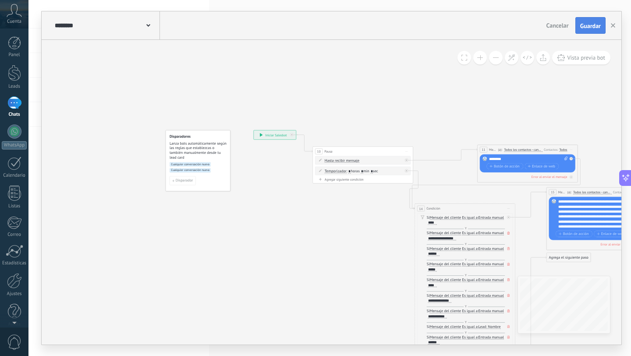
click at [589, 27] on span "Guardar" at bounding box center [590, 26] width 21 height 6
click at [262, 134] on icon at bounding box center [261, 135] width 3 height 4
click at [261, 137] on div "**********" at bounding box center [275, 134] width 42 height 9
click at [14, 107] on div "1" at bounding box center [14, 102] width 14 height 13
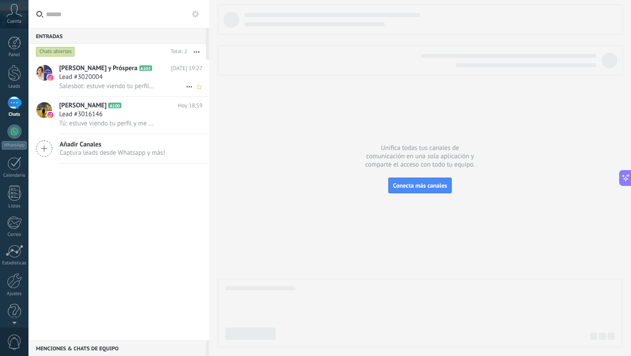
click at [122, 82] on div "Salesbot: estuve viendo tu perfil y me llamo la atención, lo que haces! hay muc…" at bounding box center [130, 86] width 143 height 9
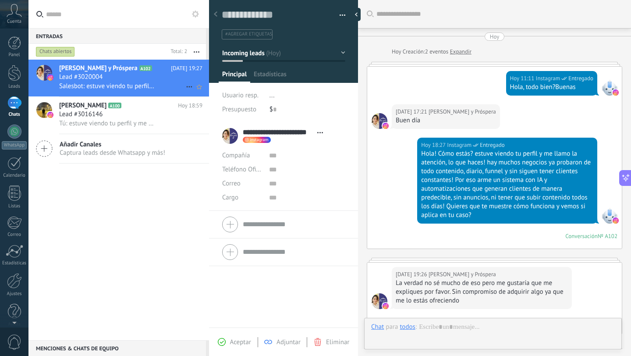
type textarea "**********"
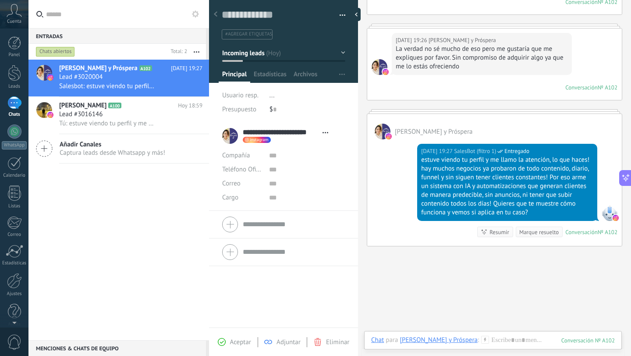
scroll to position [278, 0]
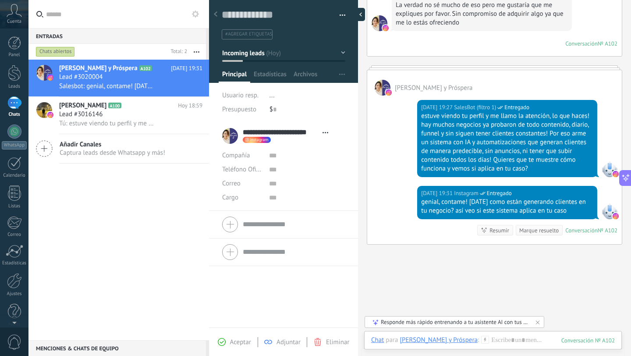
click at [358, 12] on div at bounding box center [358, 14] width 13 height 13
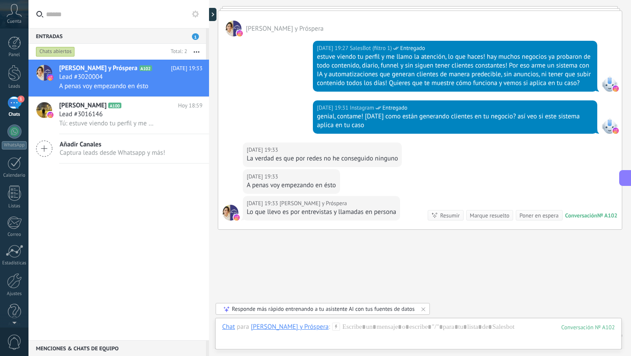
scroll to position [312, 0]
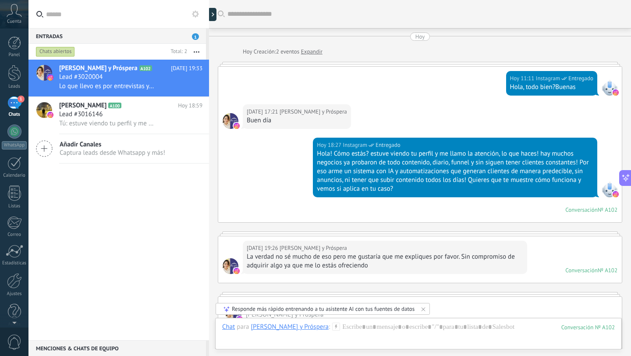
scroll to position [13, 0]
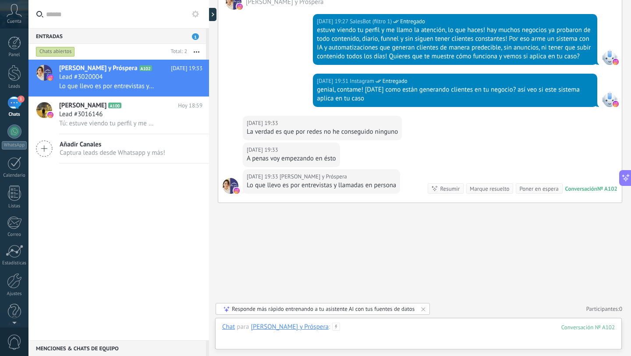
click at [447, 328] on div at bounding box center [418, 336] width 393 height 26
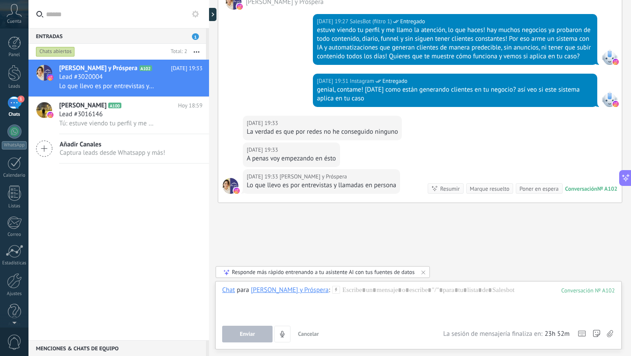
click at [425, 274] on icon at bounding box center [424, 272] width 4 height 4
click at [91, 132] on div "Abdelrahman Abdelhafiz A100 Hoy 18:59 Lead #3016146 Tú: estuve viendo tu perfil…" at bounding box center [134, 115] width 150 height 37
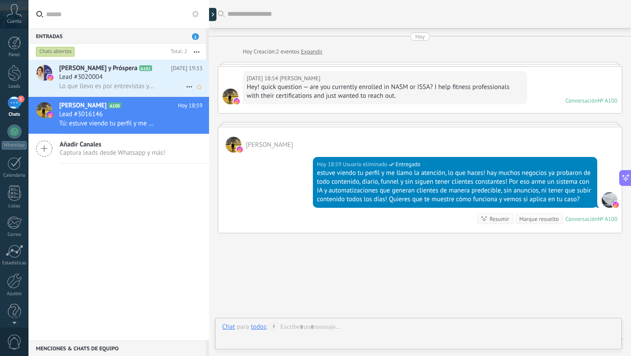
scroll to position [30, 0]
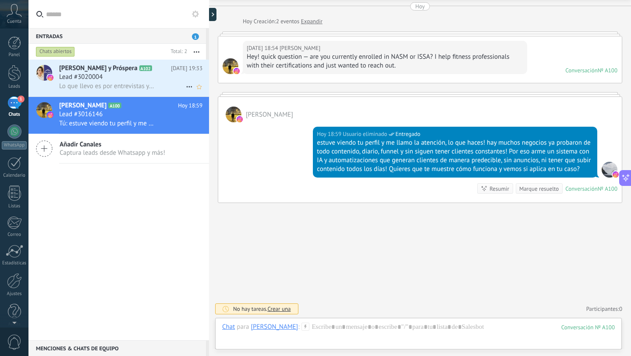
click at [96, 87] on span "Lo que llevo es por entrevistas y llamadas en persona" at bounding box center [106, 86] width 95 height 8
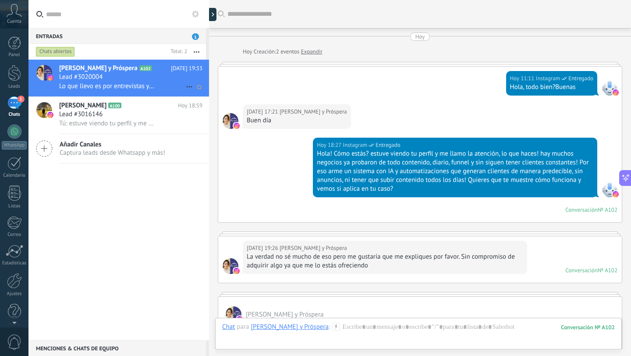
scroll to position [312, 0]
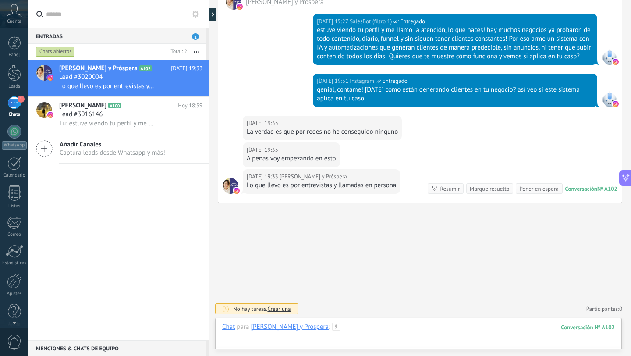
click at [352, 326] on div at bounding box center [418, 336] width 393 height 26
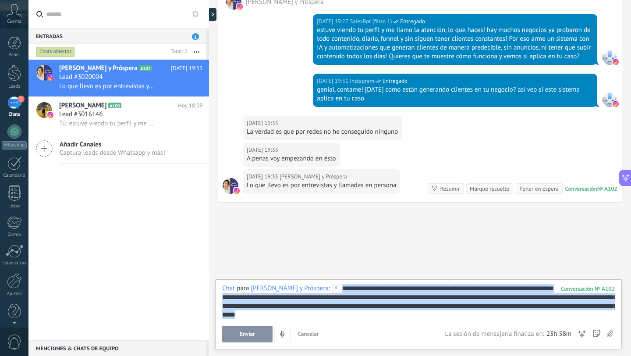
drag, startPoint x: 384, startPoint y: 319, endPoint x: 332, endPoint y: 279, distance: 66.0
click at [332, 279] on div "**********" at bounding box center [418, 314] width 407 height 70
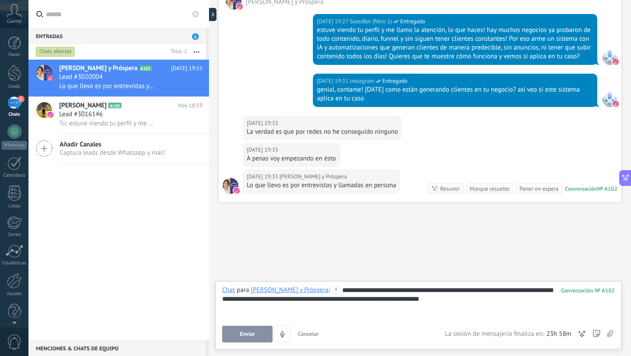
click at [251, 328] on button "Enviar" at bounding box center [247, 334] width 50 height 17
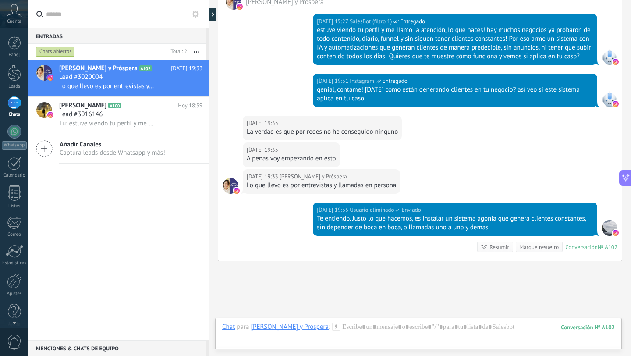
scroll to position [371, 0]
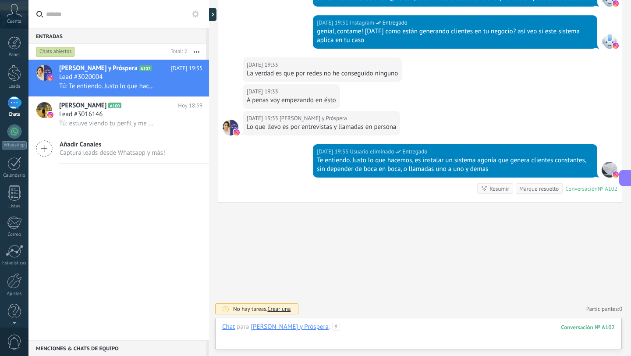
click at [344, 325] on div at bounding box center [418, 336] width 393 height 26
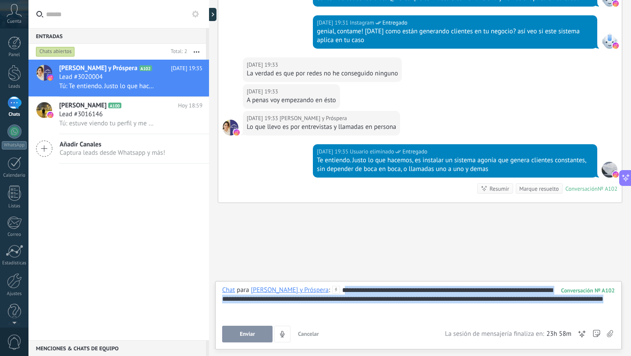
drag, startPoint x: 337, startPoint y: 291, endPoint x: 348, endPoint y: 316, distance: 28.4
click at [348, 316] on div "**********" at bounding box center [418, 302] width 393 height 33
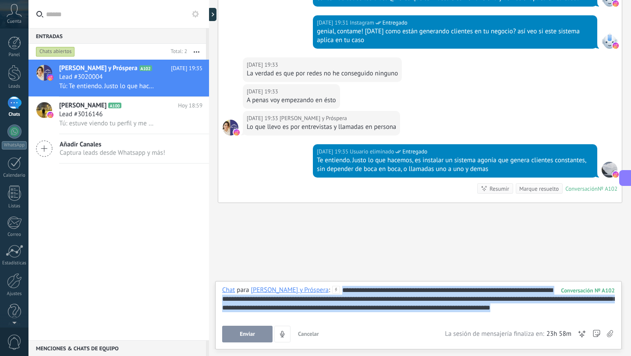
drag, startPoint x: 557, startPoint y: 308, endPoint x: 323, endPoint y: 249, distance: 240.4
click at [323, 249] on div "Buscar Carga más Hoy Hoy Creación: 2 eventos Expandir Hoy 11:11 Instagram Entre…" at bounding box center [420, 178] width 422 height 356
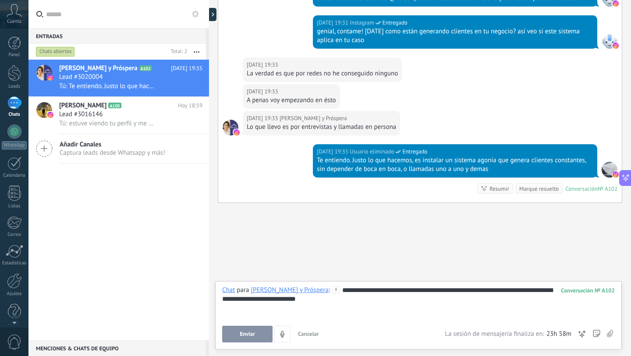
click at [240, 336] on span "Enviar" at bounding box center [247, 334] width 15 height 6
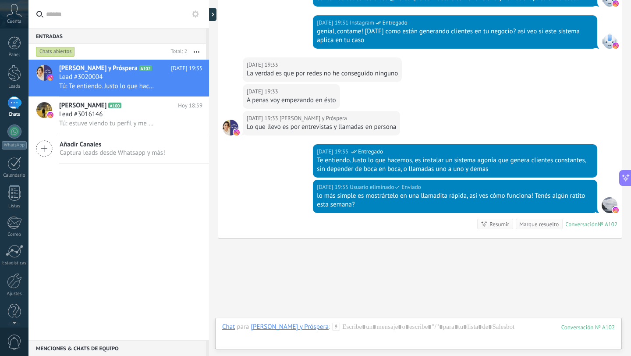
scroll to position [406, 0]
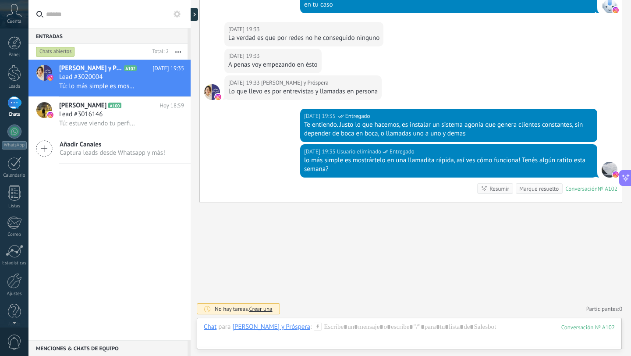
click at [153, 13] on div "Entradas 0 Chats abiertos Total: 2 Silenciar Acciones múltiples Ordenar Más rec…" at bounding box center [329, 178] width 603 height 356
type textarea "**********"
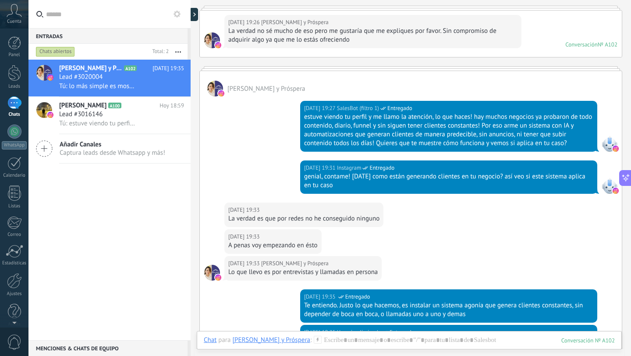
scroll to position [165, 0]
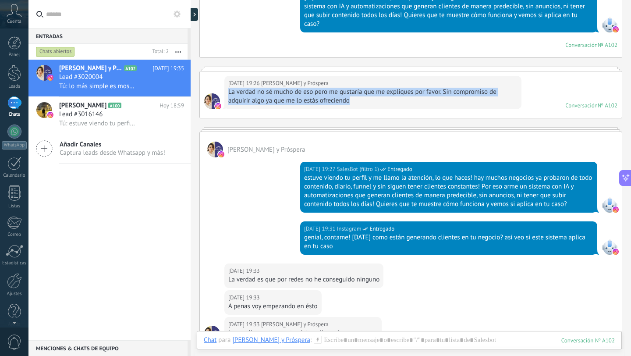
drag, startPoint x: 363, startPoint y: 104, endPoint x: 225, endPoint y: 92, distance: 138.1
click at [225, 92] on div "Hoy 19:26 Nayely Segura y Próspera La verdad no sé mucho de eso pero me gustarí…" at bounding box center [372, 92] width 297 height 33
copy div "La verdad no sé mucho de eso pero me gustaría que me expliques por favor. Sin c…"
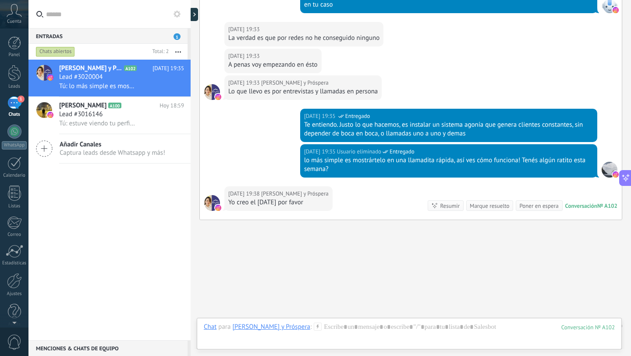
scroll to position [423, 0]
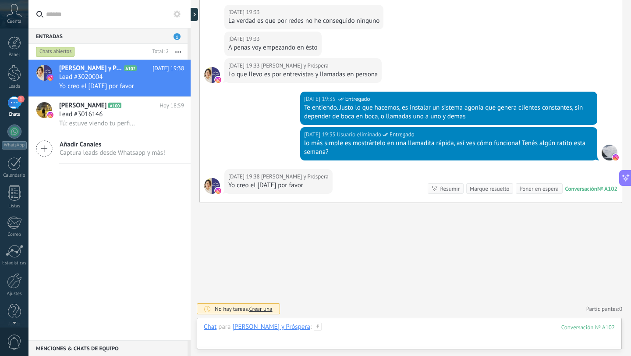
click at [426, 323] on div at bounding box center [409, 336] width 411 height 26
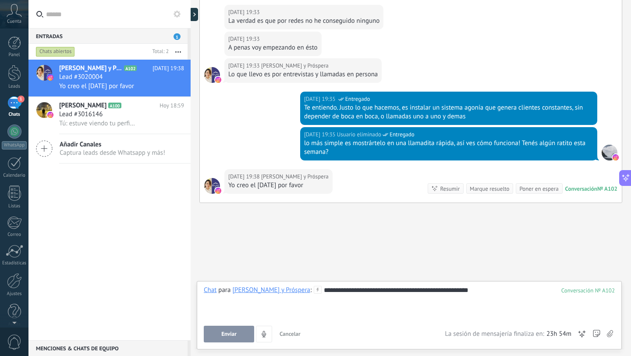
click at [217, 326] on button "Enviar" at bounding box center [229, 334] width 50 height 17
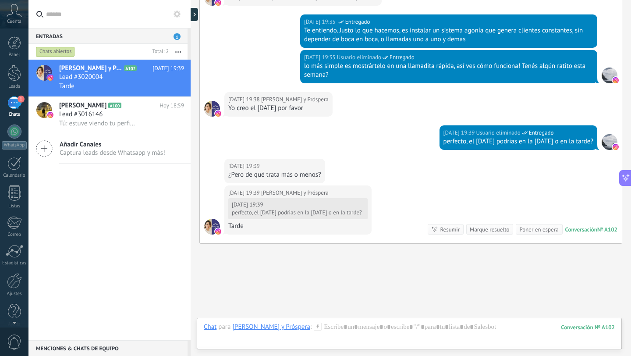
scroll to position [541, 0]
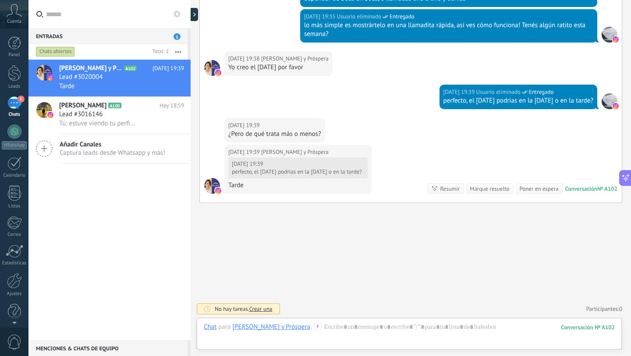
click at [380, 348] on div at bounding box center [409, 352] width 425 height 8
click at [376, 326] on div at bounding box center [409, 336] width 411 height 26
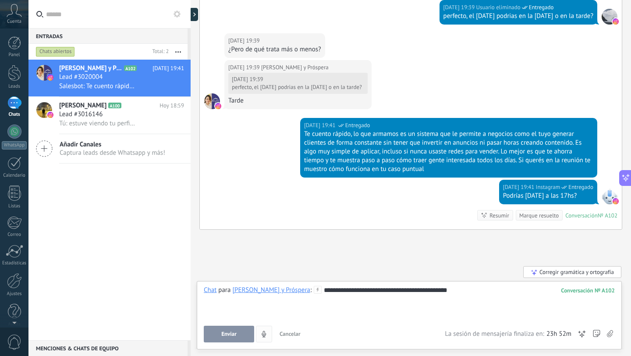
scroll to position [653, 0]
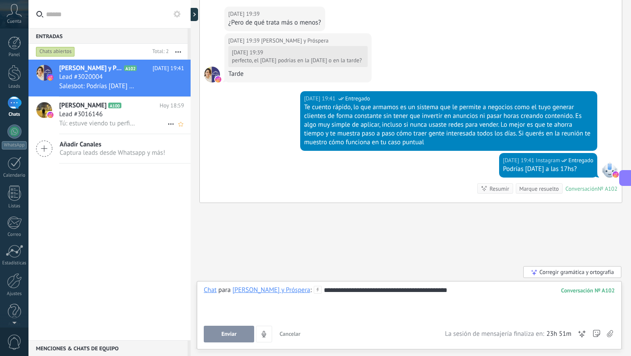
click at [85, 121] on span "Tú: estuve viendo tu perfil y me llamo la atención, lo que haces! hay muchos ne…" at bounding box center [97, 123] width 77 height 8
click at [120, 117] on div "Lead #3016146" at bounding box center [121, 114] width 125 height 9
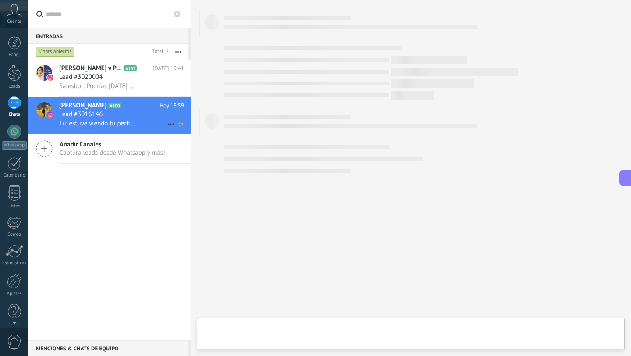
click at [149, 112] on div "Lead #3016146" at bounding box center [121, 114] width 125 height 9
click at [148, 82] on div "Salesbot: Podrías martes a las 17hs?" at bounding box center [121, 86] width 125 height 9
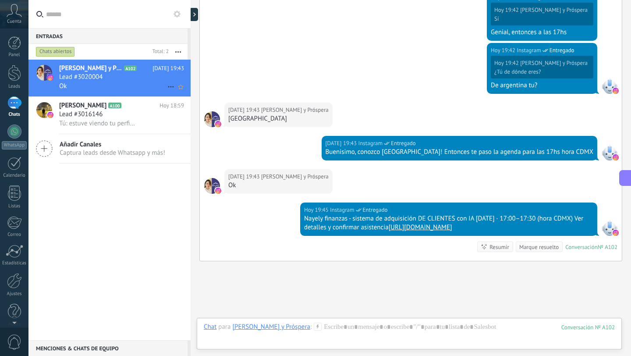
scroll to position [865, 0]
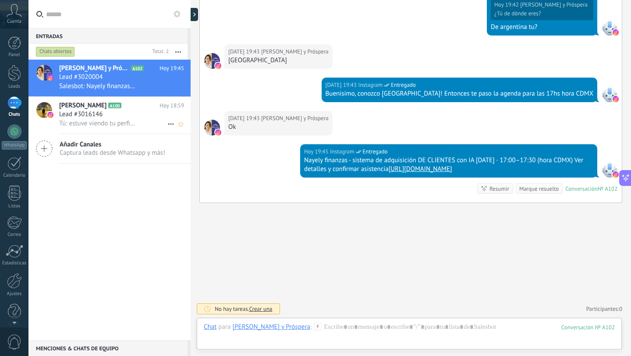
click at [96, 122] on span "Tú: estuve viendo tu perfil y me llamo la atención, lo que haces! hay muchos ne…" at bounding box center [97, 123] width 77 height 8
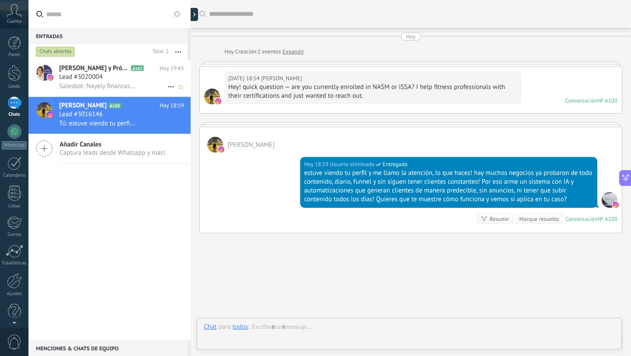
scroll to position [30, 0]
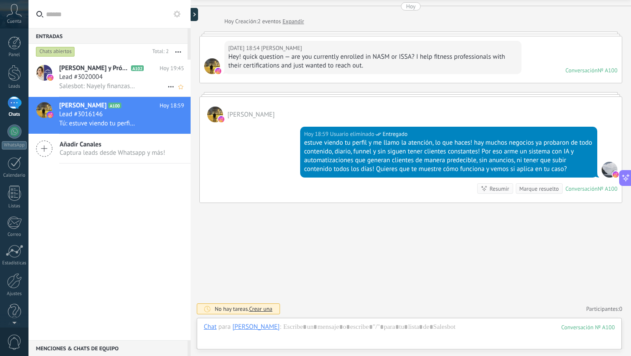
click at [169, 86] on icon at bounding box center [171, 87] width 11 height 11
click at [159, 209] on div at bounding box center [315, 178] width 631 height 356
click at [15, 40] on div at bounding box center [14, 42] width 13 height 13
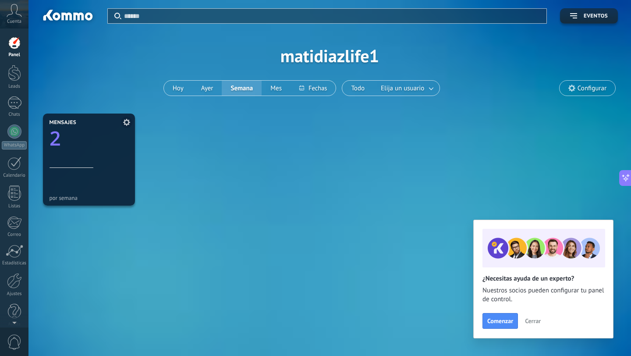
click at [53, 143] on text "2" at bounding box center [55, 138] width 11 height 27
click at [126, 119] on icon at bounding box center [126, 122] width 7 height 7
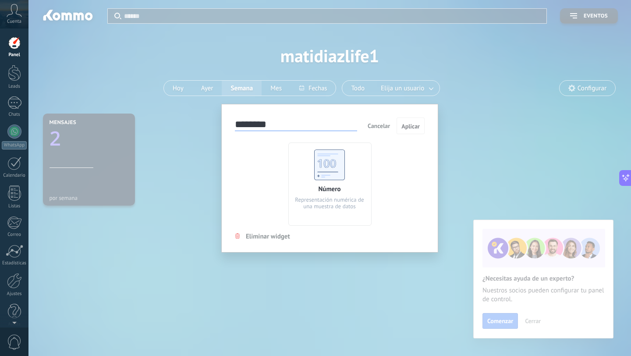
click at [375, 124] on span "Cancelar" at bounding box center [379, 126] width 22 height 8
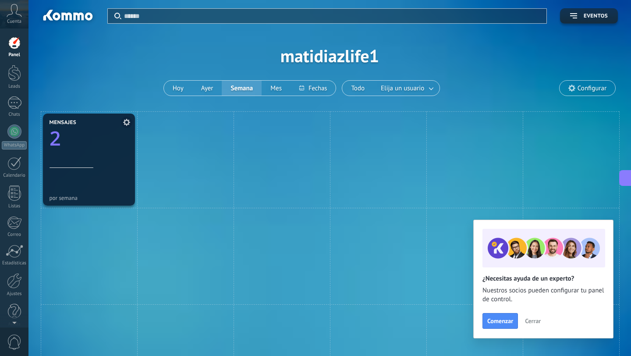
click at [126, 124] on icon at bounding box center [126, 122] width 7 height 7
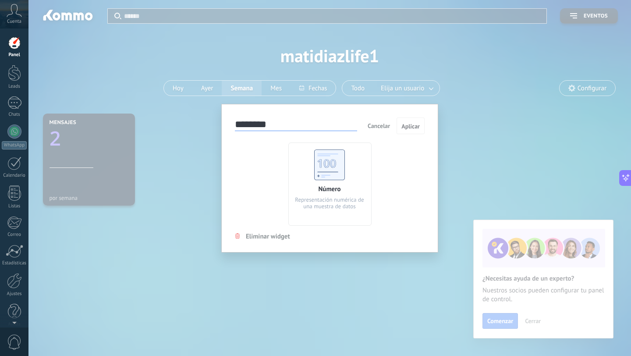
click at [373, 124] on span "Cancelar" at bounding box center [379, 126] width 22 height 8
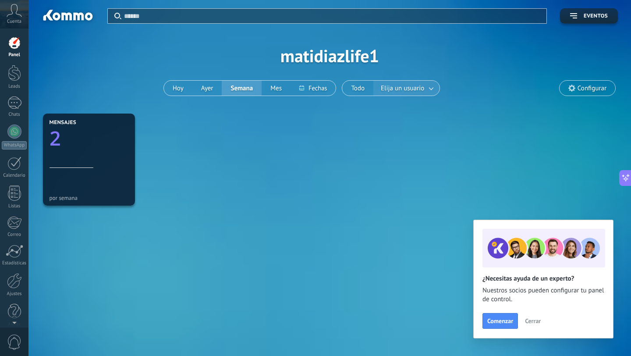
click at [389, 89] on span "Elija un usuario" at bounding box center [402, 88] width 47 height 12
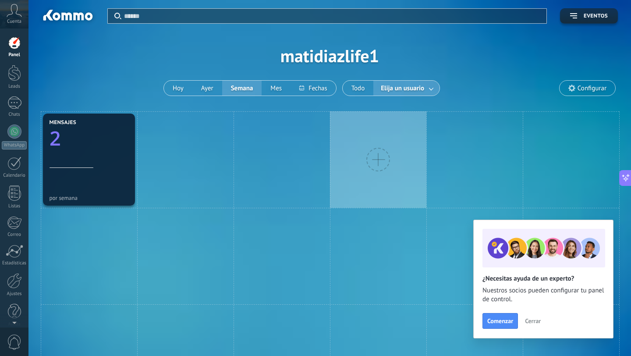
click at [430, 87] on link at bounding box center [432, 88] width 16 height 14
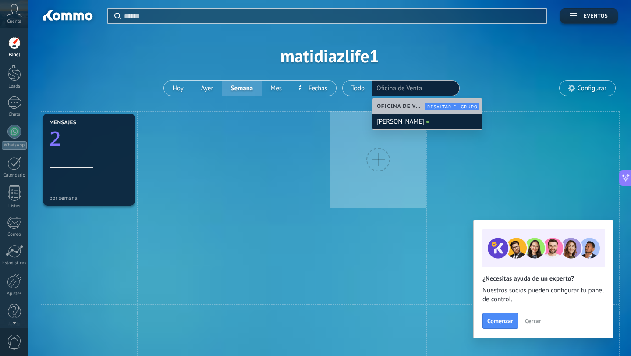
click at [432, 53] on div "Aplicar Eventos matidiazlife1 Hoy Ayer Semana Mes Todo Elija un usuario Oficina…" at bounding box center [330, 55] width 576 height 111
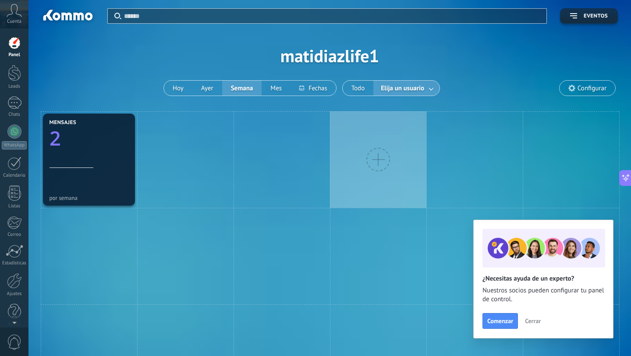
click at [424, 92] on link at bounding box center [432, 88] width 16 height 14
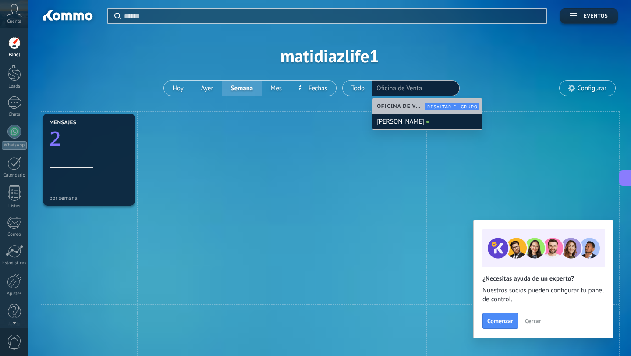
click at [444, 24] on div "Aplicar Eventos matidiazlife1 Hoy Ayer Semana Mes Todo Elija un usuario Oficina…" at bounding box center [330, 55] width 576 height 111
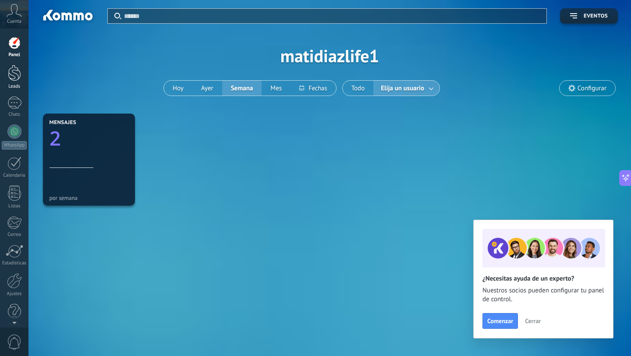
click at [16, 82] on link "Leads" at bounding box center [14, 77] width 28 height 25
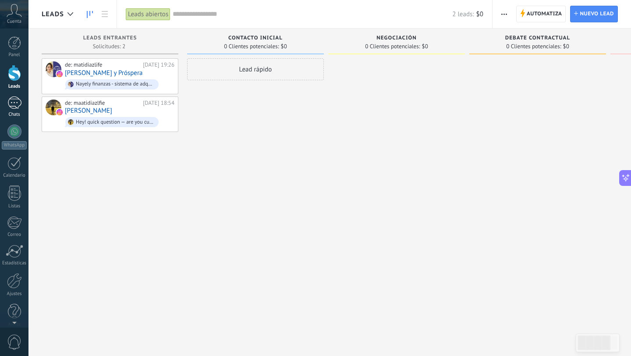
click at [7, 103] on div "1" at bounding box center [14, 102] width 14 height 13
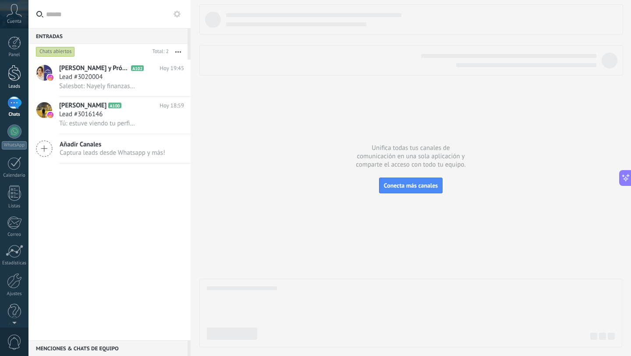
click at [17, 72] on div at bounding box center [14, 73] width 13 height 16
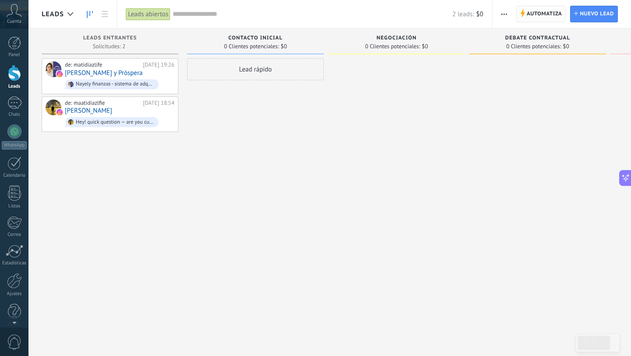
click at [532, 12] on span "Automatiza" at bounding box center [544, 14] width 35 height 16
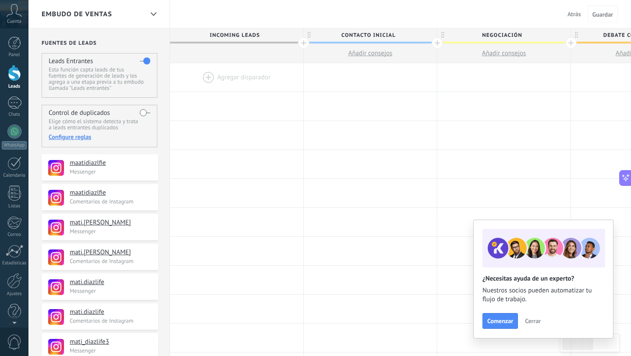
click at [205, 76] on div at bounding box center [236, 77] width 133 height 28
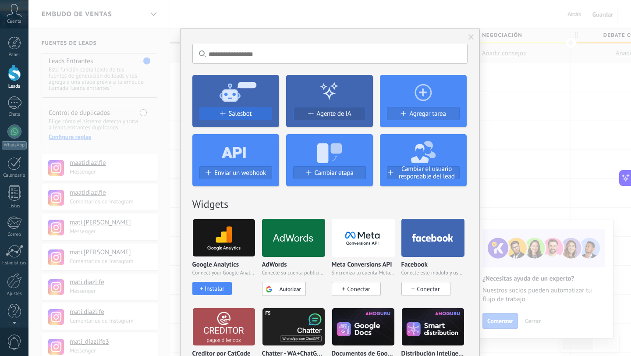
click at [233, 117] on span "Salesbot" at bounding box center [240, 113] width 23 height 7
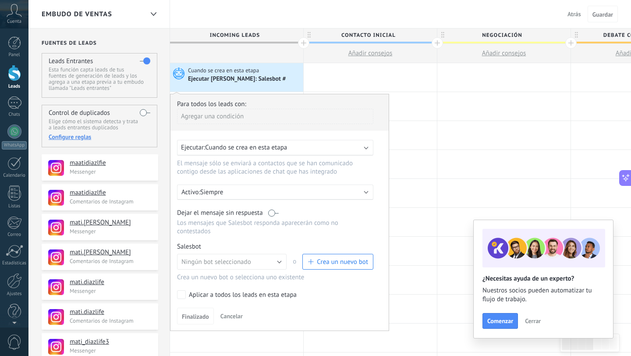
click at [266, 147] on span "Cuando se crea en esta etapa" at bounding box center [246, 147] width 82 height 8
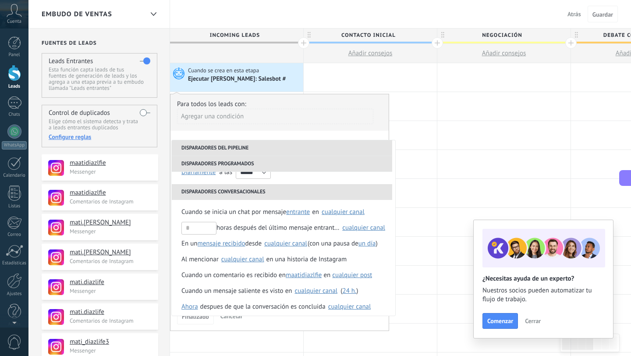
scroll to position [74, 0]
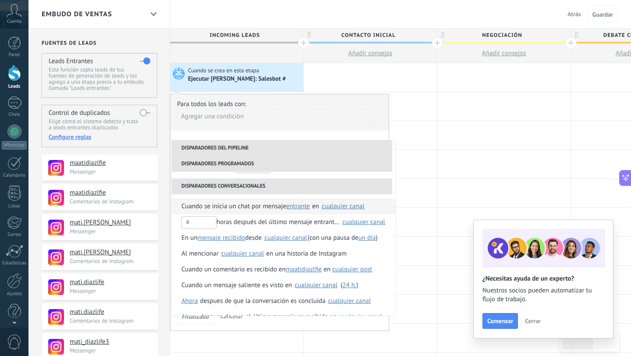
click at [252, 205] on span "Cuando se inicia un chat por mensaje" at bounding box center [233, 207] width 105 height 16
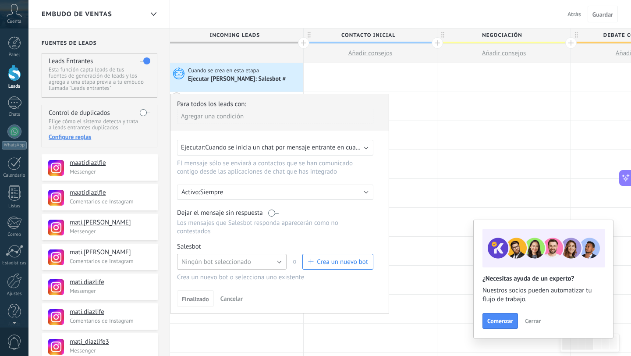
click at [225, 263] on span "Ningún bot seleccionado" at bounding box center [216, 262] width 70 height 8
click at [213, 274] on span "filtro 1" at bounding box center [228, 277] width 112 height 8
click at [198, 298] on span "Finalizado" at bounding box center [195, 299] width 27 height 6
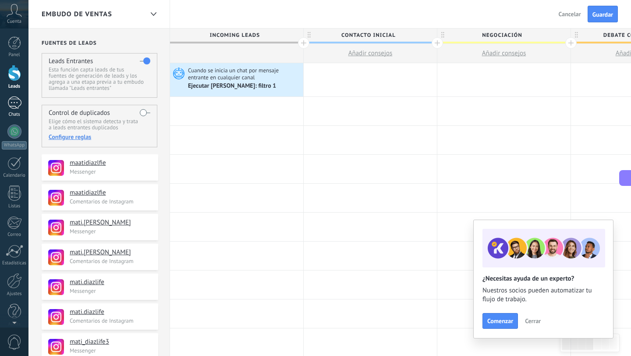
click at [18, 100] on div "1" at bounding box center [14, 102] width 14 height 13
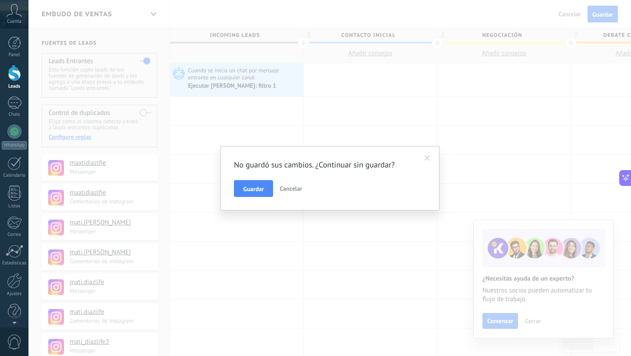
click at [425, 157] on span at bounding box center [428, 158] width 6 height 6
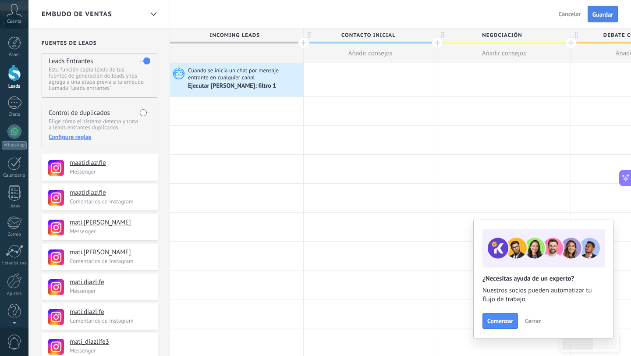
click at [599, 19] on button "Guardar" at bounding box center [603, 14] width 30 height 17
click at [338, 78] on div at bounding box center [370, 79] width 133 height 33
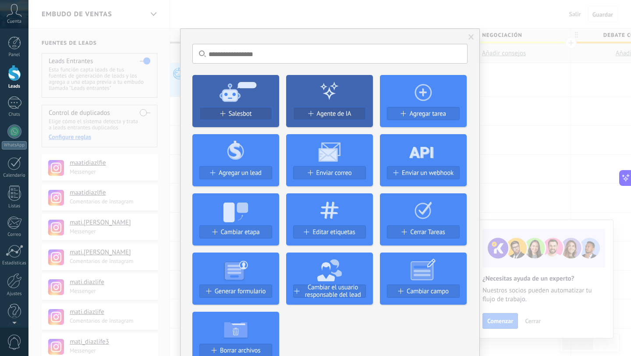
click at [473, 36] on span at bounding box center [471, 37] width 14 height 15
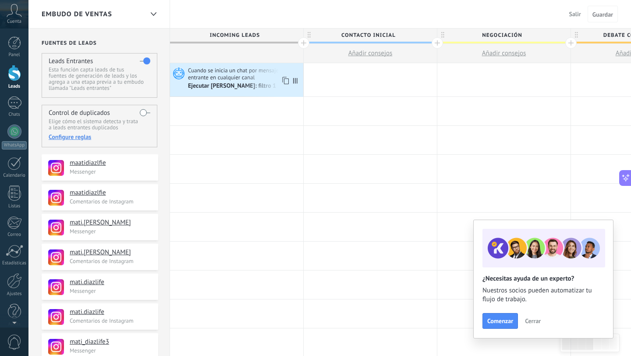
click at [295, 82] on icon at bounding box center [295, 81] width 4 height 6
click at [284, 82] on icon at bounding box center [284, 80] width 9 height 11
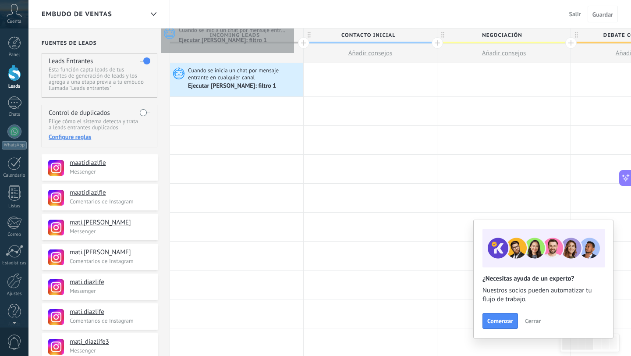
click at [292, 15] on div "Embudo de ventas Salir Cancelar Guardar" at bounding box center [329, 14] width 603 height 28
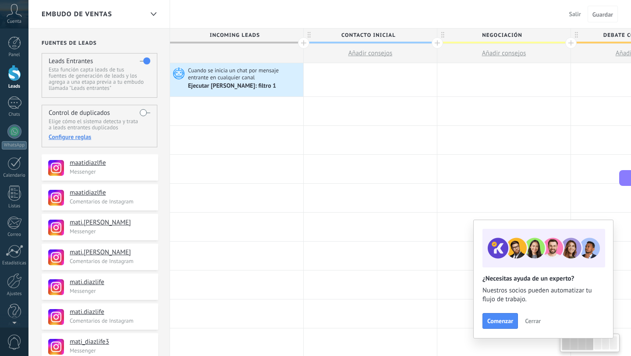
click at [573, 16] on span "Salir" at bounding box center [575, 14] width 12 height 8
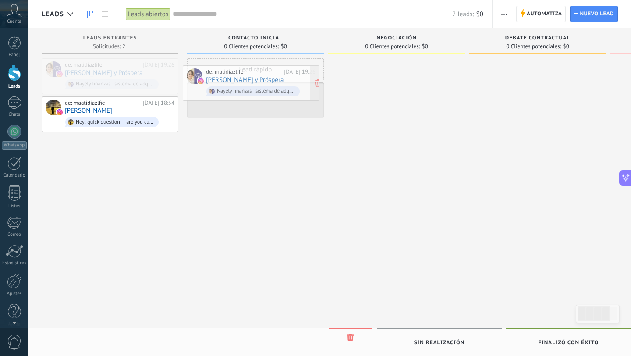
drag, startPoint x: 150, startPoint y: 75, endPoint x: 291, endPoint y: 85, distance: 141.9
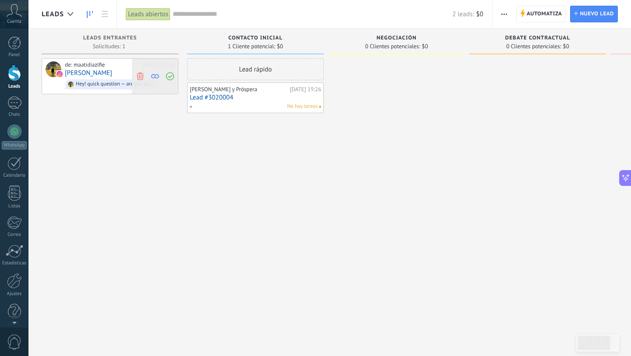
click at [157, 76] on icon at bounding box center [155, 76] width 8 height 8
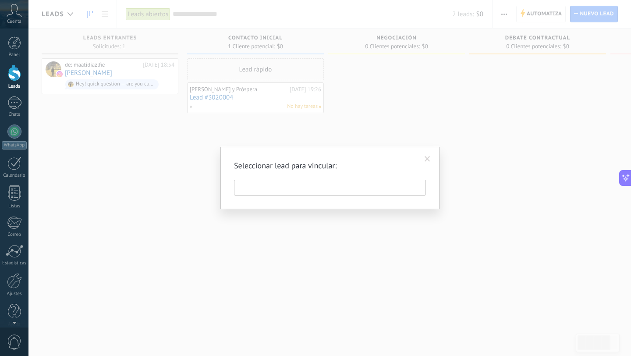
click at [369, 185] on input "text" at bounding box center [330, 188] width 192 height 16
click at [426, 159] on span at bounding box center [428, 159] width 6 height 6
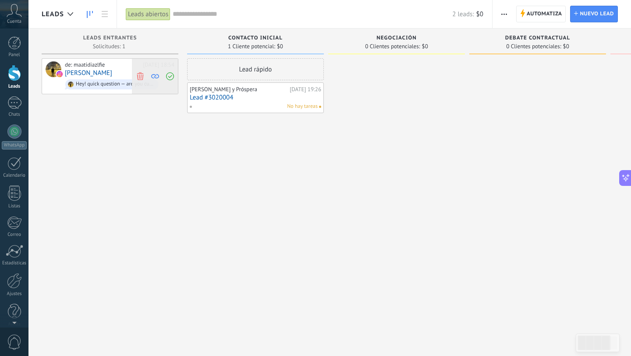
click at [170, 76] on use at bounding box center [170, 76] width 8 height 8
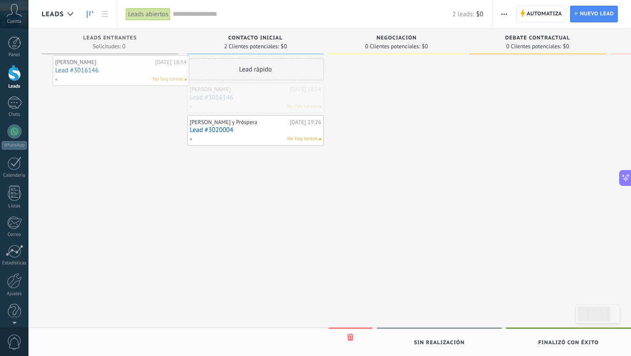
drag, startPoint x: 242, startPoint y: 99, endPoint x: 107, endPoint y: 72, distance: 137.7
drag, startPoint x: 245, startPoint y: 98, endPoint x: 96, endPoint y: 62, distance: 152.7
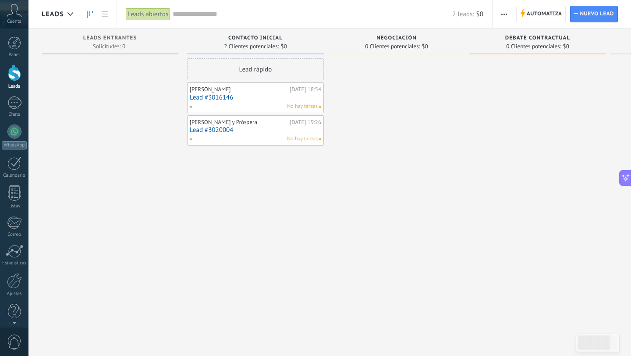
click at [378, 68] on div at bounding box center [396, 178] width 137 height 241
click at [506, 15] on span "button" at bounding box center [504, 14] width 6 height 17
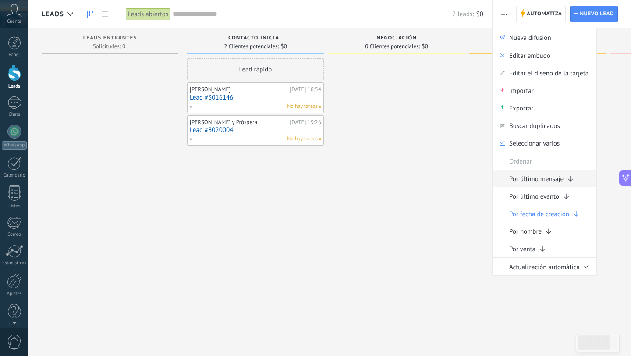
click at [524, 182] on span "Por último mensaje" at bounding box center [536, 179] width 54 height 18
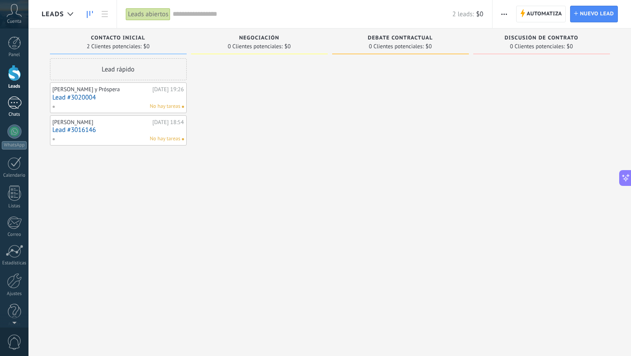
click at [11, 103] on div "1" at bounding box center [14, 102] width 14 height 13
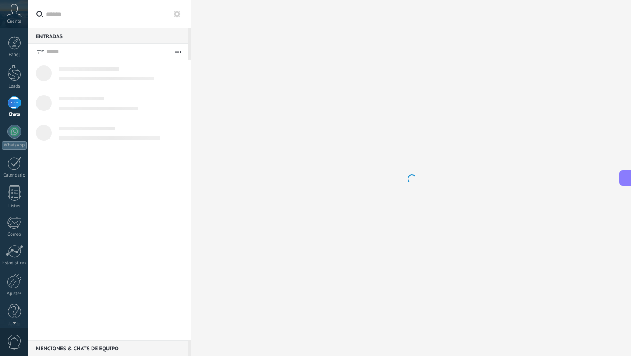
click at [11, 103] on div "1" at bounding box center [14, 102] width 14 height 13
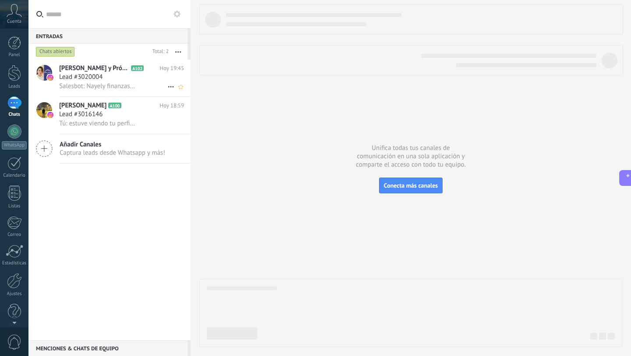
click at [123, 84] on span "Salesbot: Nayely finanzas - sistema de adquisición DE CLIENTES con IA martes, 2…" at bounding box center [97, 86] width 77 height 8
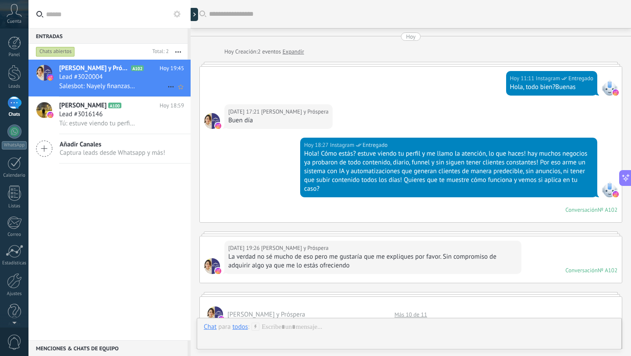
scroll to position [603, 0]
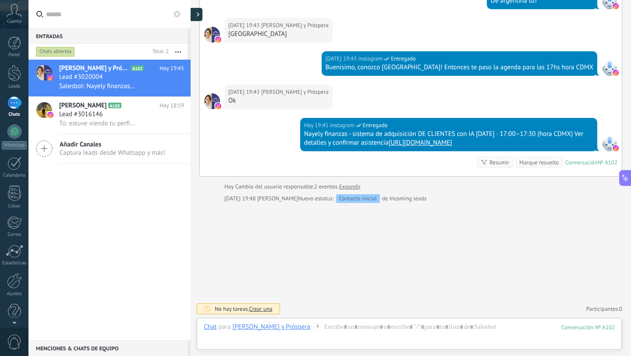
click at [195, 18] on div at bounding box center [195, 14] width 13 height 13
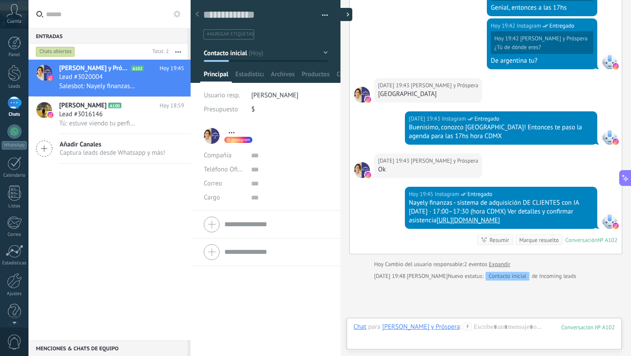
type textarea "**********"
click at [341, 14] on div at bounding box center [340, 14] width 13 height 13
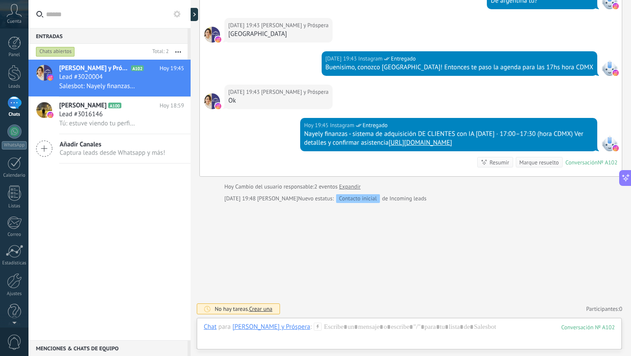
click at [181, 11] on button at bounding box center [177, 14] width 11 height 11
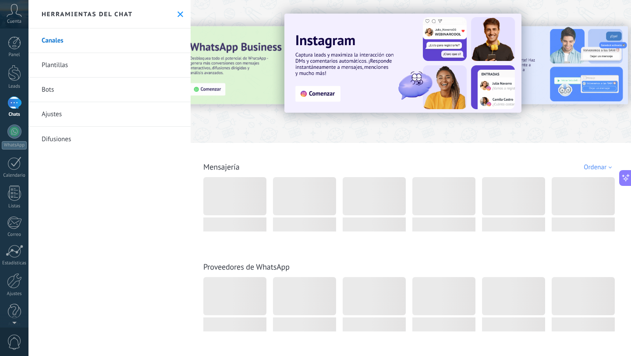
click at [177, 13] on icon at bounding box center [180, 14] width 6 height 6
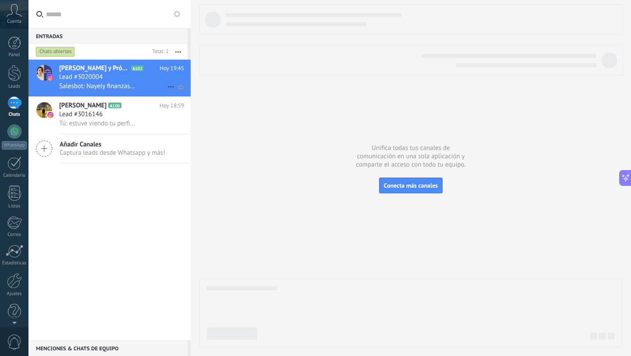
click at [167, 86] on icon at bounding box center [171, 87] width 11 height 11
click at [106, 201] on div at bounding box center [315, 178] width 631 height 356
click at [101, 355] on div "Menciones & Chats de equipo 0" at bounding box center [107, 348] width 159 height 16
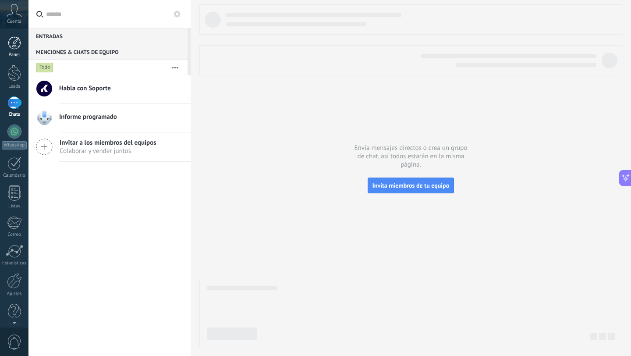
click at [11, 49] on div at bounding box center [14, 42] width 13 height 13
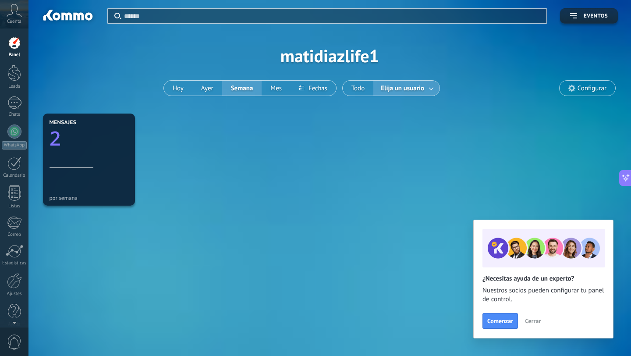
click at [539, 324] on span "Cerrar" at bounding box center [533, 321] width 16 height 6
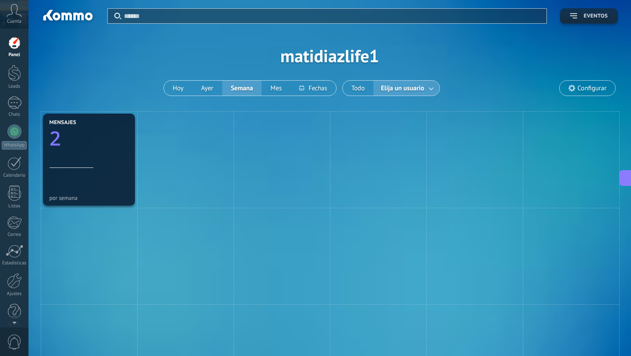
click at [568, 17] on button "Eventos" at bounding box center [589, 15] width 58 height 15
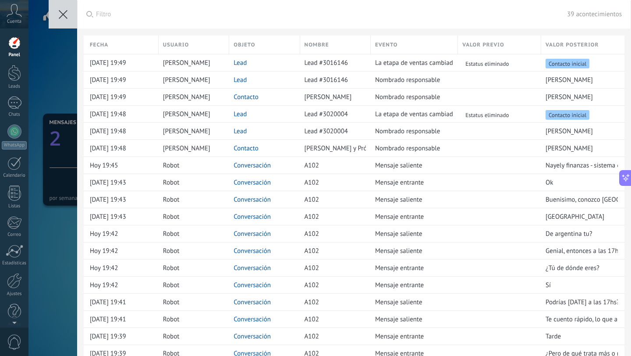
click at [67, 14] on icon at bounding box center [63, 14] width 9 height 9
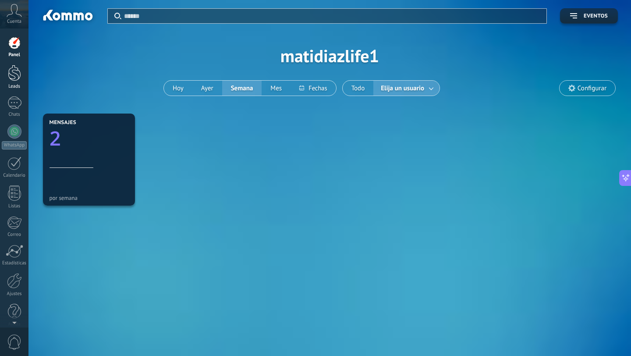
click at [17, 88] on div "Leads" at bounding box center [14, 87] width 25 height 6
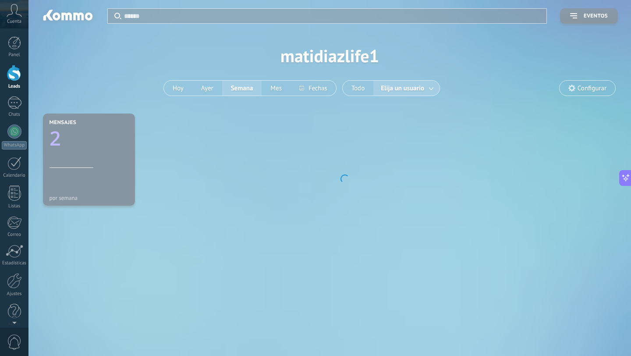
click at [19, 119] on div "Panel Leads 1 Chats WhatsApp Clientes" at bounding box center [14, 186] width 28 height 300
click at [19, 112] on div "Chats" at bounding box center [14, 115] width 25 height 6
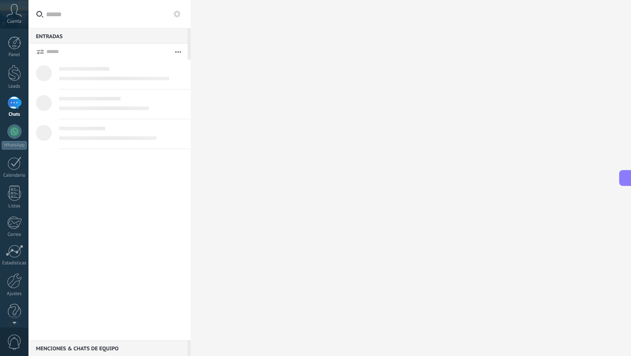
click at [14, 106] on div "1" at bounding box center [14, 102] width 14 height 13
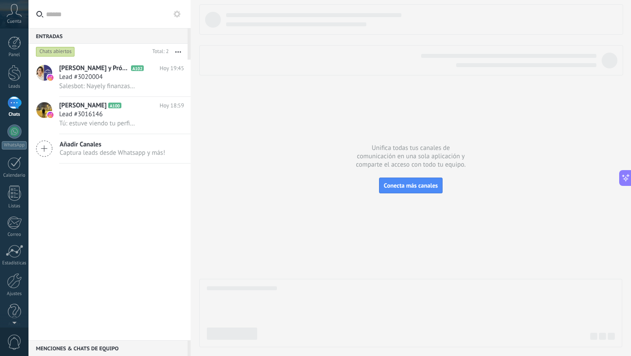
click at [73, 51] on div "Chats abiertos" at bounding box center [55, 51] width 39 height 11
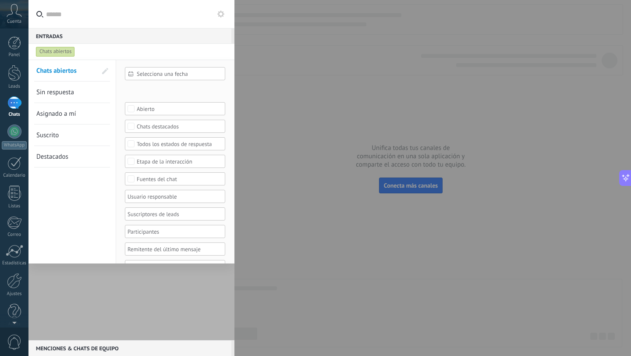
click at [270, 110] on div at bounding box center [315, 178] width 631 height 356
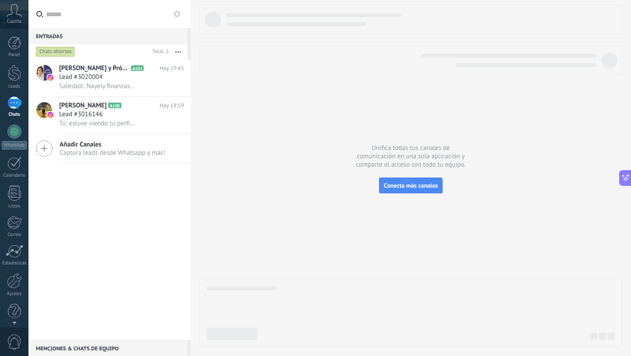
click at [177, 20] on input "text" at bounding box center [115, 14] width 138 height 28
click at [177, 13] on icon at bounding box center [177, 14] width 7 height 7
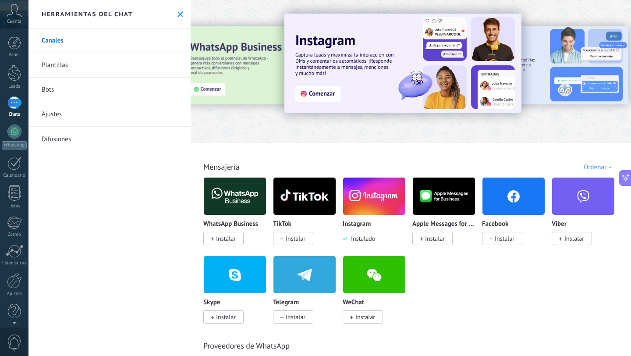
click at [105, 92] on link "Bots" at bounding box center [109, 90] width 162 height 25
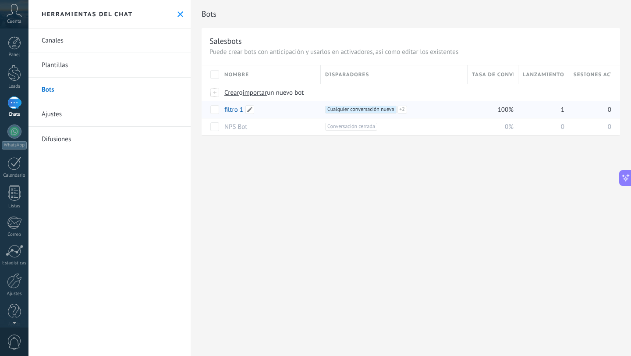
click at [290, 105] on div "filtro 1" at bounding box center [268, 109] width 96 height 17
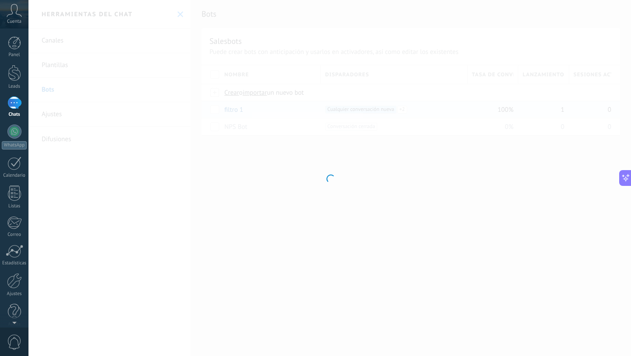
type input "********"
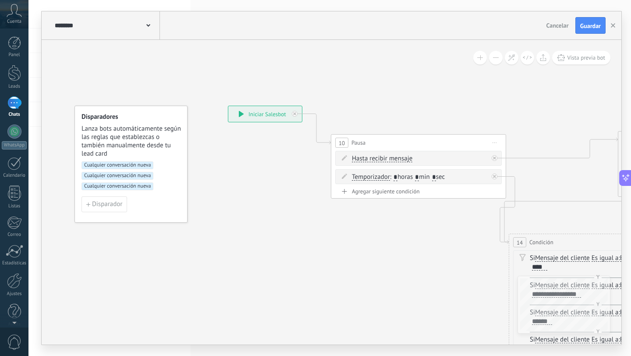
click at [124, 169] on div "Cualquier conversación nueva Cualquier conversación nueva Cualquier conversació…" at bounding box center [131, 178] width 99 height 35
click at [124, 166] on span "Cualquier conversación nueva" at bounding box center [118, 165] width 72 height 8
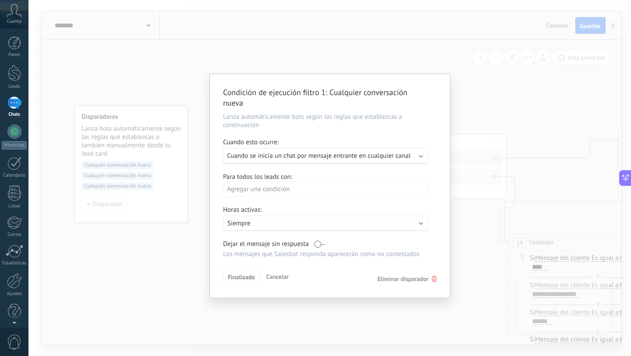
click at [433, 280] on use at bounding box center [434, 279] width 5 height 6
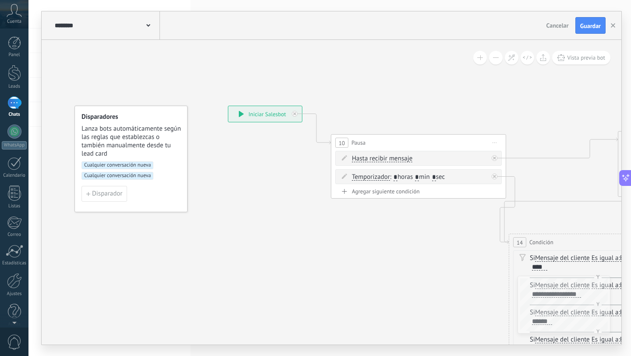
click at [140, 166] on span "Cualquier conversación nueva" at bounding box center [118, 165] width 72 height 8
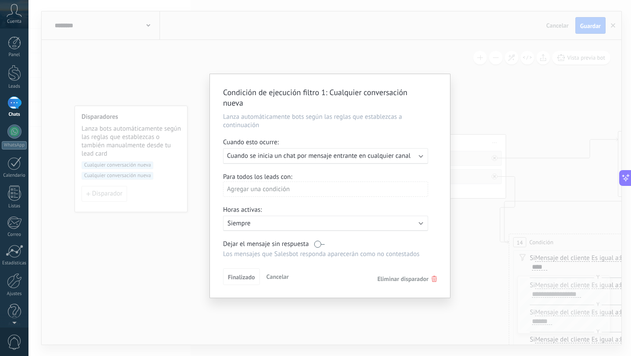
click at [424, 277] on span "Eliminar disparador" at bounding box center [402, 279] width 51 height 8
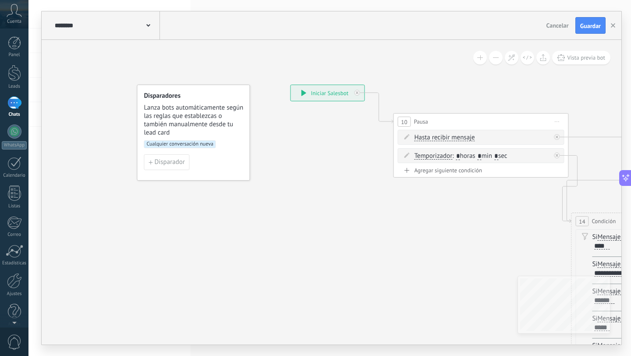
click at [193, 143] on span "Cualquier conversación nueva" at bounding box center [180, 144] width 72 height 8
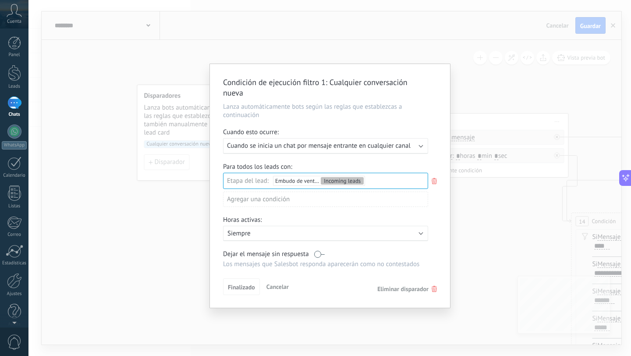
click at [264, 150] on div "Ejecutar: Cuando se inicia un chat por mensaje entrante en cualquier canal" at bounding box center [325, 146] width 205 height 16
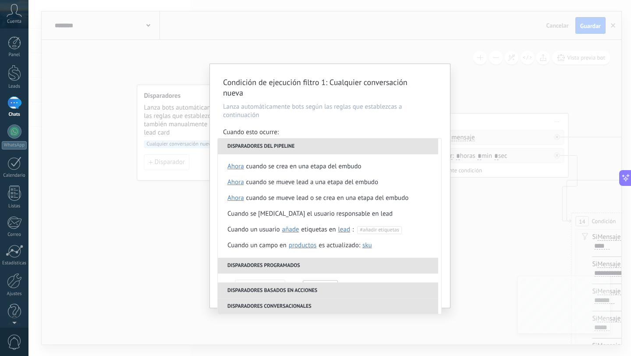
click at [291, 123] on div "Condición de ejecución filtro 1 : Cualquier conversación nueva Lanza automática…" at bounding box center [330, 186] width 240 height 244
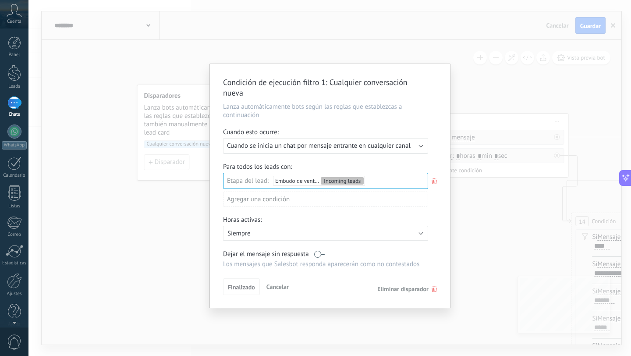
click at [298, 200] on div "Agregar una condición" at bounding box center [325, 199] width 205 height 15
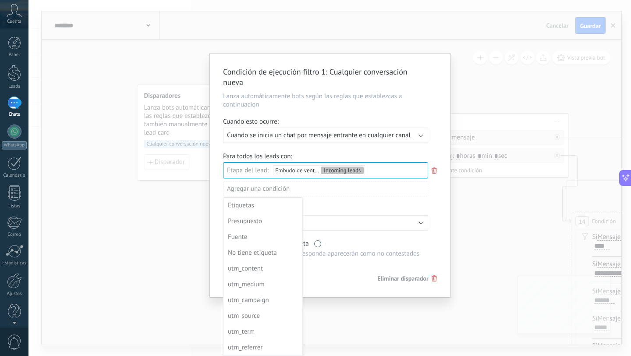
click at [353, 204] on div at bounding box center [330, 175] width 240 height 244
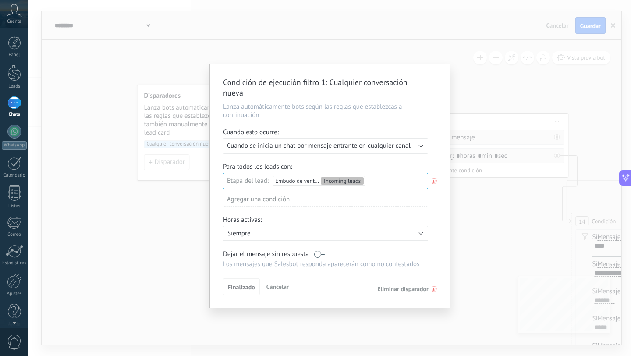
click at [399, 149] on span "Cuando se inicia un chat por mensaje entrante en cualquier canal" at bounding box center [319, 146] width 184 height 8
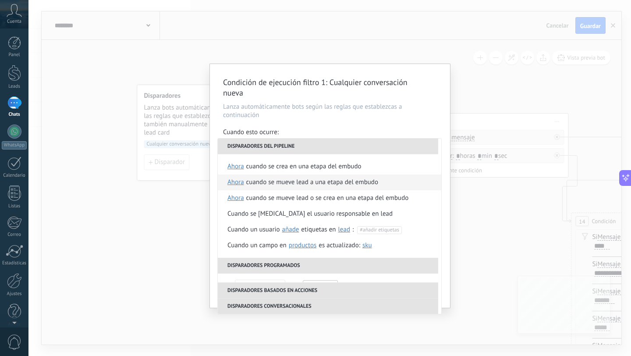
scroll to position [223, 0]
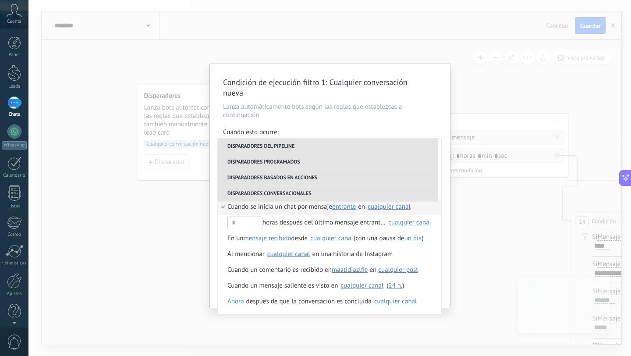
click at [265, 179] on li "Disparadores basados en acciones" at bounding box center [328, 178] width 220 height 16
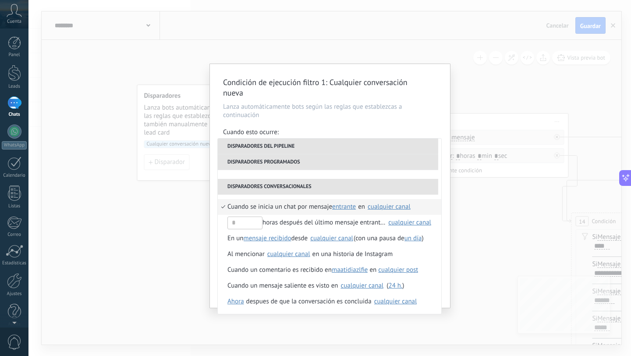
scroll to position [144, 0]
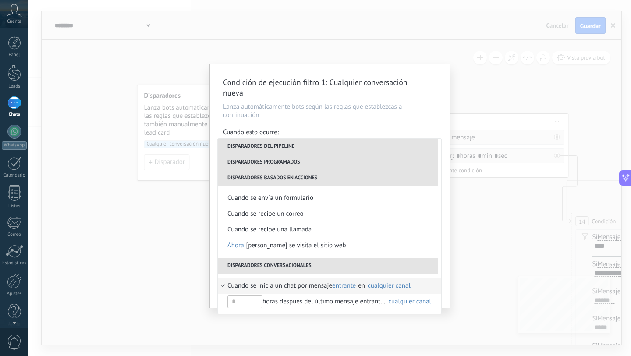
click at [268, 165] on li "Disparadores programados" at bounding box center [328, 162] width 220 height 16
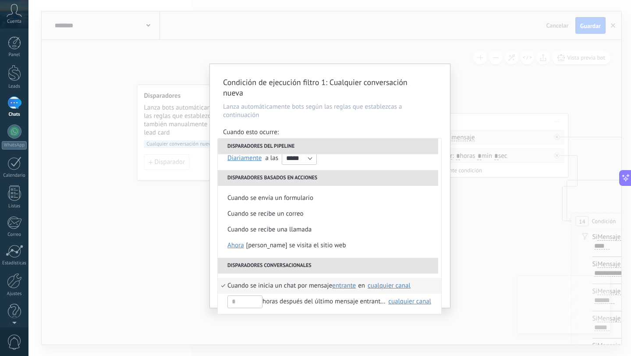
scroll to position [103, 0]
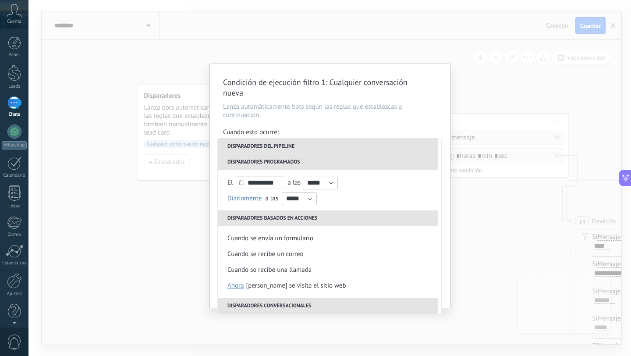
click at [267, 139] on li "Disparadores del pipeline" at bounding box center [328, 146] width 220 height 16
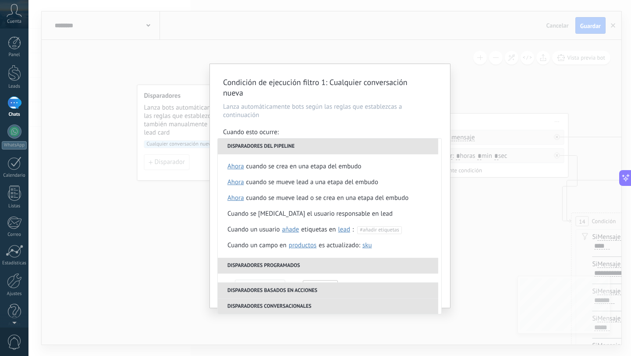
click at [270, 146] on li "Disparadores del pipeline" at bounding box center [328, 146] width 220 height 16
click at [283, 145] on li "Disparadores del pipeline" at bounding box center [328, 146] width 220 height 16
click at [312, 146] on li "Disparadores del pipeline" at bounding box center [328, 146] width 220 height 16
click at [315, 261] on li "Disparadores programados" at bounding box center [328, 266] width 220 height 16
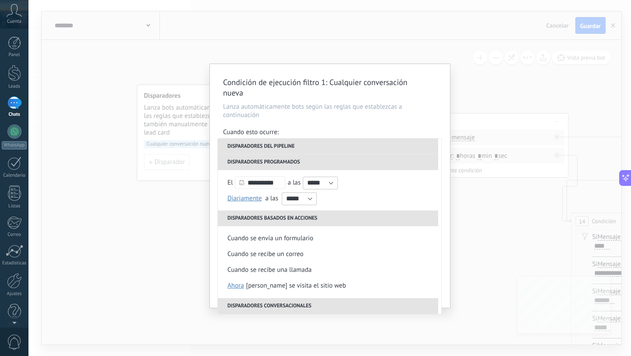
click at [312, 220] on li "Disparadores basados en acciones" at bounding box center [328, 218] width 220 height 16
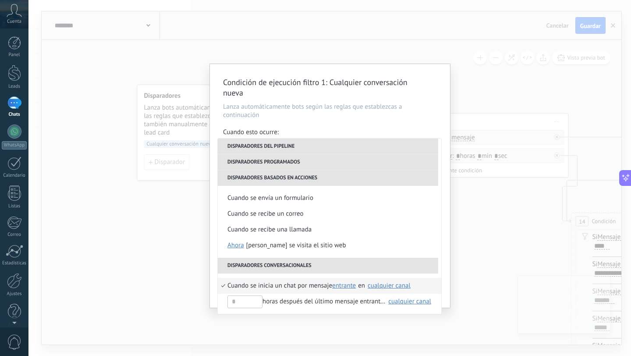
click at [301, 182] on li "Disparadores basados en acciones" at bounding box center [328, 178] width 220 height 16
click at [335, 266] on li "Disparadores conversacionales" at bounding box center [328, 266] width 220 height 16
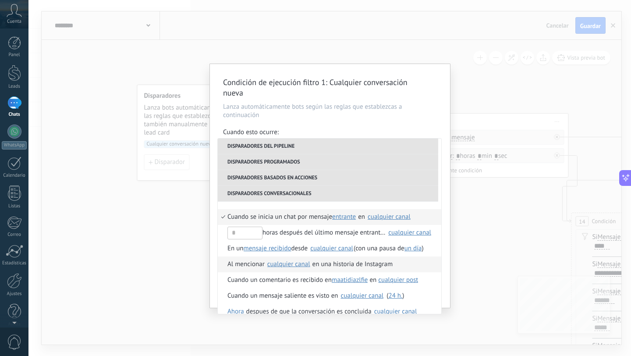
scroll to position [223, 0]
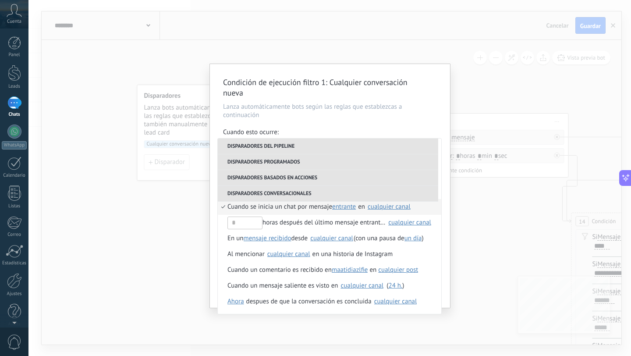
click at [347, 52] on div "Condición de ejecución filtro 1 : Cualquier conversación nueva Lanza automática…" at bounding box center [329, 178] width 603 height 356
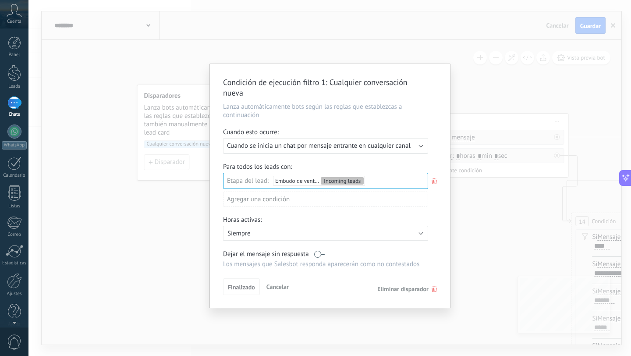
click at [277, 286] on span "Cancelar" at bounding box center [277, 287] width 22 height 8
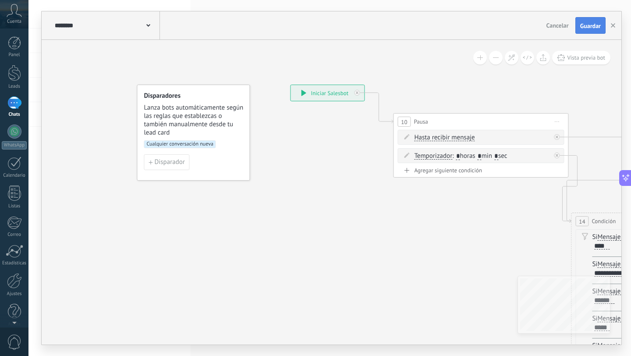
click at [589, 28] on span "Guardar" at bounding box center [590, 26] width 21 height 6
click at [18, 76] on div at bounding box center [14, 73] width 13 height 16
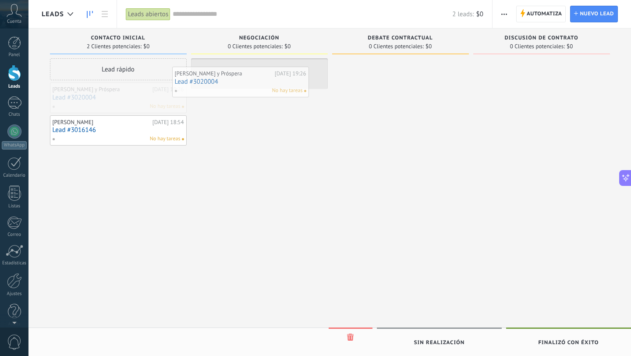
drag, startPoint x: 113, startPoint y: 91, endPoint x: 241, endPoint y: 75, distance: 128.4
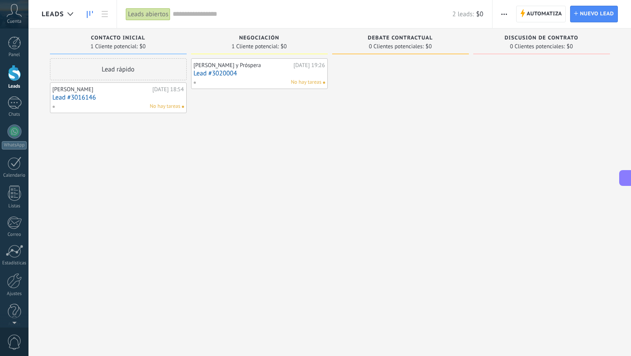
click at [235, 80] on div "No hay tareas" at bounding box center [257, 82] width 128 height 8
click at [321, 83] on span "No hay tareas" at bounding box center [306, 82] width 31 height 8
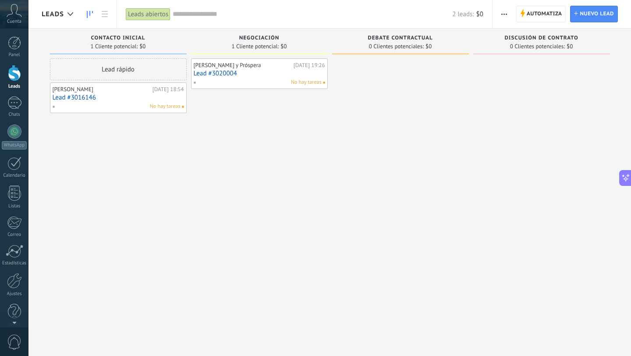
click at [230, 72] on link "Lead #3020004" at bounding box center [259, 73] width 131 height 7
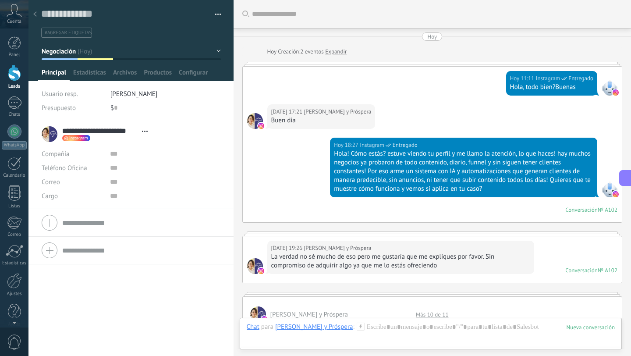
scroll to position [632, 0]
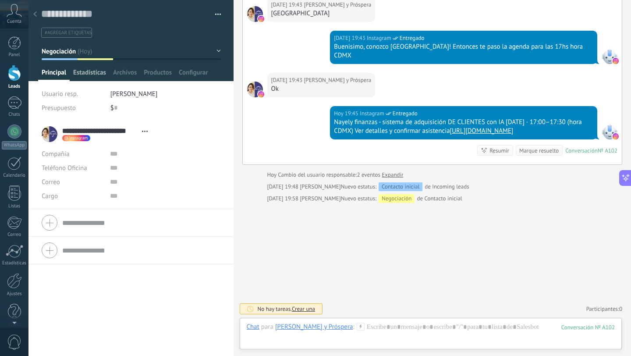
click at [86, 70] on span "Estadísticas" at bounding box center [89, 74] width 33 height 13
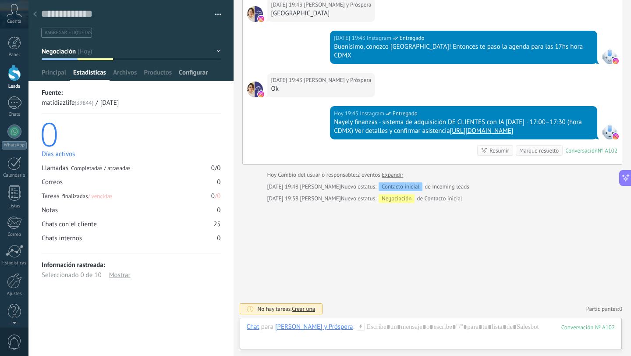
click at [191, 68] on span "Configurar" at bounding box center [193, 74] width 29 height 13
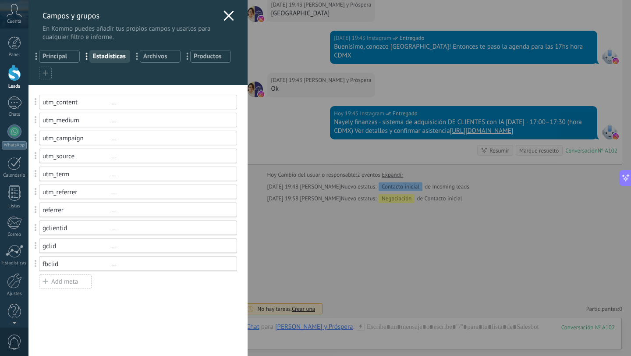
click at [225, 17] on icon at bounding box center [228, 16] width 11 height 11
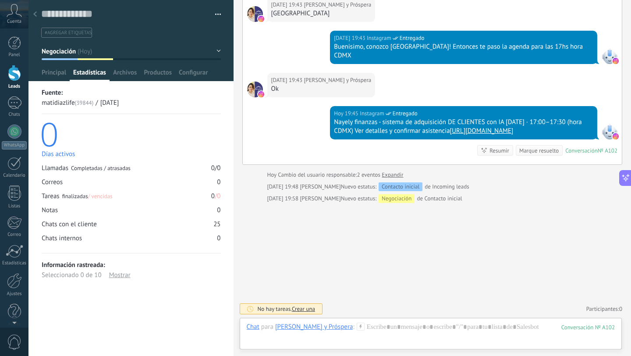
click at [57, 67] on div at bounding box center [131, 40] width 206 height 81
click at [54, 73] on span "Principal" at bounding box center [54, 74] width 25 height 13
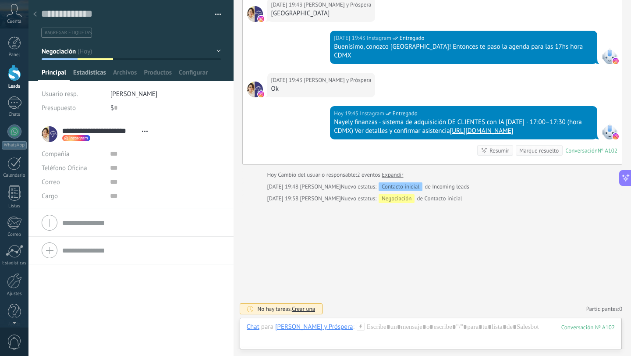
click at [89, 76] on span "Estadísticas" at bounding box center [89, 74] width 33 height 13
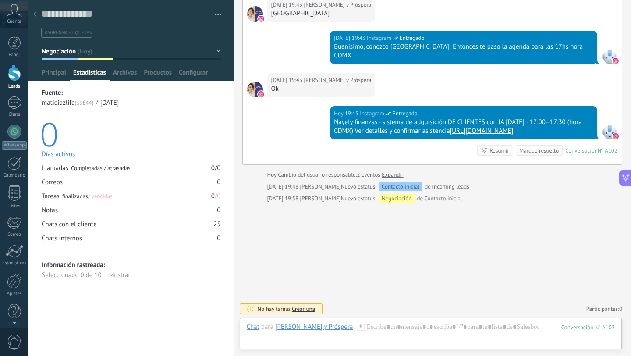
click at [116, 279] on div "Mostrar" at bounding box center [119, 275] width 21 height 10
click at [16, 110] on link "1 Chats" at bounding box center [14, 106] width 28 height 21
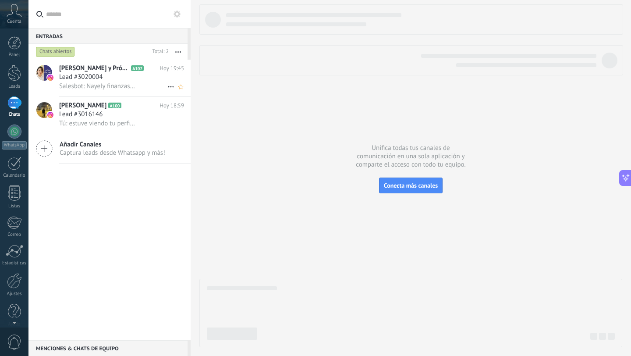
click at [168, 89] on icon at bounding box center [171, 87] width 11 height 11
click at [179, 51] on div at bounding box center [315, 178] width 631 height 356
click at [179, 51] on icon "button" at bounding box center [178, 51] width 6 height 1
click at [155, 174] on div "Nayely Segura y Próspera A102 Hoy 19:45 Lead #3020004 Salesbot: Nayely finanzas…" at bounding box center [109, 200] width 162 height 280
click at [12, 102] on div "1" at bounding box center [14, 102] width 14 height 13
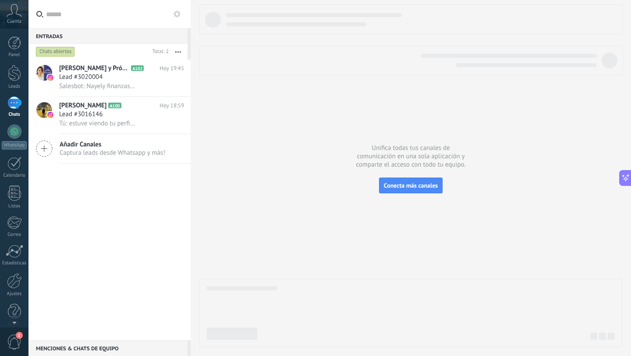
scroll to position [9, 0]
click at [17, 340] on span "1" at bounding box center [14, 341] width 15 height 15
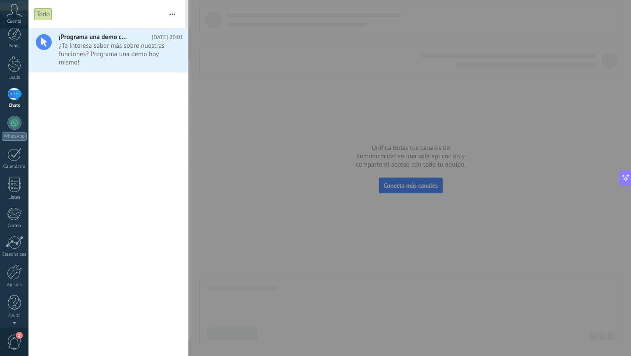
scroll to position [0, 0]
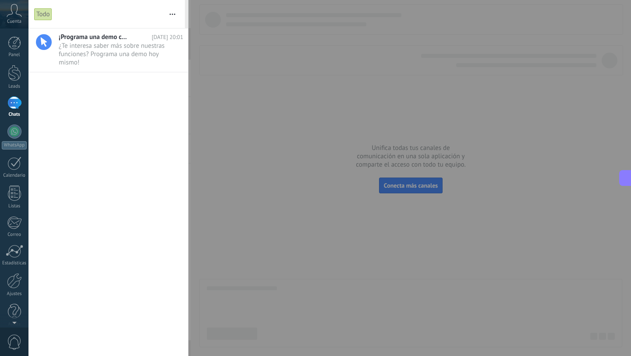
click at [260, 215] on div at bounding box center [315, 178] width 631 height 356
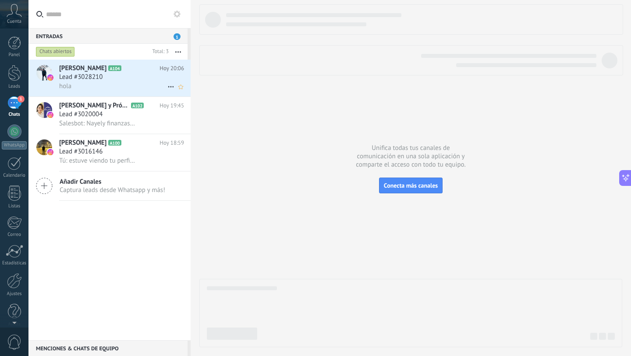
click at [169, 88] on icon at bounding box center [171, 87] width 11 height 11
click at [178, 108] on div "Conversación cerrada" at bounding box center [213, 109] width 87 height 18
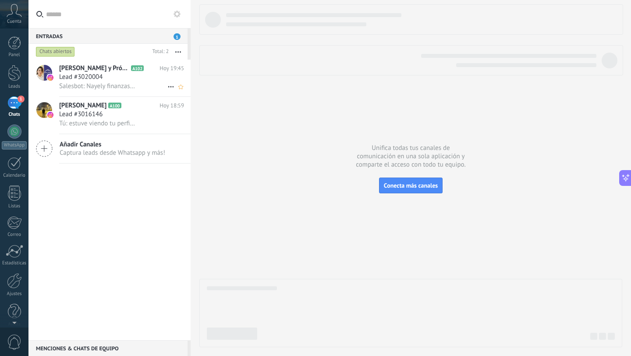
click at [122, 78] on div "Lead #3020004" at bounding box center [121, 77] width 125 height 9
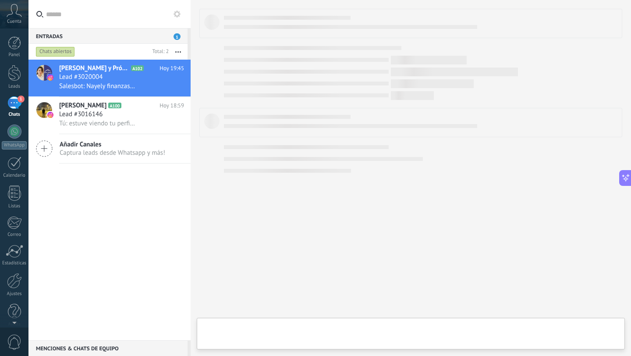
click at [181, 35] on div "Entradas 1" at bounding box center [107, 36] width 159 height 16
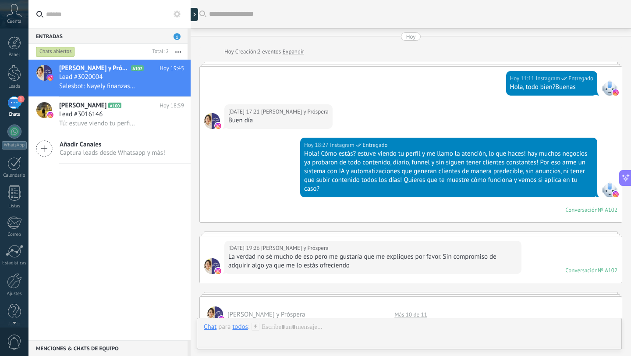
scroll to position [614, 0]
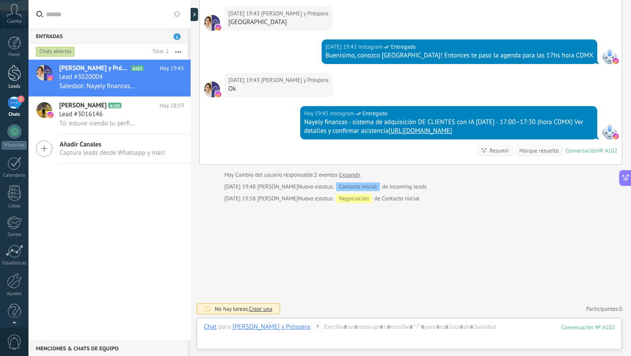
click at [10, 78] on div at bounding box center [14, 73] width 13 height 16
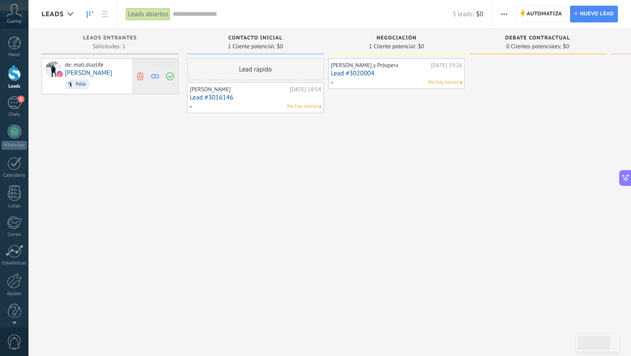
click at [140, 76] on icon at bounding box center [140, 76] width 8 height 8
click at [145, 13] on div "Leads abiertos" at bounding box center [148, 14] width 45 height 13
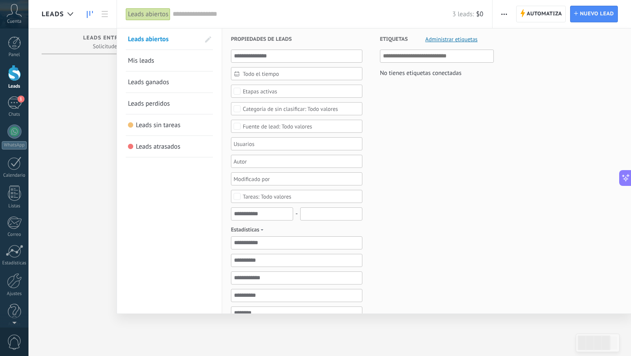
click at [82, 113] on div at bounding box center [315, 178] width 631 height 356
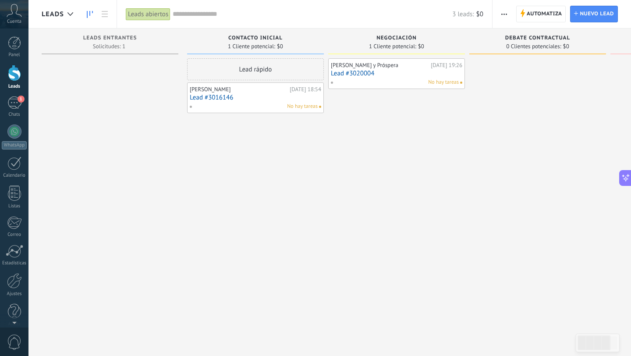
click at [278, 99] on link "Lead #3016146" at bounding box center [255, 97] width 131 height 7
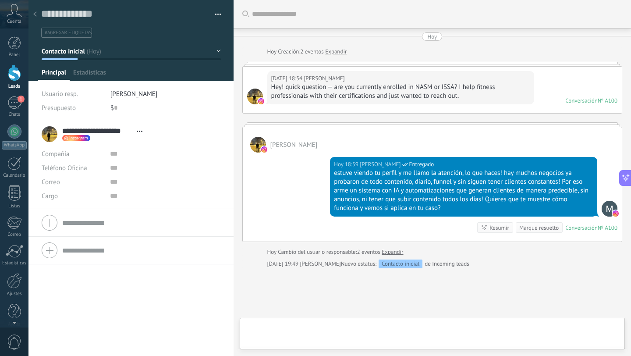
type textarea "**********"
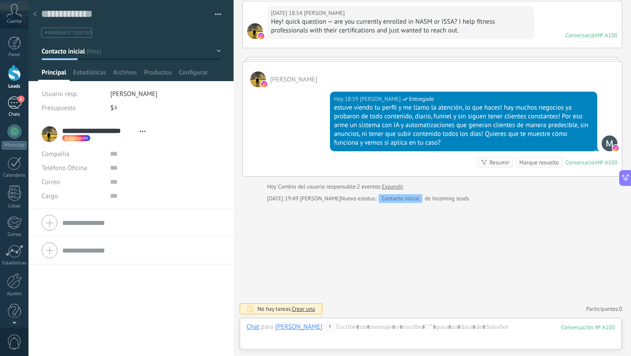
click at [4, 102] on link "1 Chats" at bounding box center [14, 106] width 28 height 21
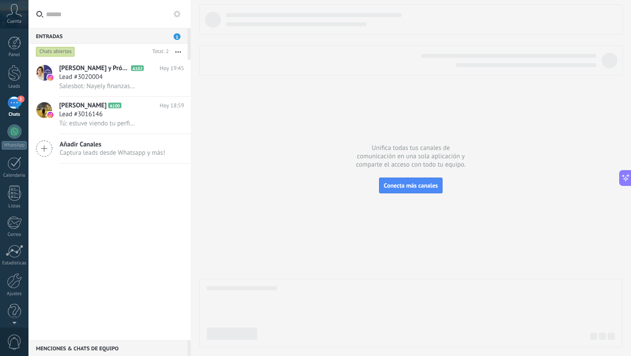
click at [179, 52] on icon "button" at bounding box center [178, 51] width 6 height 1
click at [158, 87] on span "Acciones múltiples" at bounding box center [152, 87] width 53 height 18
click at [159, 51] on use at bounding box center [159, 51] width 5 height 5
click at [178, 50] on button "button" at bounding box center [178, 52] width 19 height 16
click at [145, 138] on span "Larga espera" at bounding box center [144, 140] width 36 height 18
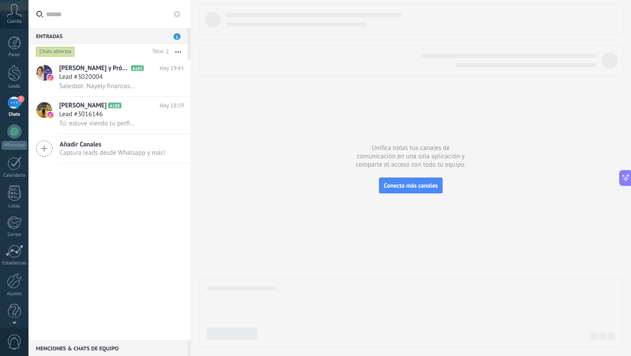
click at [180, 52] on button "button" at bounding box center [178, 52] width 19 height 16
click at [147, 153] on span "Destacados" at bounding box center [142, 158] width 32 height 18
click at [177, 50] on button "button" at bounding box center [178, 52] width 19 height 16
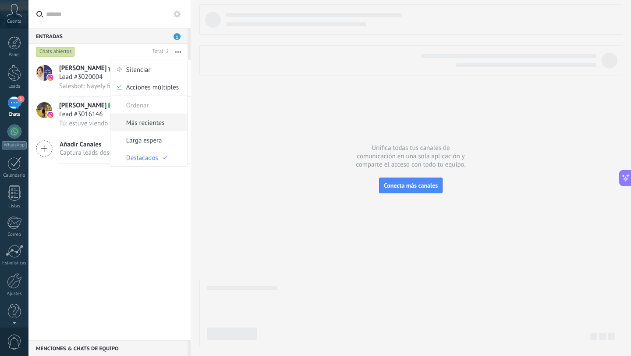
click at [144, 124] on span "Más recientes" at bounding box center [145, 122] width 39 height 18
